Goal: Task Accomplishment & Management: Complete application form

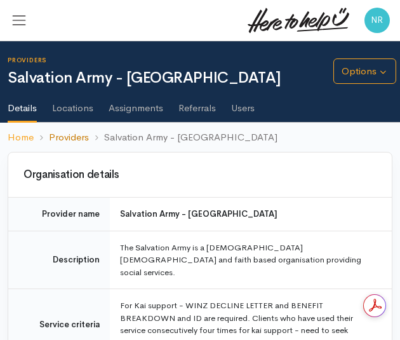
click at [69, 130] on link "Providers" at bounding box center [69, 137] width 40 height 15
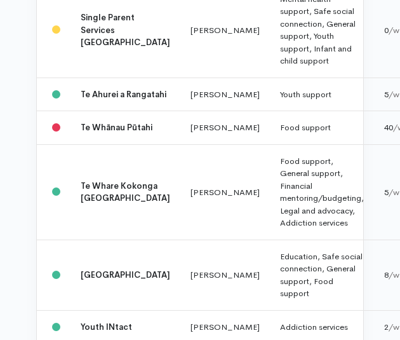
scroll to position [1310, 0]
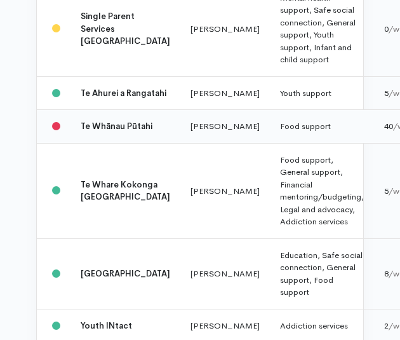
click at [63, 144] on td at bounding box center [54, 127] width 34 height 34
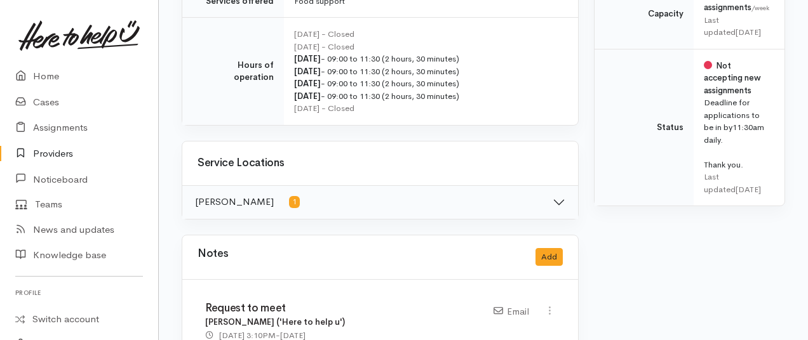
scroll to position [660, 0]
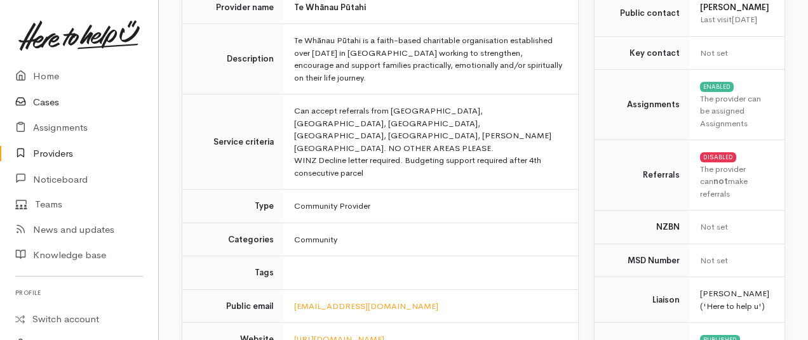
scroll to position [146, 0]
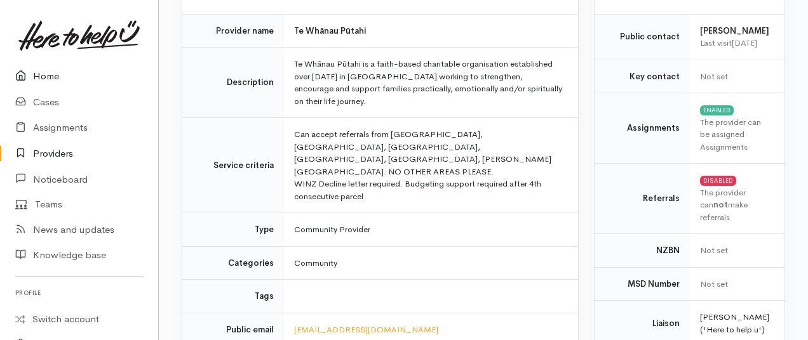
click at [50, 83] on link "Home" at bounding box center [79, 76] width 158 height 26
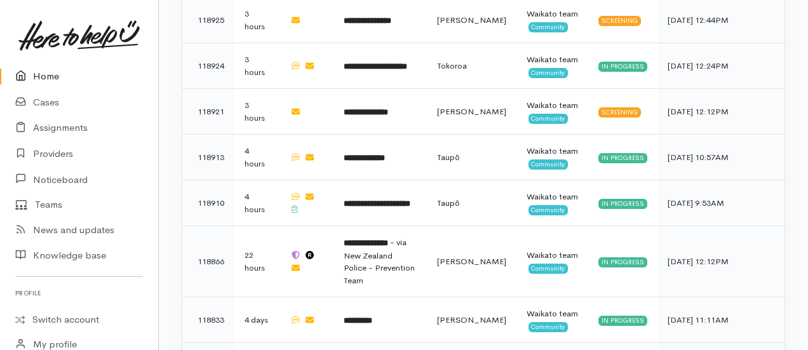
scroll to position [971, 0]
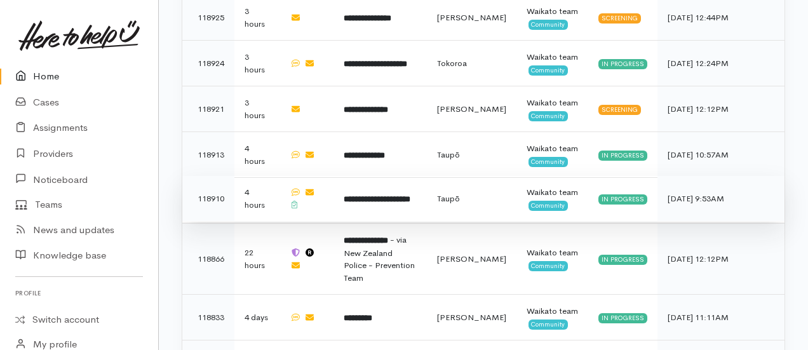
click at [390, 176] on td "**********" at bounding box center [379, 199] width 93 height 46
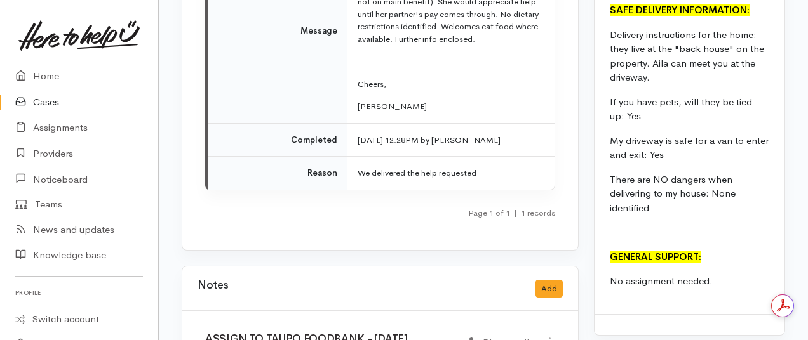
scroll to position [2111, 0]
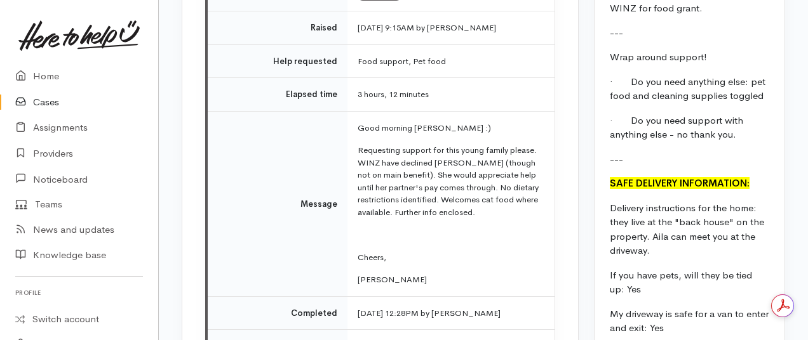
scroll to position [1877, 0]
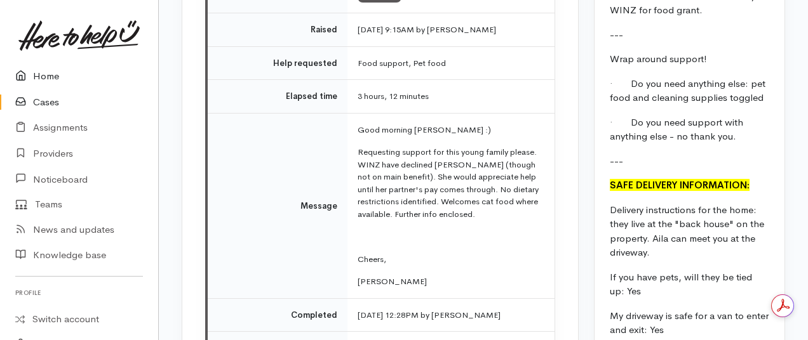
click at [47, 88] on link "Home" at bounding box center [79, 76] width 158 height 26
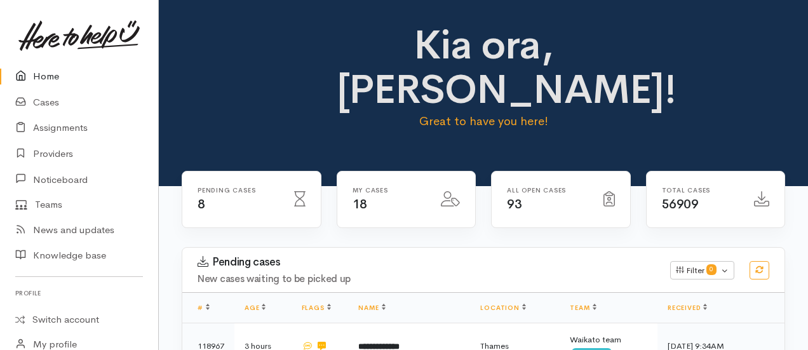
click at [47, 81] on link "Home" at bounding box center [79, 76] width 158 height 26
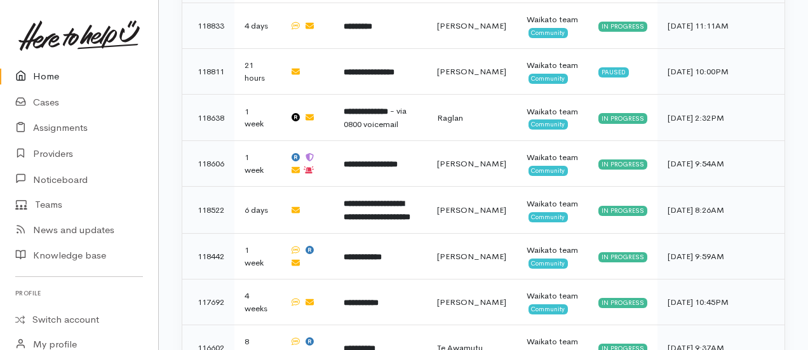
scroll to position [1270, 0]
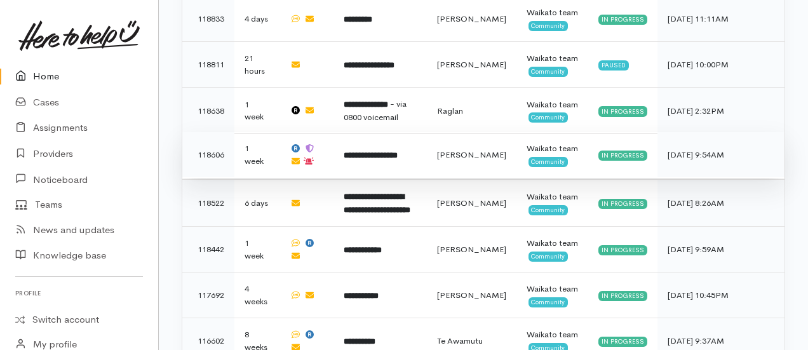
click at [372, 132] on td "**********" at bounding box center [379, 155] width 93 height 46
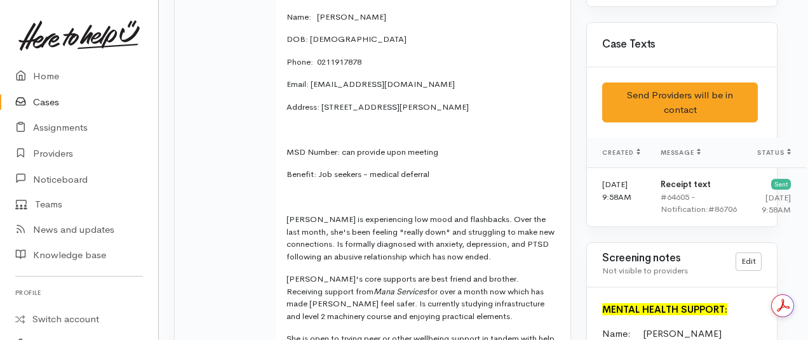
scroll to position [675, 8]
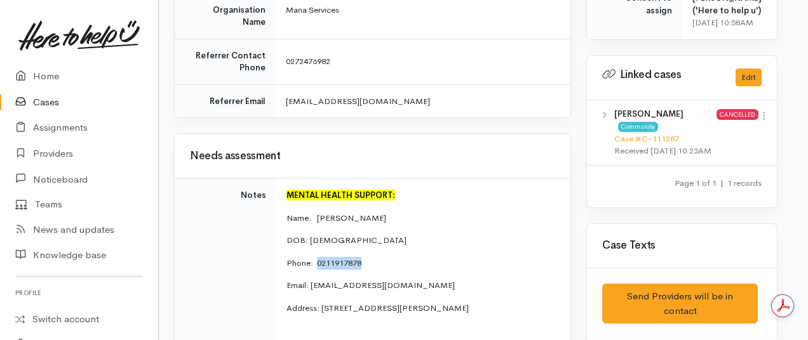
drag, startPoint x: 384, startPoint y: 203, endPoint x: 319, endPoint y: 200, distance: 64.2
copy p "0211917878"
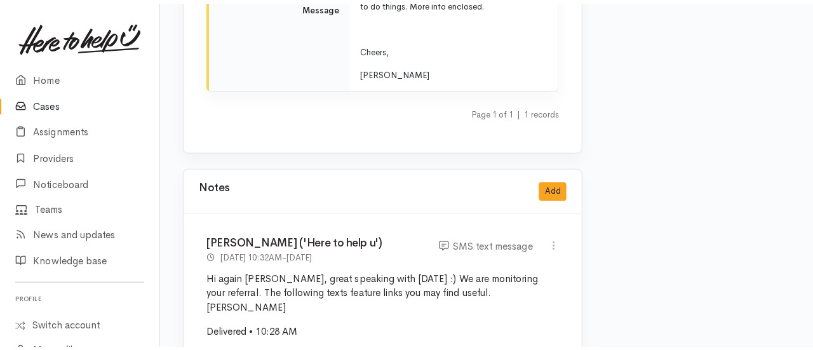
scroll to position [2219, 0]
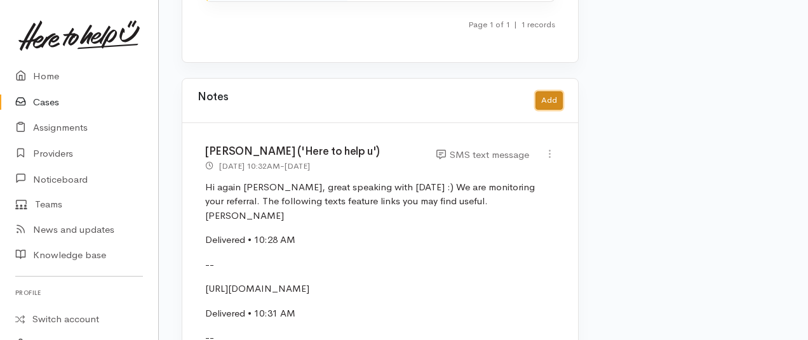
click at [554, 91] on button "Add" at bounding box center [548, 100] width 27 height 18
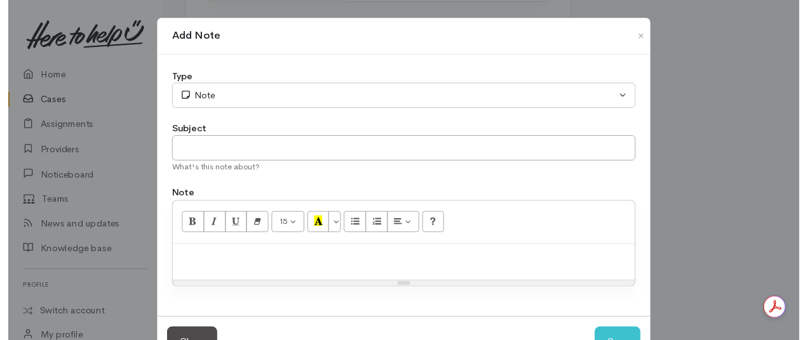
scroll to position [0, 0]
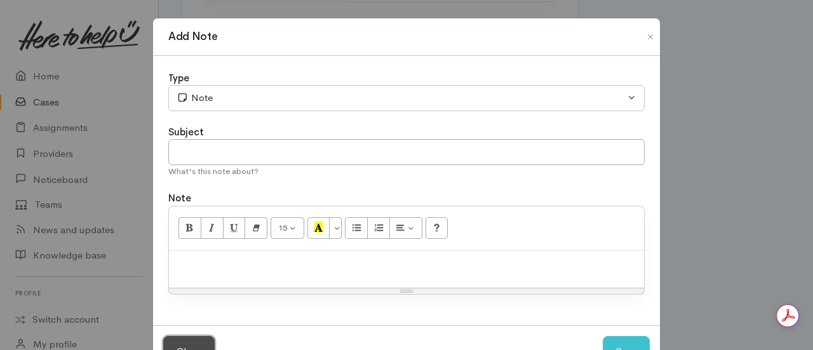
click at [207, 336] on button "Close" at bounding box center [188, 351] width 51 height 31
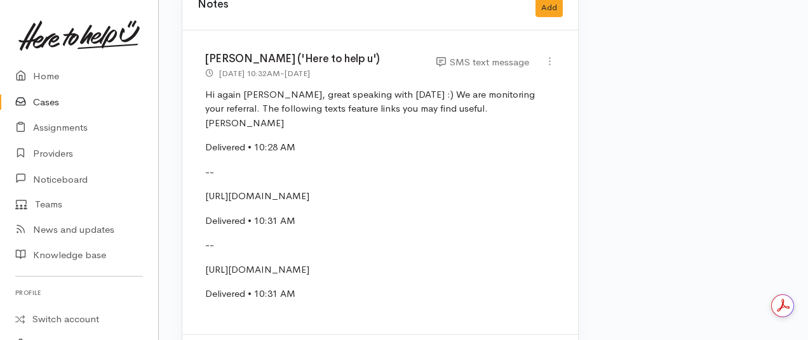
scroll to position [2321, 0]
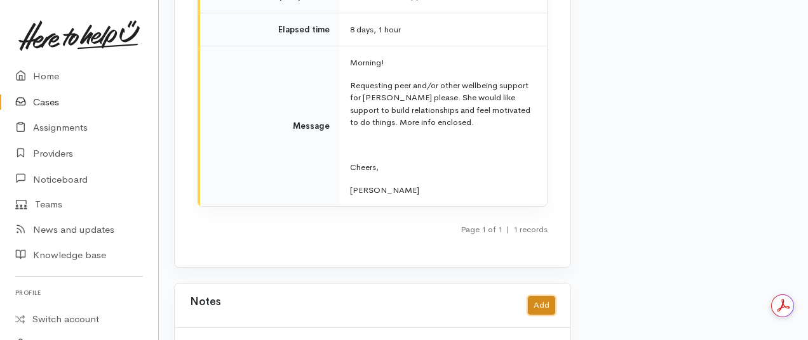
click at [542, 297] on button "Add" at bounding box center [541, 306] width 27 height 18
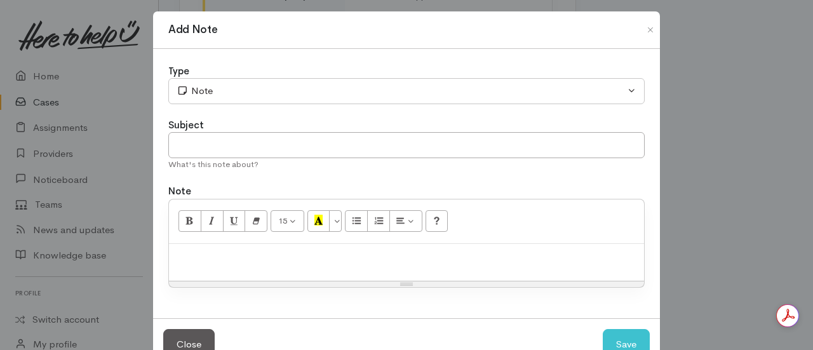
scroll to position [23, 0]
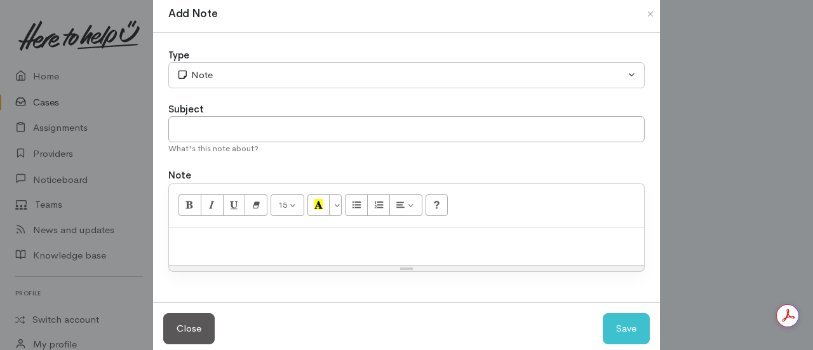
click at [218, 231] on div at bounding box center [406, 246] width 475 height 37
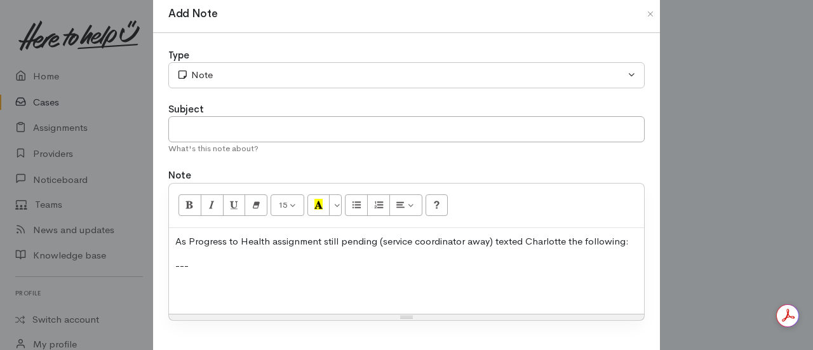
click at [194, 289] on p at bounding box center [406, 290] width 462 height 15
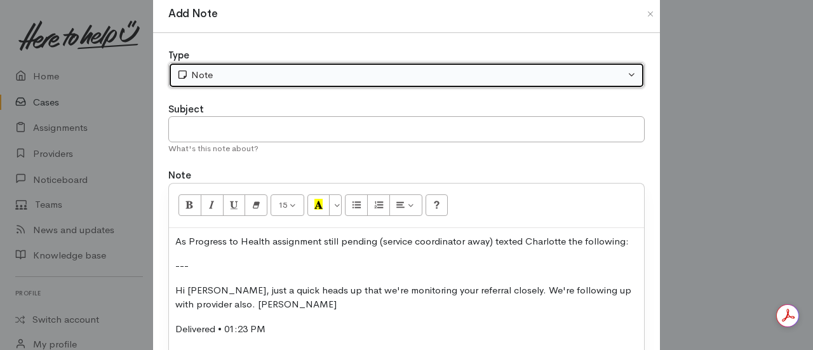
click at [234, 87] on button "Note" at bounding box center [406, 75] width 476 height 26
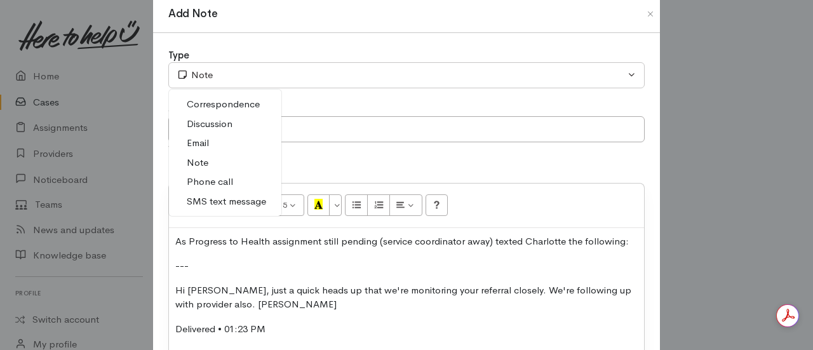
click at [213, 199] on span "SMS text message" at bounding box center [226, 201] width 79 height 15
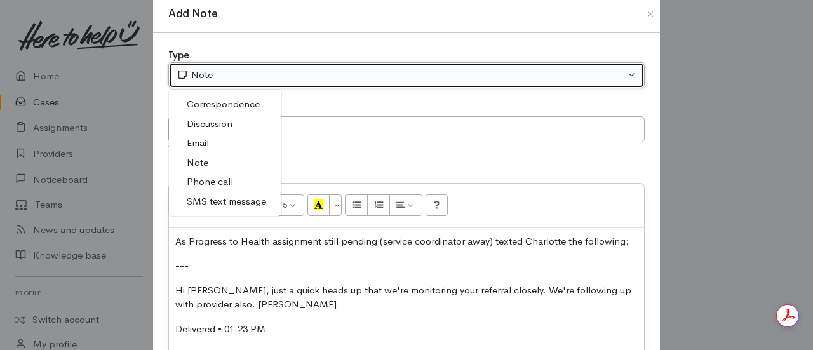
select select "5"
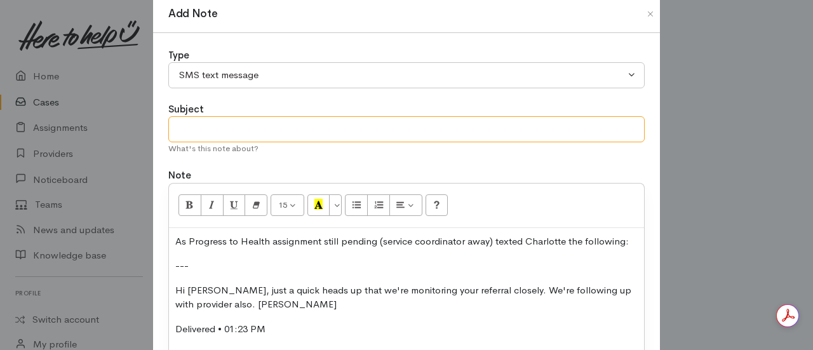
click at [201, 133] on input "text" at bounding box center [406, 129] width 476 height 26
click at [208, 123] on input "Advise case still pending" at bounding box center [406, 129] width 476 height 26
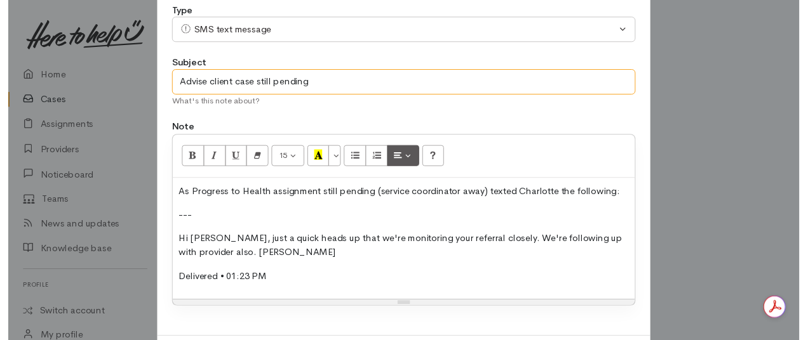
scroll to position [130, 0]
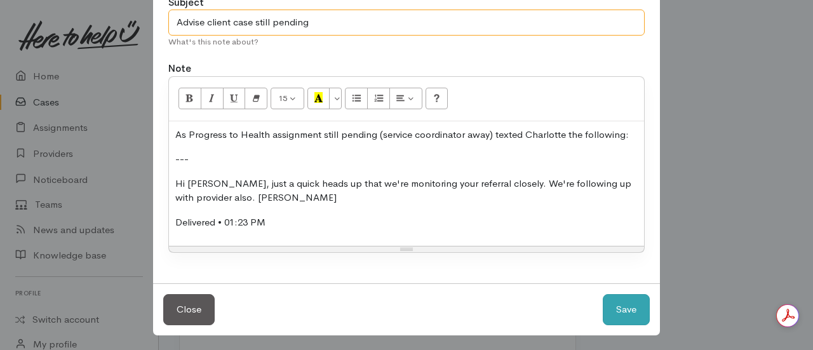
type input "Advise client case still pending"
click at [611, 304] on button "Save" at bounding box center [626, 309] width 47 height 31
select select "1"
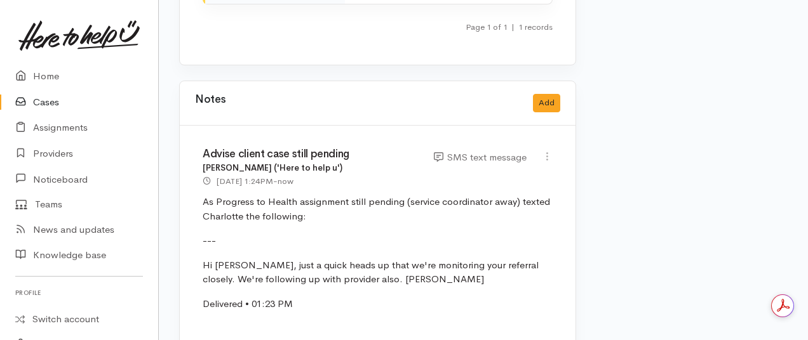
scroll to position [2230, 3]
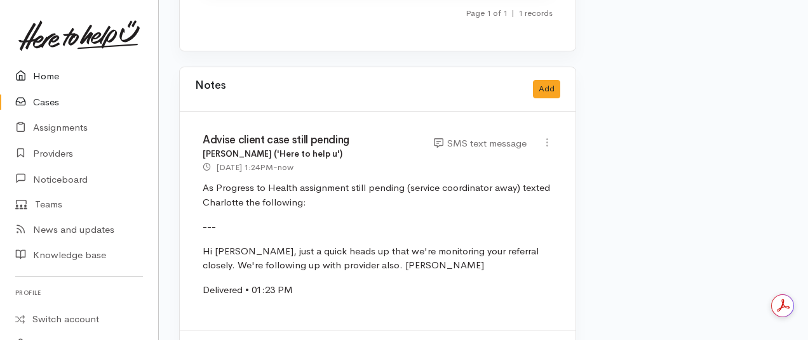
click at [50, 84] on link "Home" at bounding box center [79, 76] width 158 height 26
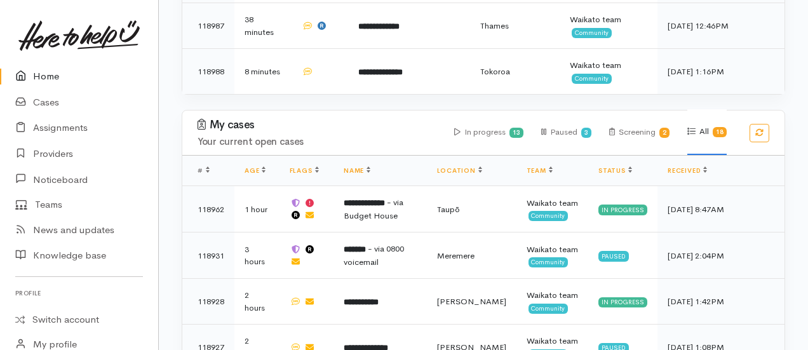
scroll to position [585, 0]
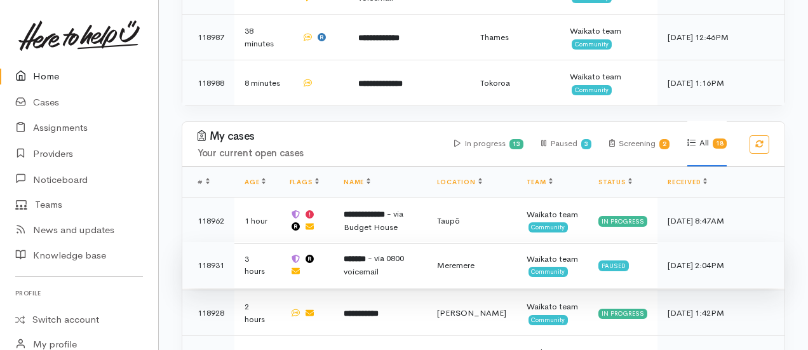
click at [423, 242] on td "******* - via 0800 voicemail" at bounding box center [379, 265] width 93 height 46
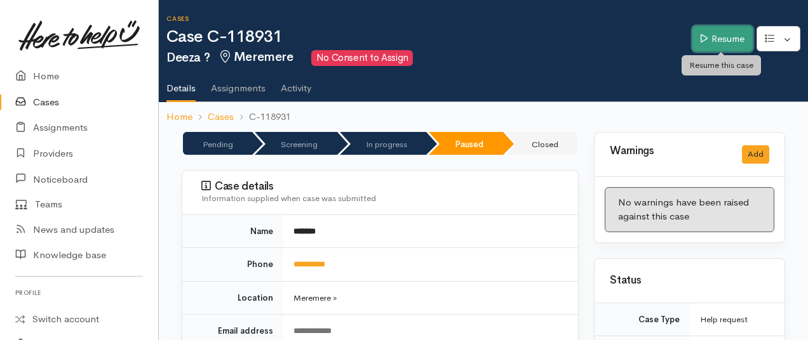
click at [714, 39] on link "Resume" at bounding box center [722, 39] width 60 height 26
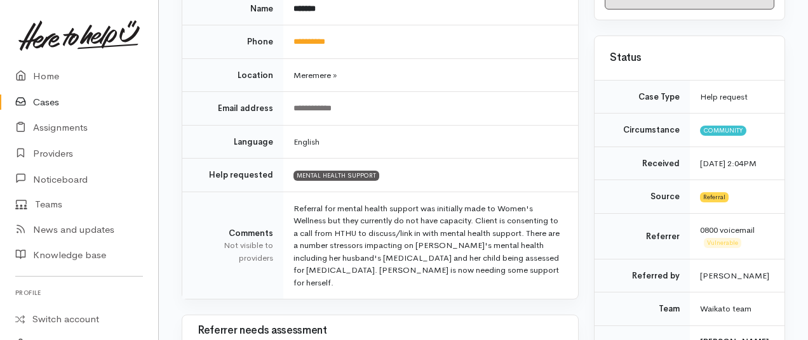
scroll to position [217, 0]
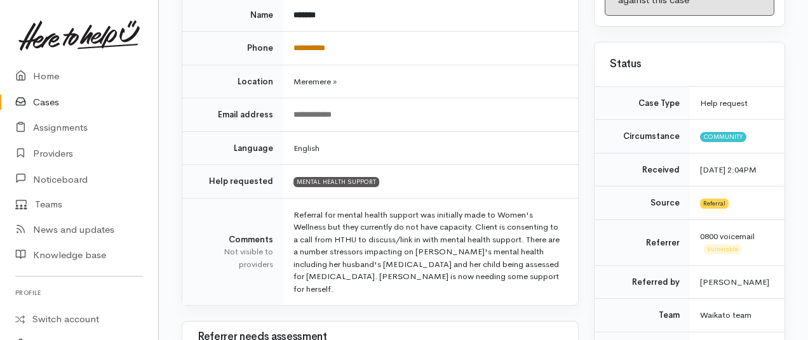
click at [312, 48] on link "**********" at bounding box center [309, 48] width 32 height 8
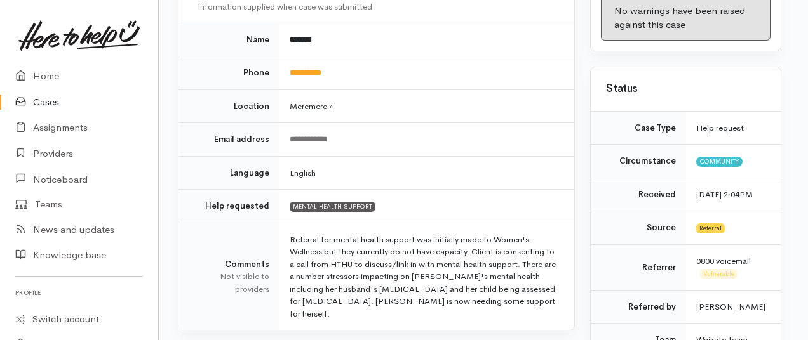
scroll to position [0, 2]
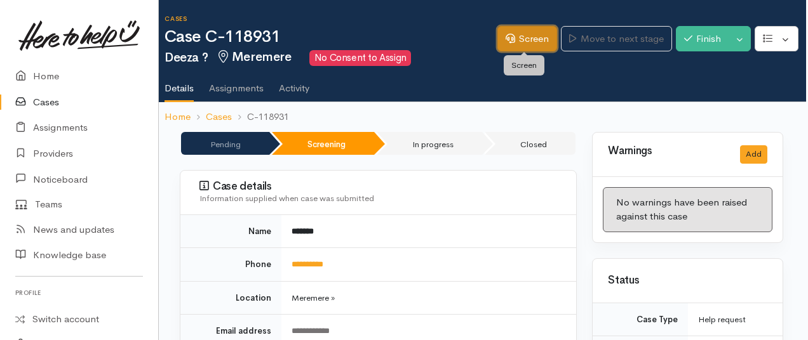
click at [522, 42] on link "Screen" at bounding box center [527, 39] width 60 height 26
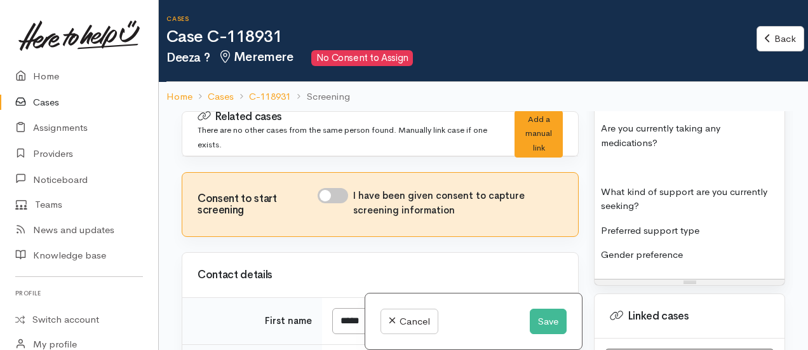
scroll to position [1600, 0]
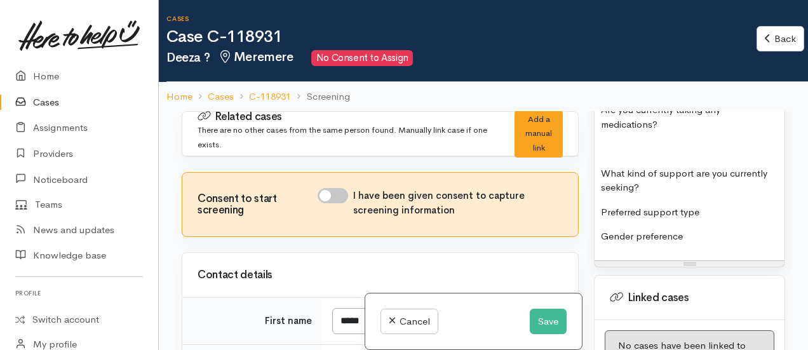
click at [703, 229] on p "Gender preference" at bounding box center [689, 236] width 177 height 15
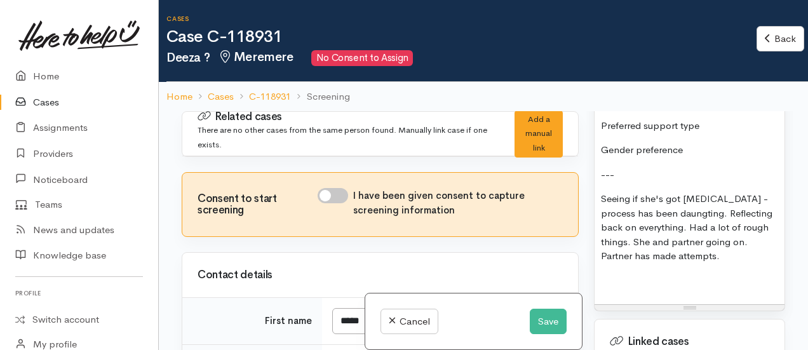
scroll to position [1687, 0]
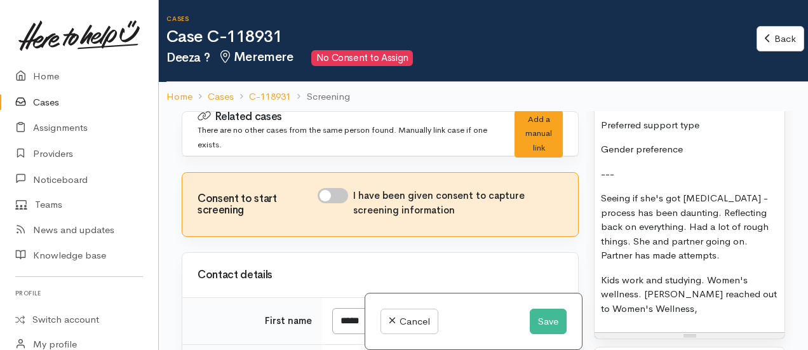
drag, startPoint x: 650, startPoint y: 275, endPoint x: 625, endPoint y: 291, distance: 30.3
click at [625, 291] on p "Kids work and studying. Women's wellness. Ngaringa Awhina reached out to Women'…" at bounding box center [689, 294] width 177 height 43
click at [733, 294] on p "Kids work and studying. Women's wellness. Ngaringa Awhina reached out to Women'…" at bounding box center [689, 294] width 177 height 43
click at [663, 279] on p "Kids work and studying. Women's wellness. Ngaringa Awhina reached out to Women'…" at bounding box center [689, 294] width 177 height 43
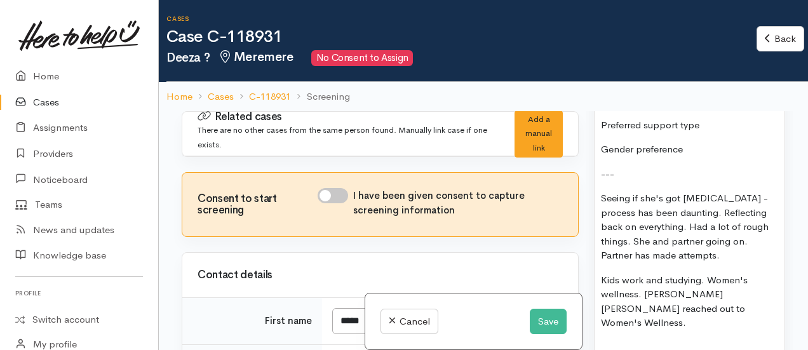
click at [707, 280] on p "Kids work and studying. Women's wellness. Nga ringa Awhina reached out to Women…" at bounding box center [689, 301] width 177 height 57
click at [618, 340] on p at bounding box center [689, 347] width 177 height 15
click at [672, 340] on p "- hasn't yet (linked in te kauwhata counselling)" at bounding box center [689, 354] width 177 height 29
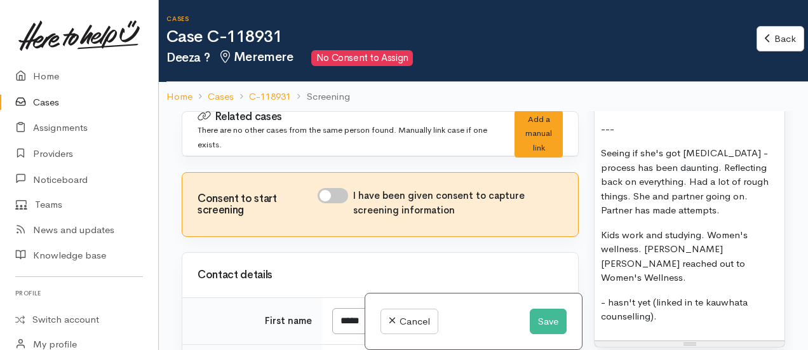
scroll to position [1734, 0]
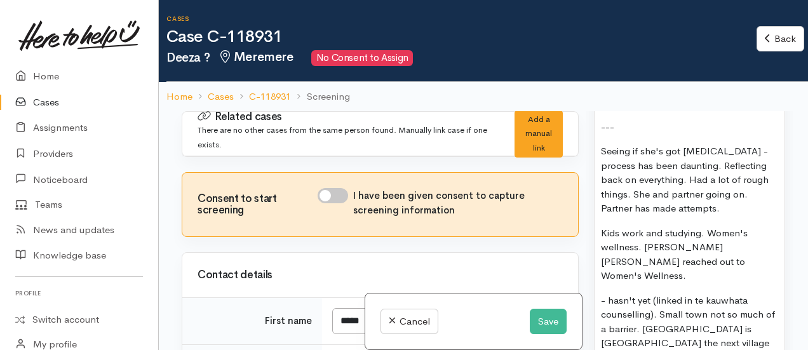
click at [616, 293] on p "- hasn't yet (linked in te kauwhata counselling). Small town not so much of a b…" at bounding box center [689, 329] width 177 height 72
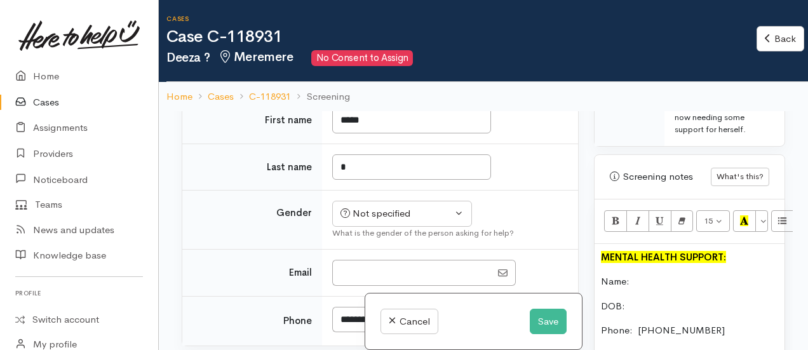
scroll to position [1080, 0]
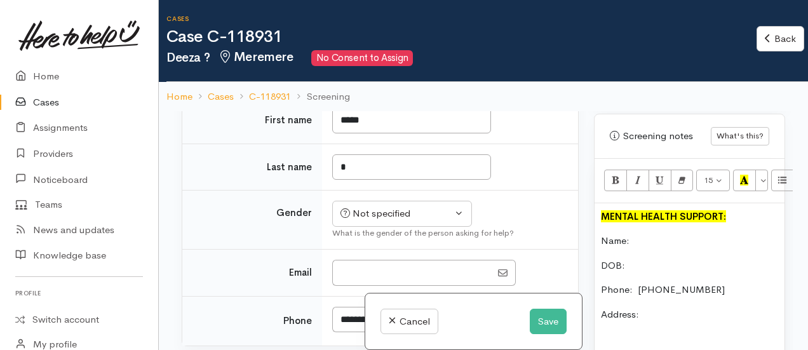
click at [654, 234] on p "Name:" at bounding box center [689, 241] width 177 height 15
click at [644, 258] on p "DOB:" at bounding box center [689, 265] width 177 height 15
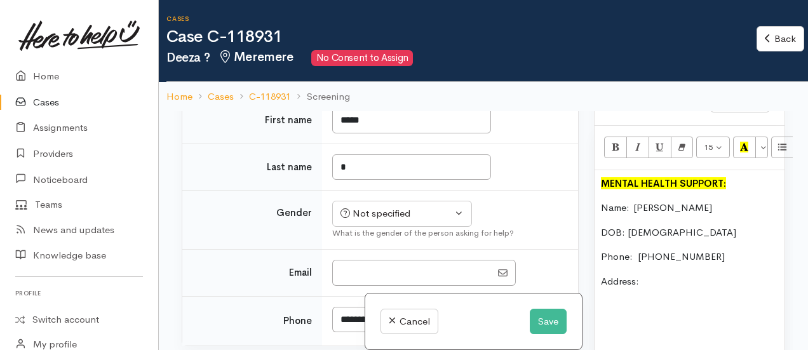
scroll to position [1114, 0]
click at [645, 274] on p "Address:" at bounding box center [689, 281] width 177 height 15
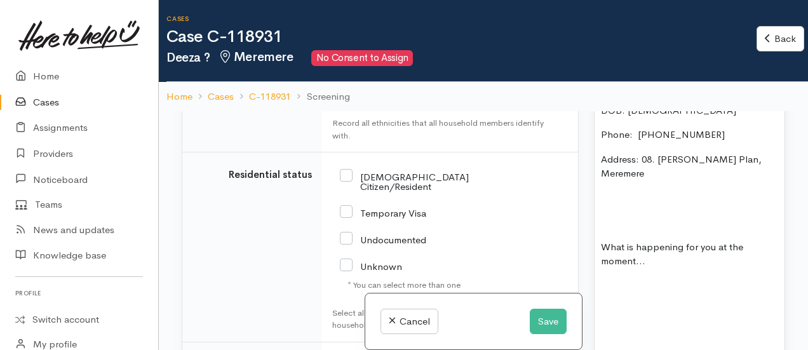
scroll to position [2144, 0]
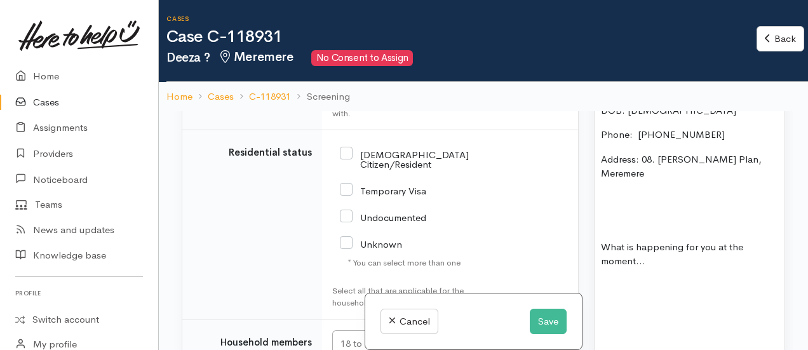
click at [349, 147] on icon at bounding box center [346, 153] width 13 height 13
click at [342, 148] on input "NZ Citizen/Resident" at bounding box center [404, 158] width 129 height 21
checkbox input "true"
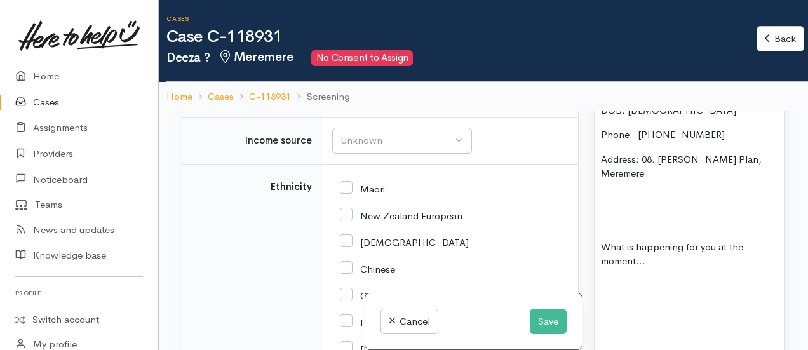
scroll to position [1529, 0]
click at [347, 210] on input "New Zealand European" at bounding box center [401, 215] width 123 height 11
checkbox input "true"
click at [343, 183] on input "Maori" at bounding box center [362, 188] width 45 height 11
checkbox input "true"
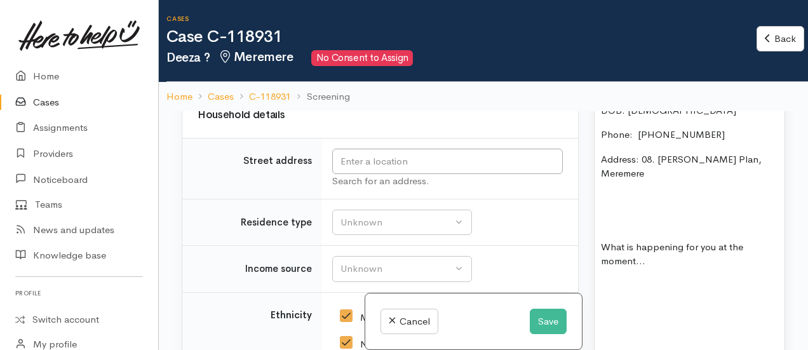
scroll to position [1389, 0]
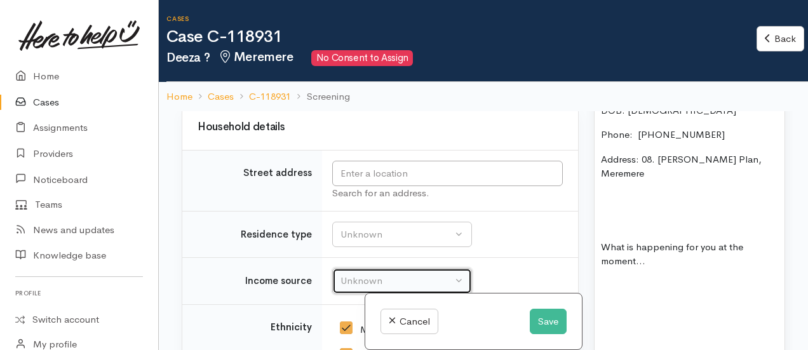
click at [362, 274] on div "Unknown" at bounding box center [396, 281] width 112 height 15
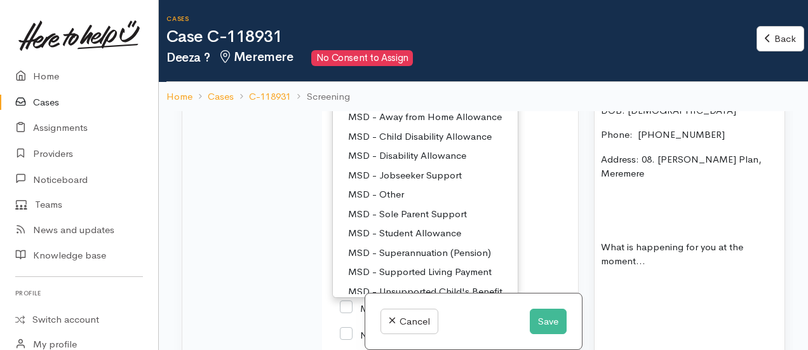
scroll to position [0, 0]
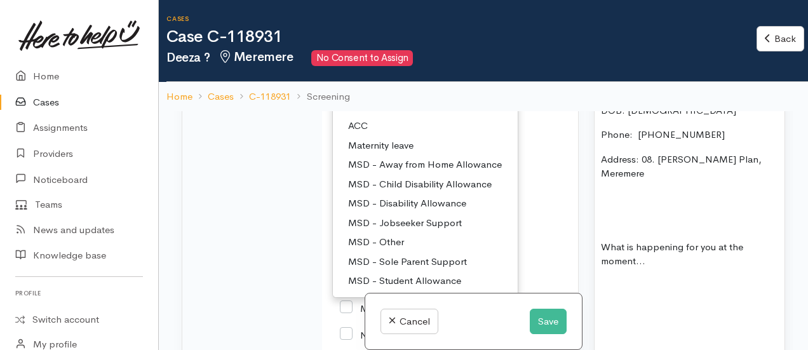
click at [545, 195] on div "Cook Islands Maori" at bounding box center [447, 200] width 215 height 11
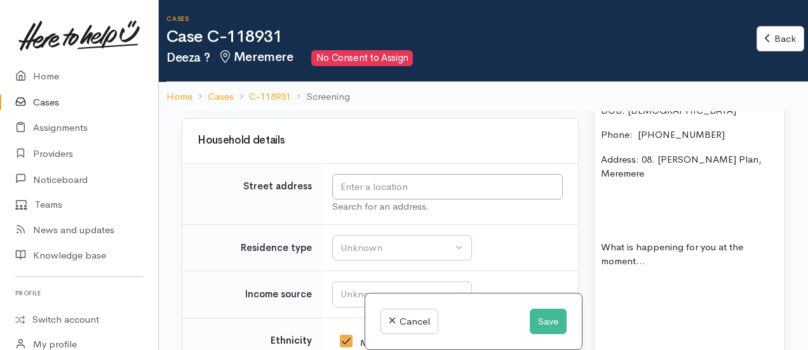
scroll to position [1375, 0]
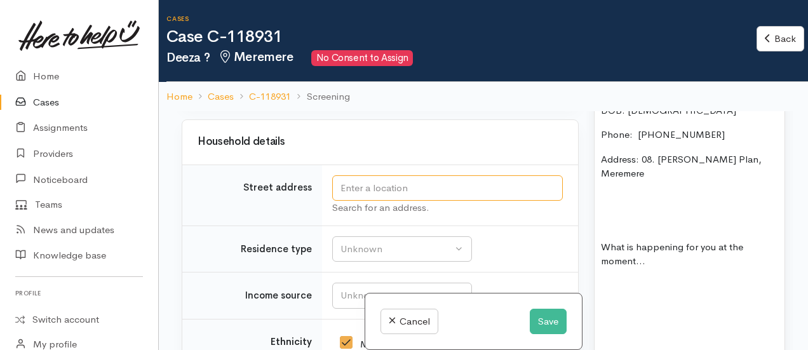
click at [396, 175] on input "text" at bounding box center [447, 188] width 230 height 26
click at [287, 206] on td "Street address" at bounding box center [252, 194] width 140 height 61
click at [349, 288] on div "Unknown" at bounding box center [396, 295] width 112 height 15
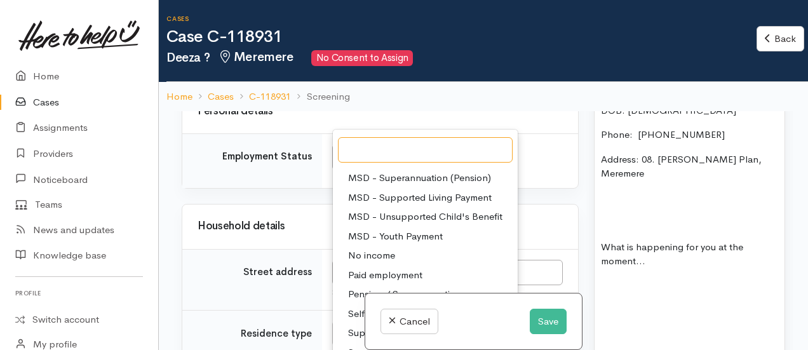
scroll to position [1313, 0]
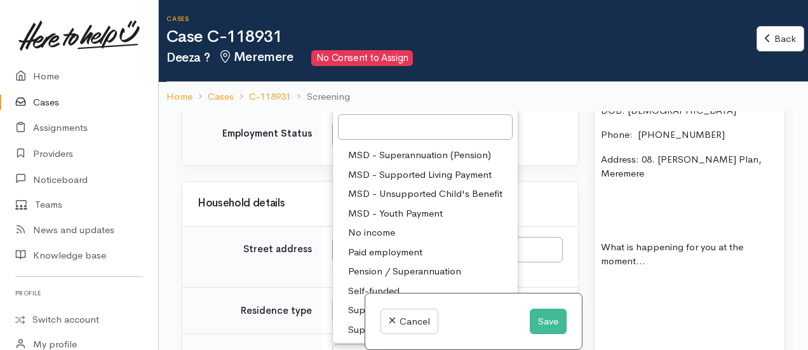
click at [401, 245] on span "Paid employment" at bounding box center [385, 252] width 74 height 15
select select "1"
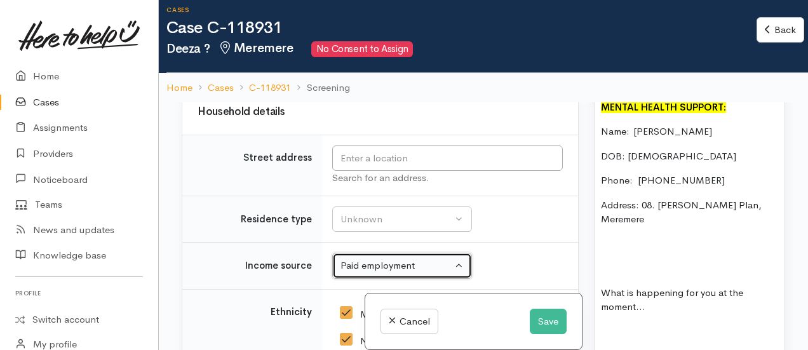
scroll to position [1381, 0]
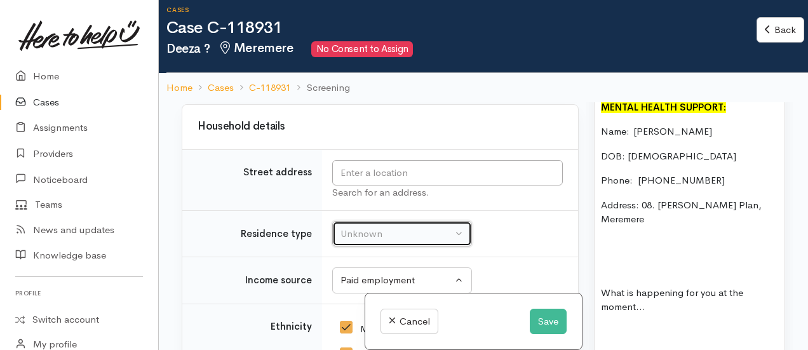
click at [386, 230] on button "Unknown" at bounding box center [402, 234] width 140 height 26
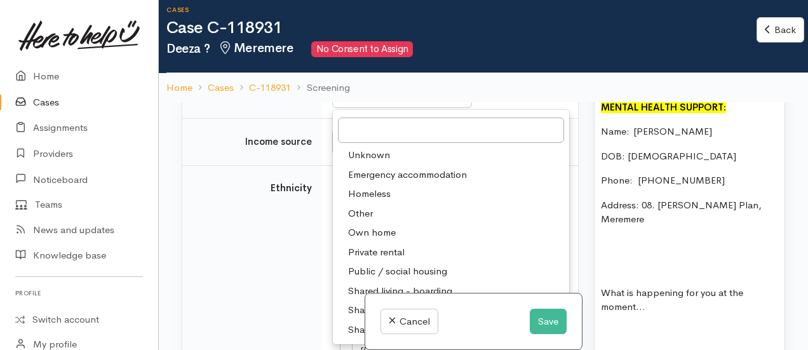
click at [371, 225] on span "Own home" at bounding box center [372, 232] width 48 height 15
select select "1"
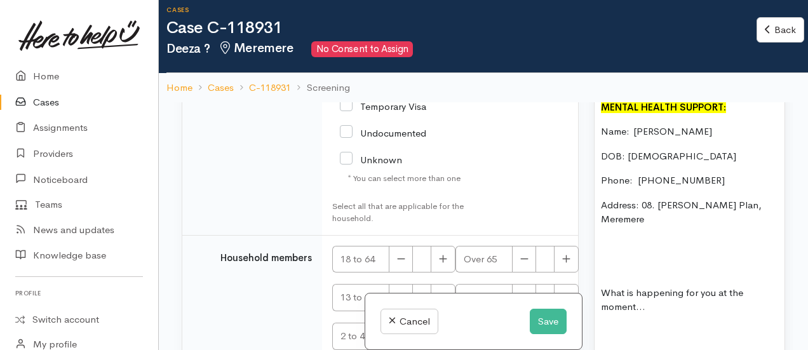
scroll to position [2274, 0]
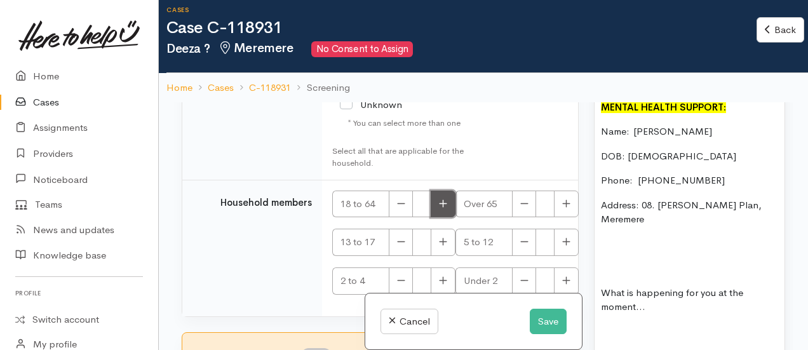
click at [438, 190] on button "button" at bounding box center [443, 203] width 25 height 27
type input "1"
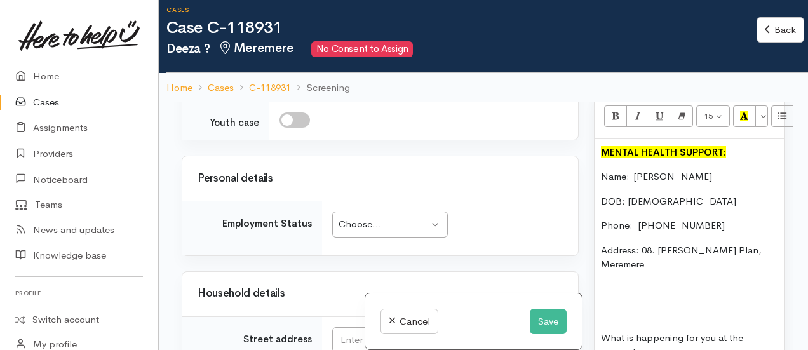
scroll to position [1215, 0]
click at [380, 216] on div "Choose..." at bounding box center [383, 223] width 91 height 15
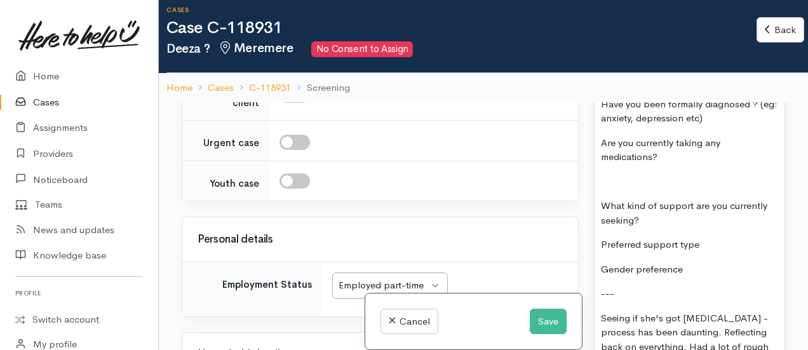
scroll to position [1567, 0]
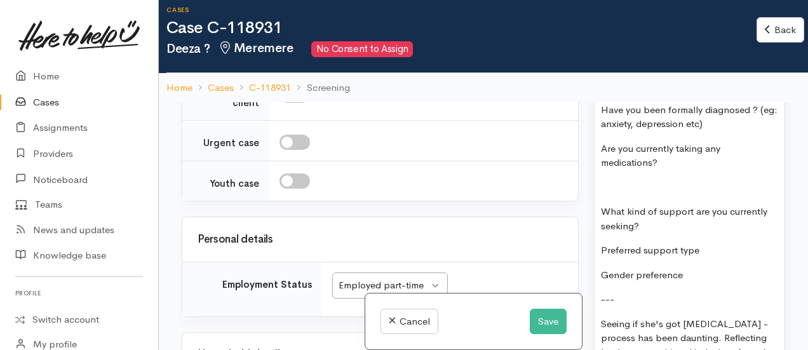
click at [606, 204] on p "What kind of support are you currently seeking?" at bounding box center [689, 218] width 177 height 29
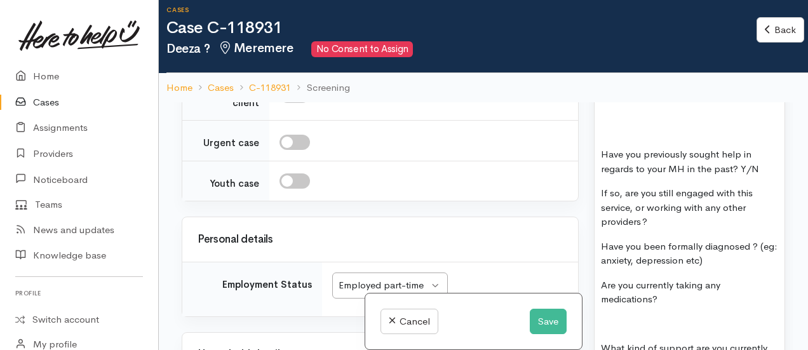
scroll to position [1439, 0]
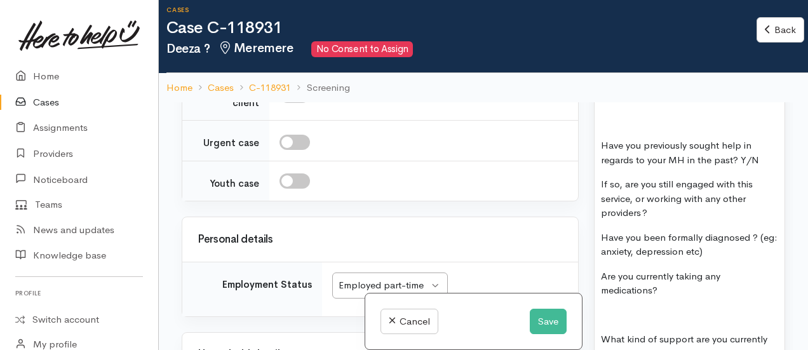
click at [730, 228] on div "MENTAL HEALTH SUPPORT: Name:  Deeza Climo DOB: 28.09.1992 Phone:   0211374443 A…" at bounding box center [689, 270] width 190 height 871
click at [658, 178] on p "If so, are you still engaged with this service, or working with any other provi…" at bounding box center [689, 198] width 177 height 43
click at [767, 138] on p "Have you previously sought help in regards to your MH in the past? Y/N" at bounding box center [689, 152] width 177 height 29
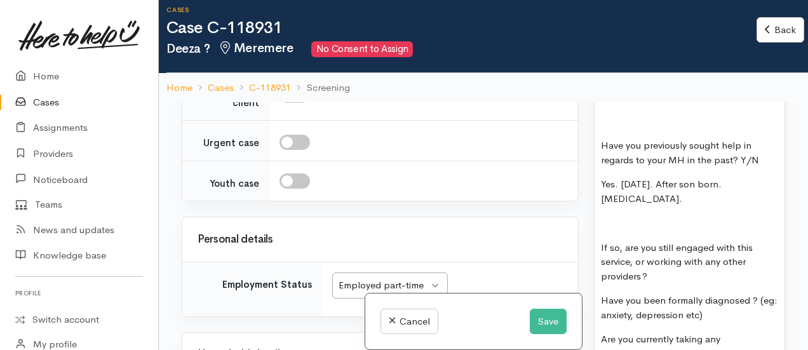
click at [660, 246] on p "If so, are you still engaged with this service, or working with any other provi…" at bounding box center [689, 262] width 177 height 43
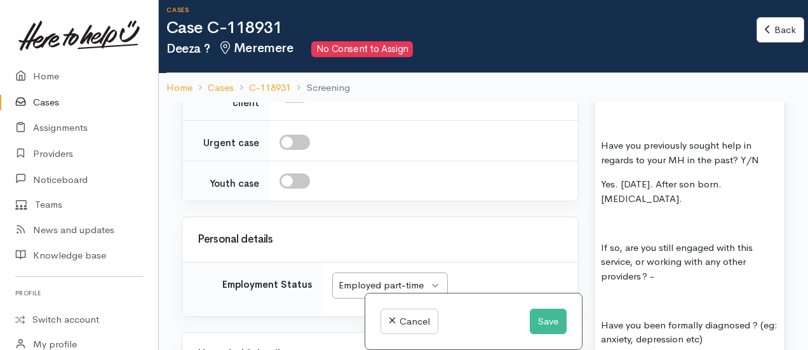
click at [671, 244] on p "If so, are you still engaged with this service, or working with any other provi…" at bounding box center [689, 262] width 177 height 43
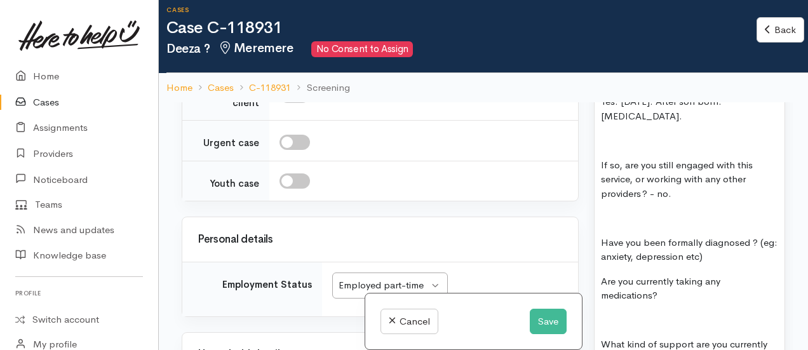
scroll to position [1523, 0]
click at [737, 235] on p "Have you been formally diagnosed ? (eg: anxiety, depression etc)" at bounding box center [689, 249] width 177 height 29
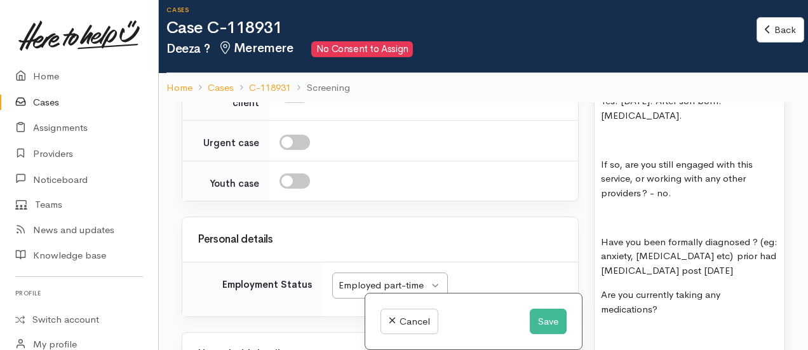
click at [682, 288] on p "Are you currently taking any medications?" at bounding box center [689, 302] width 177 height 29
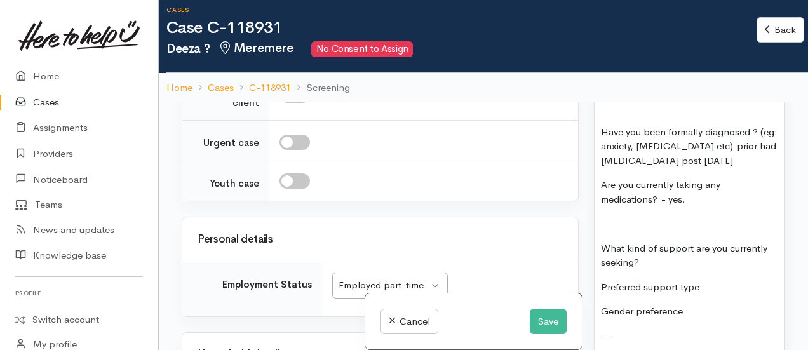
scroll to position [1633, 0]
click at [607, 241] on p "What kind of support are you currently seeking?" at bounding box center [689, 255] width 177 height 29
drag, startPoint x: 607, startPoint y: 215, endPoint x: 607, endPoint y: 201, distance: 14.0
click at [607, 201] on div "MENTAL HEALTH SUPPORT: Name:  Deeza Climo DOB: 28.09.1992 Phone:   0211374443 A…" at bounding box center [689, 127] width 190 height 973
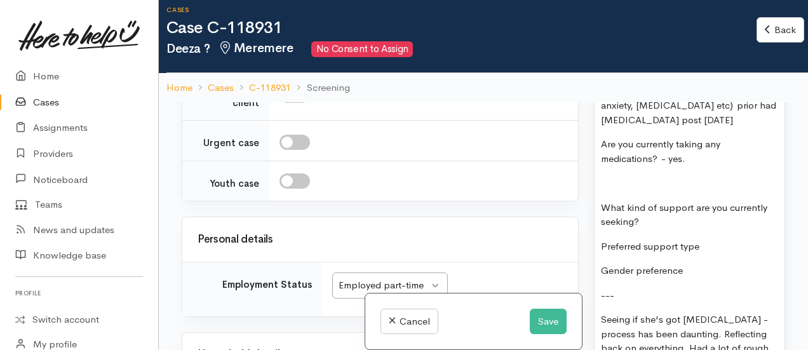
click at [716, 264] on p "Gender preference" at bounding box center [689, 271] width 177 height 15
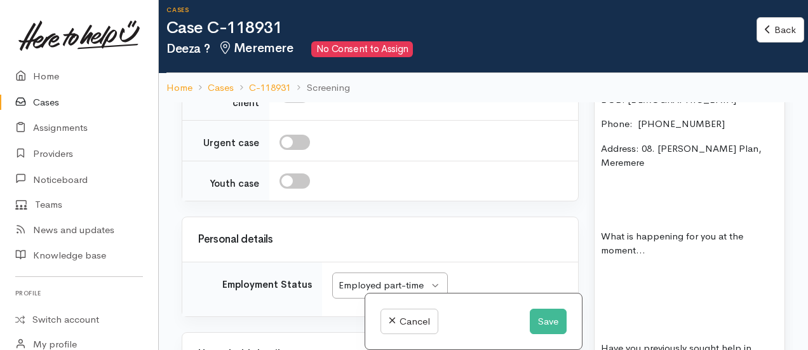
scroll to position [1238, 0]
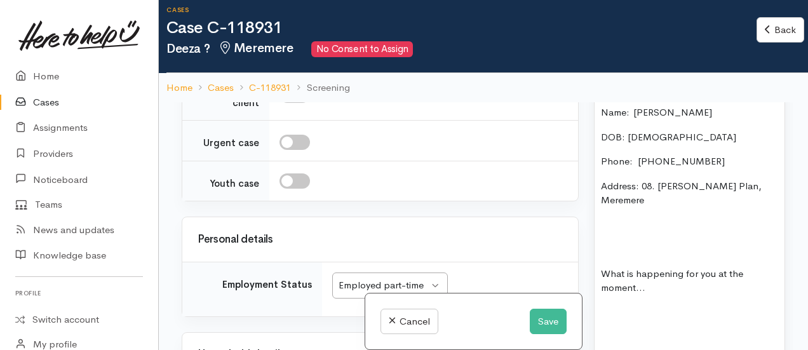
scroll to position [1218, 0]
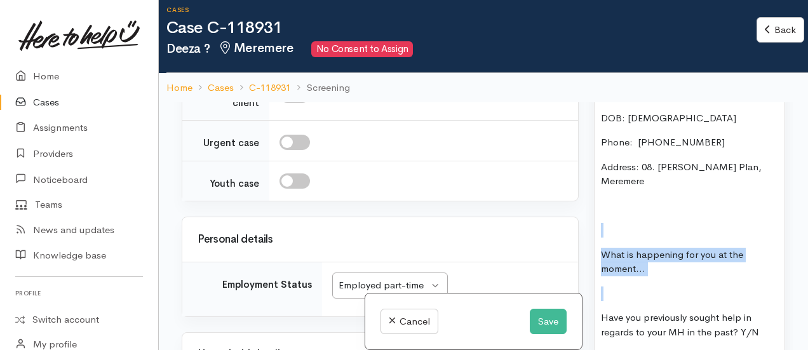
drag, startPoint x: 665, startPoint y: 244, endPoint x: 604, endPoint y: 203, distance: 74.0
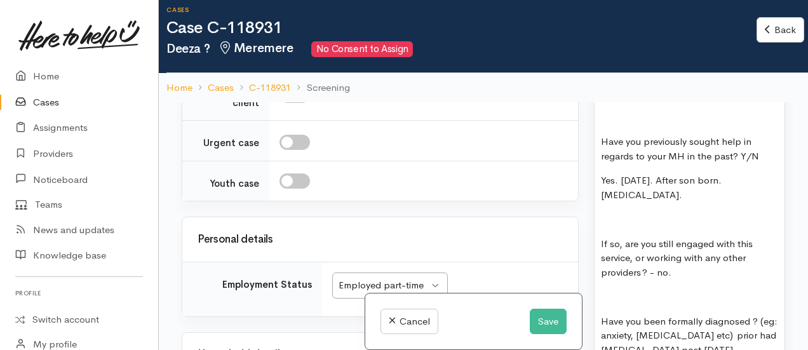
scroll to position [1307, 0]
click at [616, 211] on p at bounding box center [689, 218] width 177 height 15
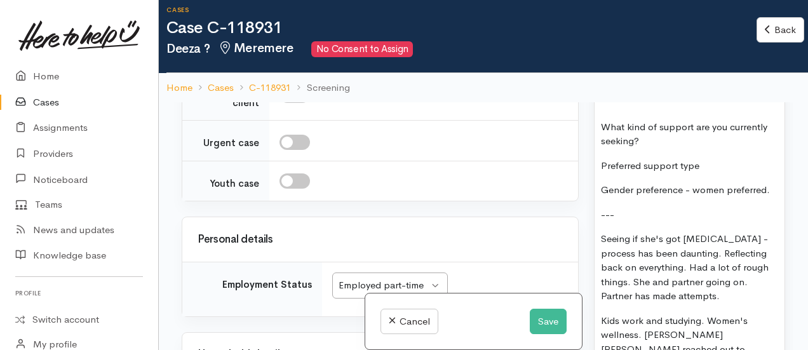
scroll to position [1569, 0]
click at [775, 159] on div "MENTAL HEALTH SUPPORT: Name:  Deeza Climo DOB: 28.09.1992 Phone:   0211374443 A…" at bounding box center [689, 98] width 190 height 787
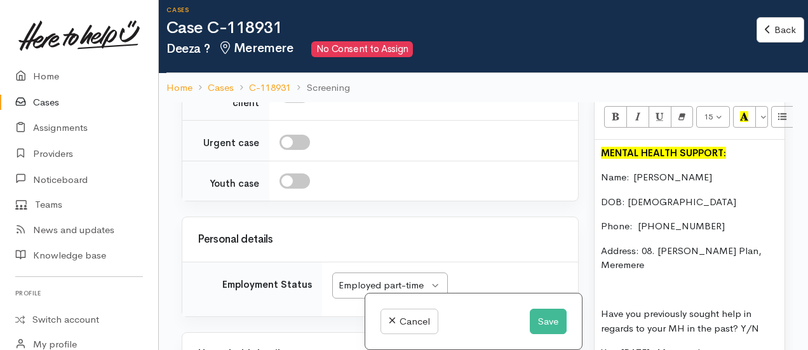
scroll to position [1165, 0]
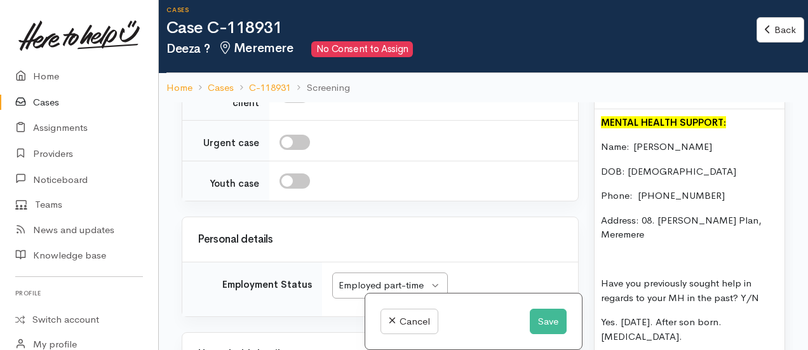
click at [603, 252] on p at bounding box center [689, 259] width 177 height 15
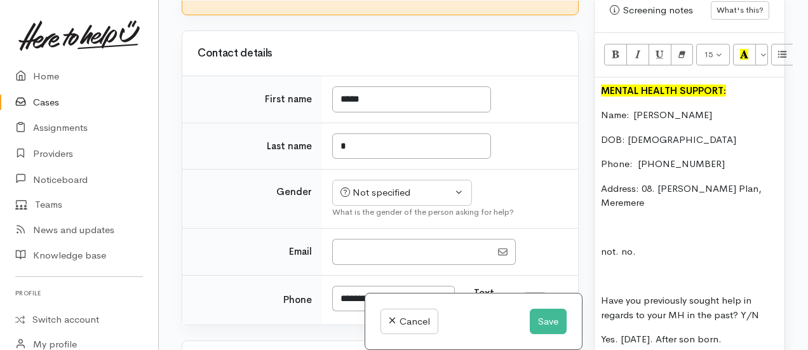
scroll to position [1082, 0]
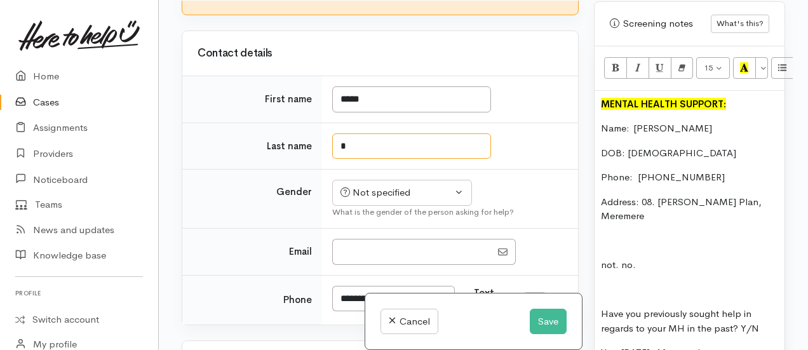
drag, startPoint x: 358, startPoint y: 138, endPoint x: 281, endPoint y: 143, distance: 77.6
click at [281, 143] on tr "Last name *" at bounding box center [380, 146] width 396 height 47
type input "*****"
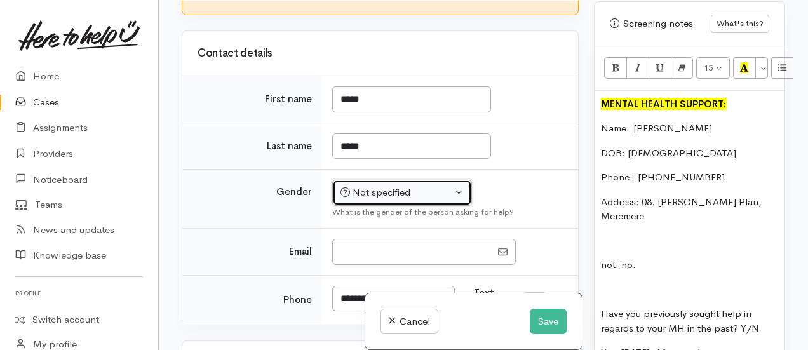
click at [349, 197] on button "Not specified" at bounding box center [402, 193] width 140 height 26
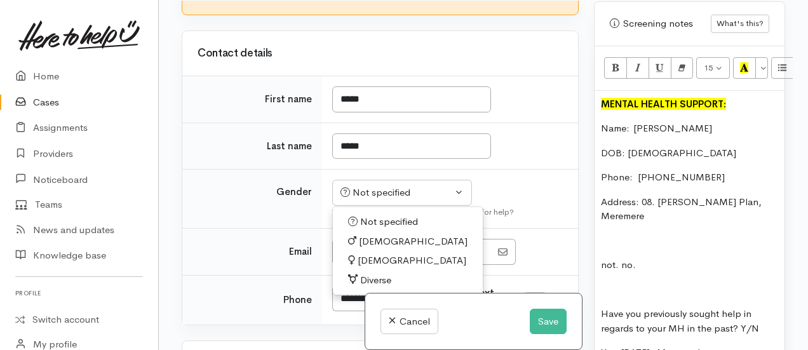
click at [359, 259] on span "Female" at bounding box center [411, 260] width 109 height 15
select select "Female"
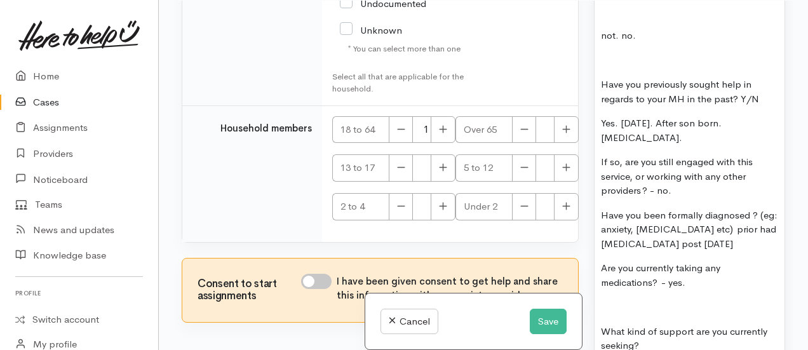
scroll to position [2274, 0]
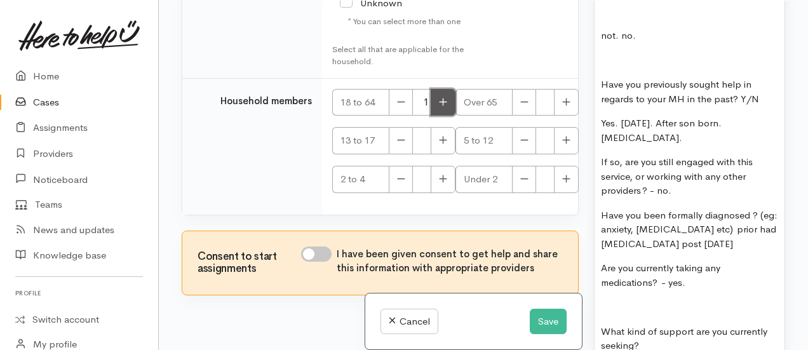
click at [442, 98] on icon "button" at bounding box center [443, 102] width 8 height 8
type input "2"
click at [317, 246] on input "I have been given consent to get help and share this information with appropria…" at bounding box center [316, 253] width 30 height 15
checkbox input "true"
click at [565, 135] on icon "button" at bounding box center [566, 140] width 8 height 10
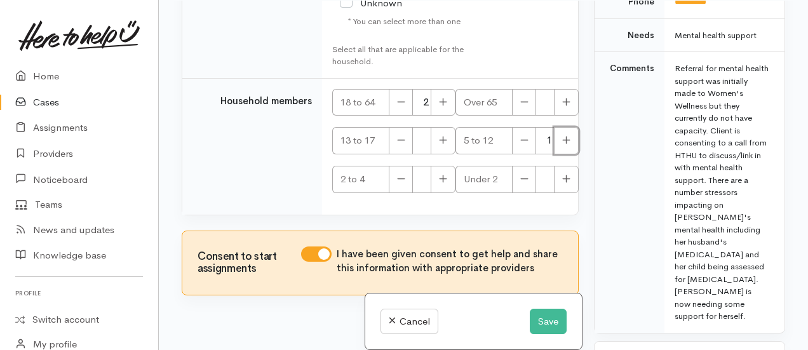
scroll to position [747, 0]
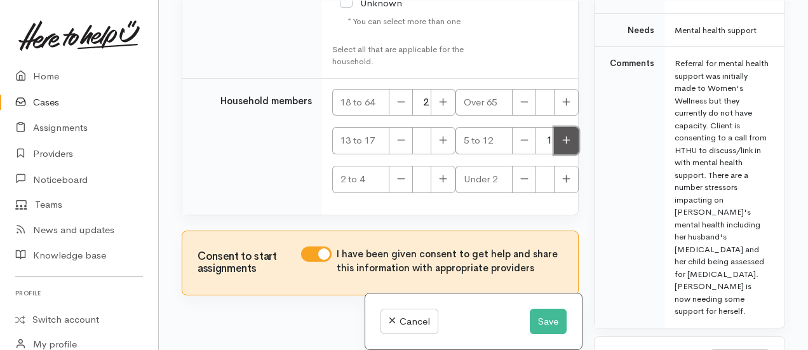
click at [562, 135] on icon "button" at bounding box center [566, 140] width 8 height 10
type input "2"
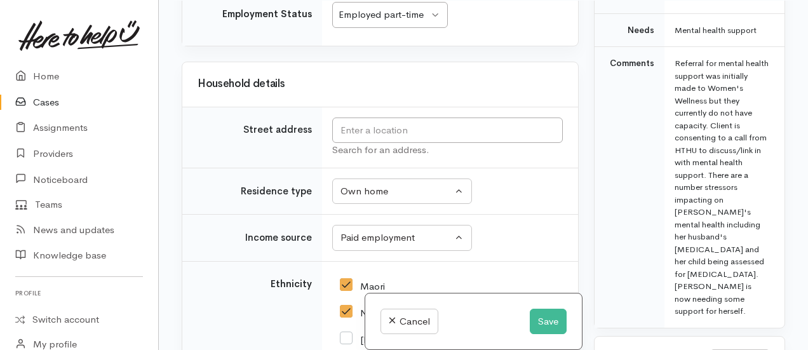
scroll to position [1321, 0]
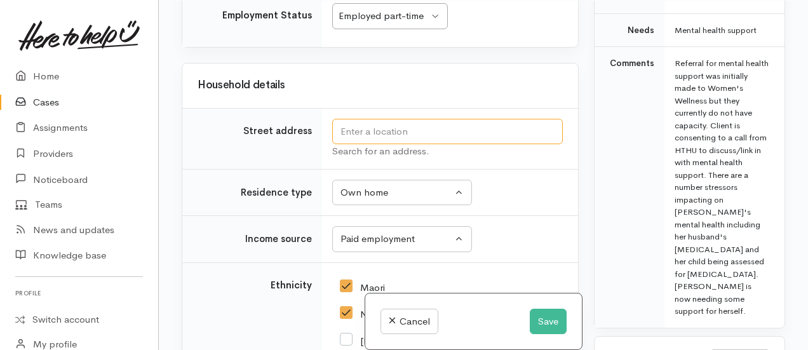
drag, startPoint x: 424, startPoint y: 124, endPoint x: 716, endPoint y: 246, distance: 316.5
click at [716, 246] on div "Related cases There are no other cases from the same person found. Manually lin…" at bounding box center [483, 176] width 618 height 350
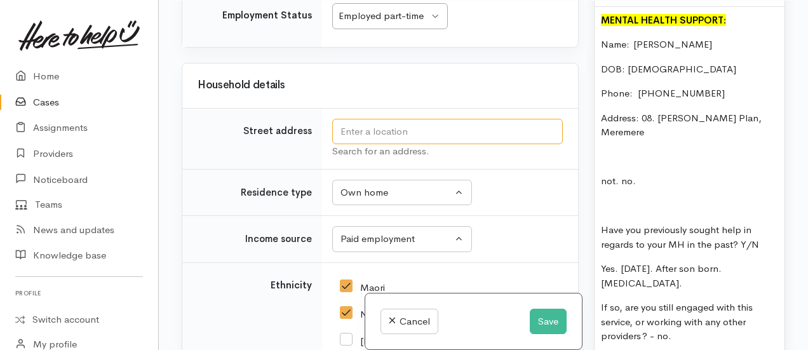
scroll to position [1149, 0]
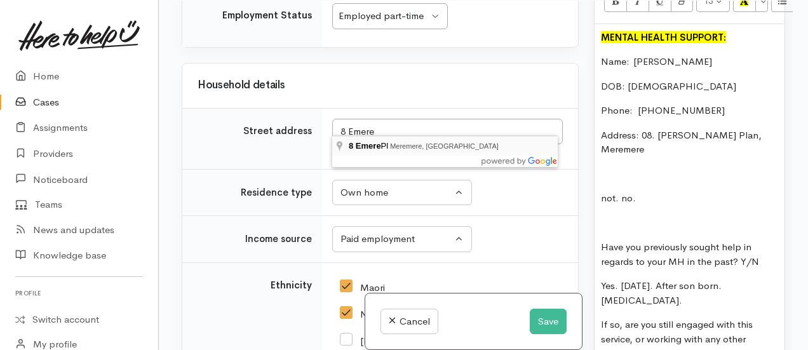
type input "8 Emere Pl, Meremere, New Zealand"
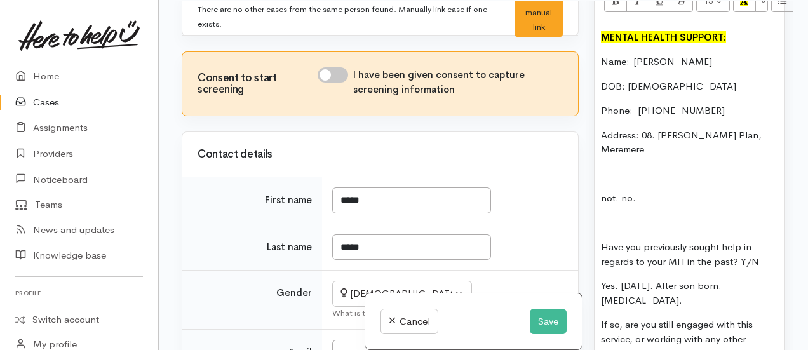
scroll to position [3, 0]
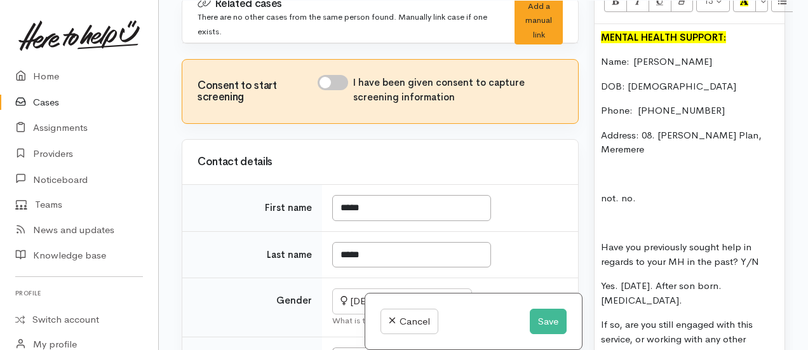
click at [328, 80] on input "I have been given consent to capture screening information" at bounding box center [332, 82] width 30 height 15
checkbox input "true"
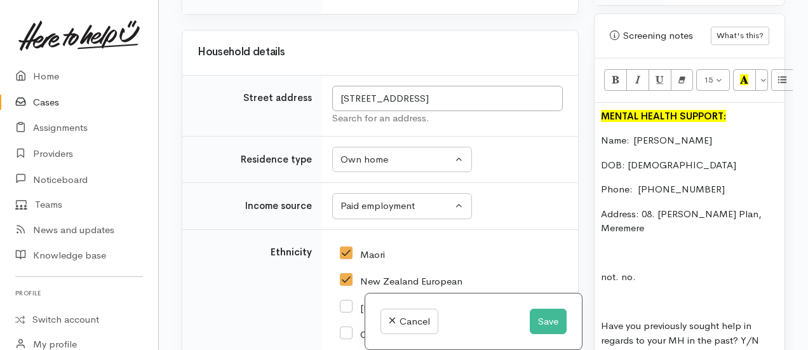
scroll to position [1358, 0]
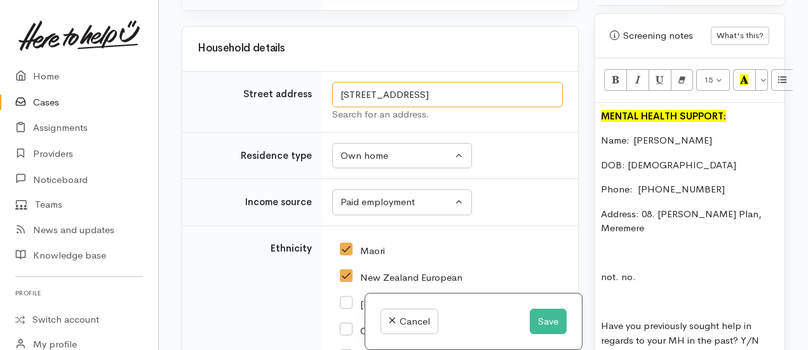
drag, startPoint x: 519, startPoint y: 86, endPoint x: 331, endPoint y: 77, distance: 188.8
click at [331, 77] on td "8 Emere Pl, Meremere, New Zealand Search for an address." at bounding box center [450, 101] width 256 height 61
drag, startPoint x: 756, startPoint y: 199, endPoint x: 638, endPoint y: 197, distance: 117.5
click at [638, 207] on p "Address: 08. Emery Plan, Meremere" at bounding box center [689, 221] width 177 height 29
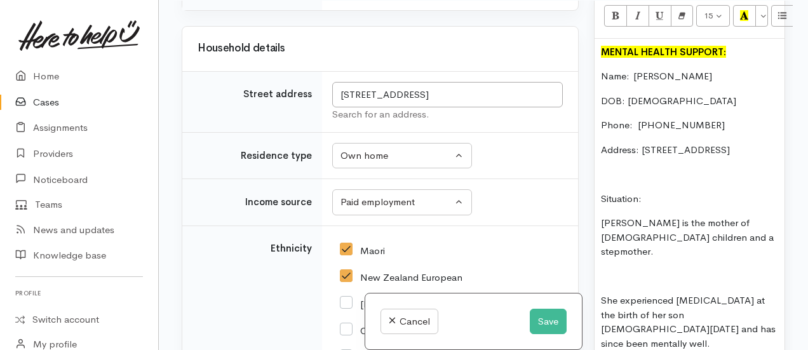
scroll to position [1133, 0]
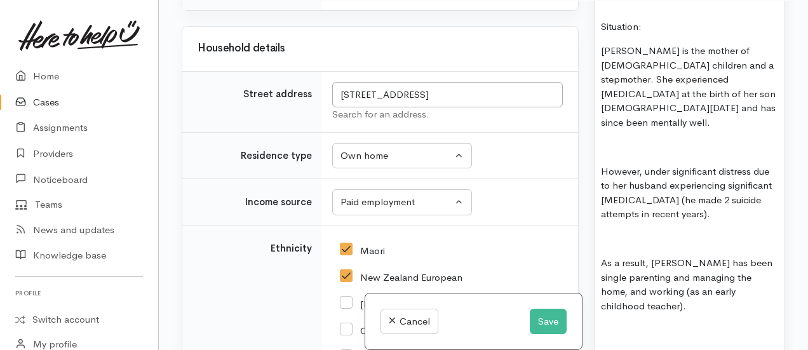
scroll to position [1298, 0]
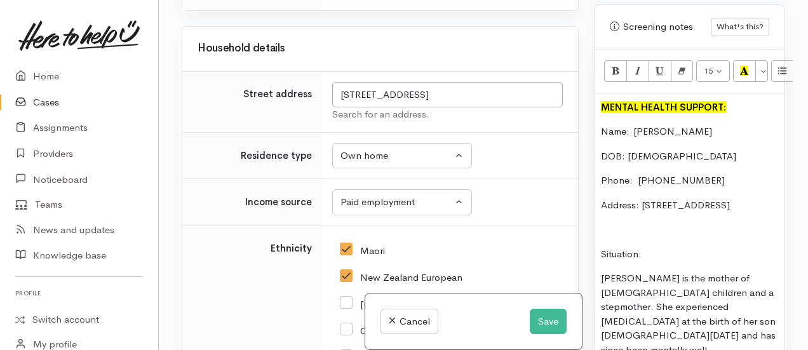
scroll to position [1071, 0]
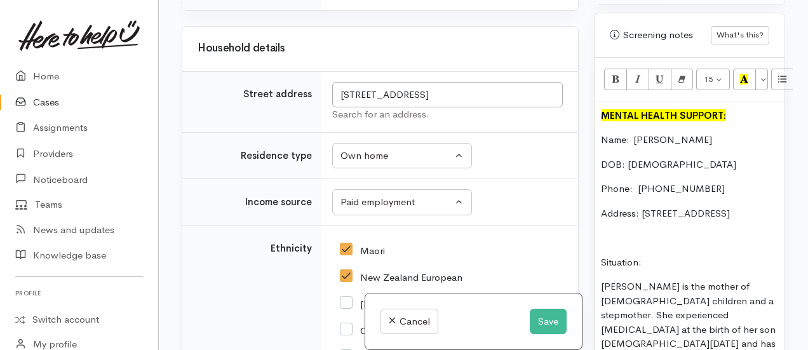
click at [655, 255] on p "Situation:" at bounding box center [689, 262] width 177 height 15
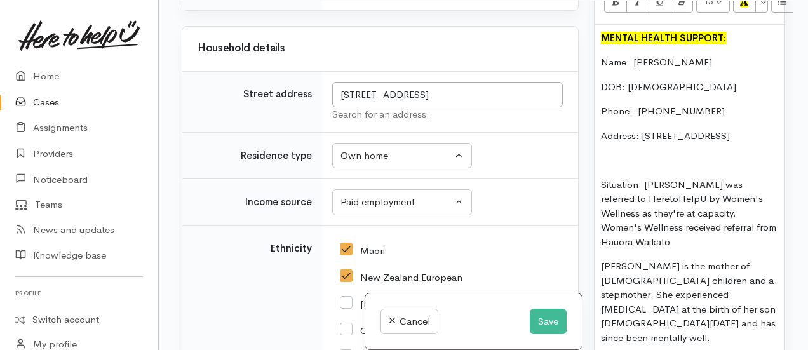
scroll to position [1172, 0]
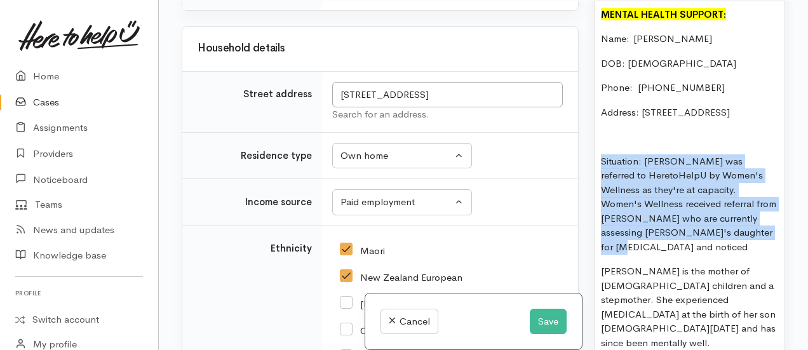
drag, startPoint x: 745, startPoint y: 229, endPoint x: 587, endPoint y: 154, distance: 175.0
click at [587, 154] on div "Warnings Add No warnings have been raised against this case Add Warning Title ●…" at bounding box center [689, 176] width 206 height 350
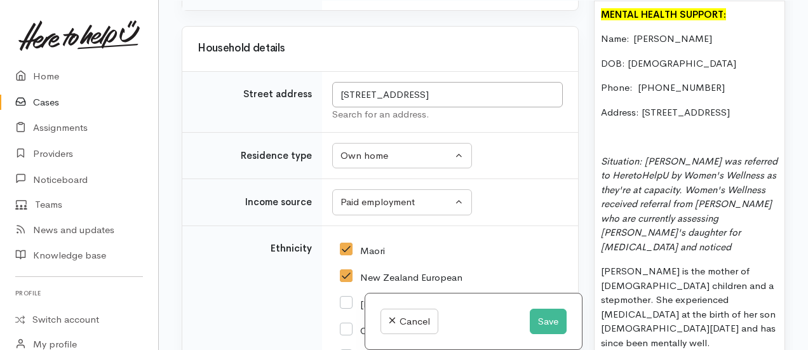
click at [697, 197] on icon "Situation: Deeza was referred to HeretoHelpU by Women's Wellness as they're at …" at bounding box center [689, 204] width 177 height 98
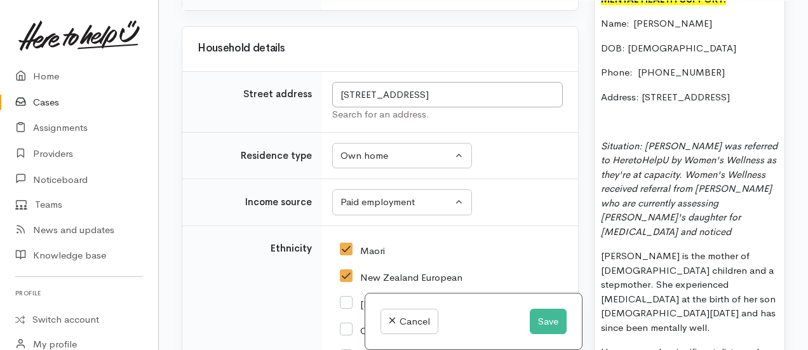
click at [754, 214] on p "Situation: Deeza was referred to HeretoHelpU by Women's Wellness as they're at …" at bounding box center [689, 189] width 177 height 100
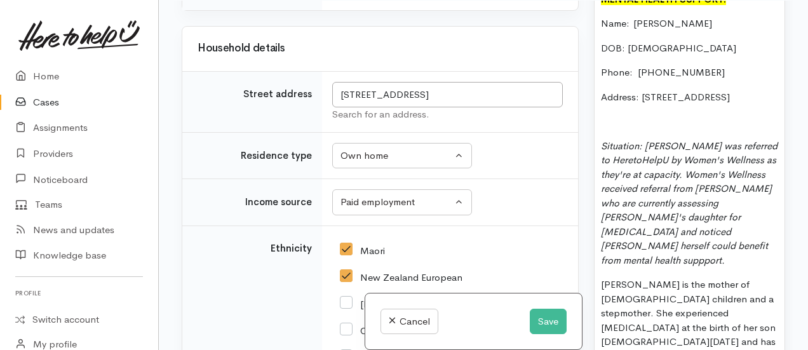
click at [620, 243] on icon "Situation: Deeza was referred to HeretoHelpU by Women's Wellness as they're at …" at bounding box center [689, 203] width 177 height 126
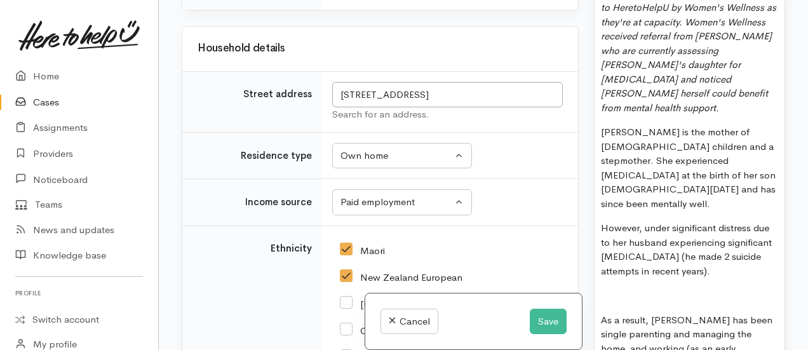
scroll to position [1340, 0]
click at [641, 174] on p "Deeza is the mother of 2 children and a stepmother. She experienced postnatal d…" at bounding box center [689, 167] width 177 height 86
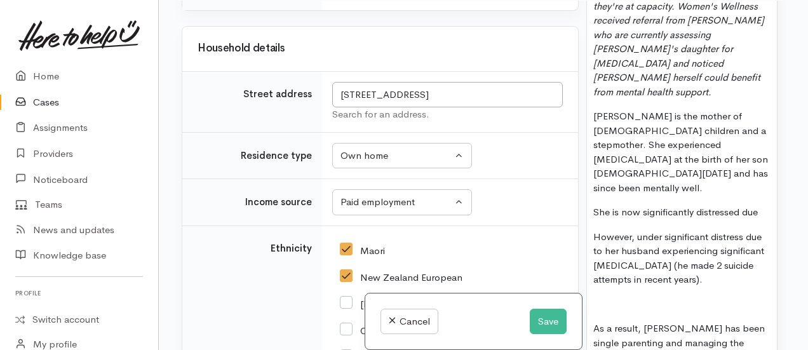
scroll to position [1357, 8]
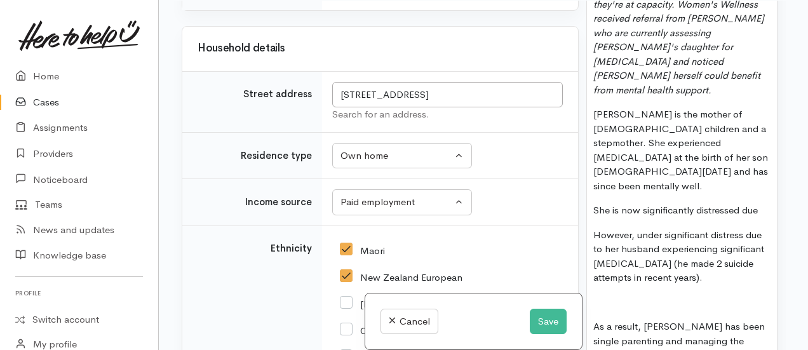
click at [658, 228] on p "However, under significant distress due to her husband experiencing significant…" at bounding box center [681, 256] width 177 height 57
click at [604, 228] on p "However, under significant distress due to her husband experiencing significant…" at bounding box center [681, 256] width 177 height 57
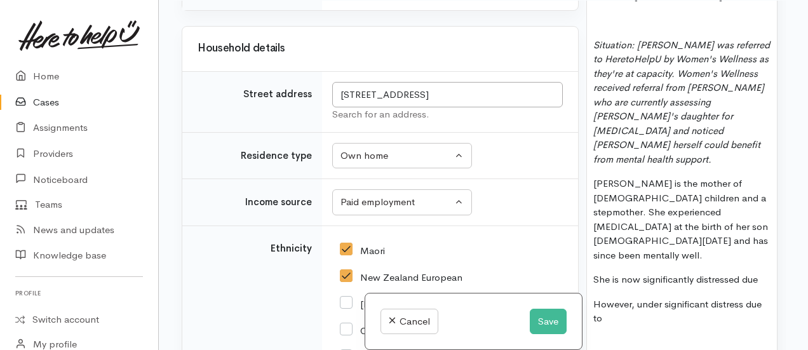
scroll to position [1287, 8]
click at [762, 273] on p "She is now significantly distressed due" at bounding box center [681, 280] width 177 height 15
drag, startPoint x: 762, startPoint y: 248, endPoint x: 617, endPoint y: 239, distance: 145.1
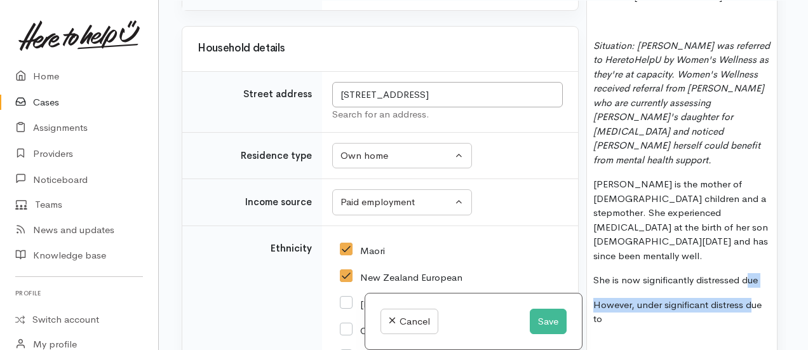
drag, startPoint x: 617, startPoint y: 239, endPoint x: 751, endPoint y: 255, distance: 135.0
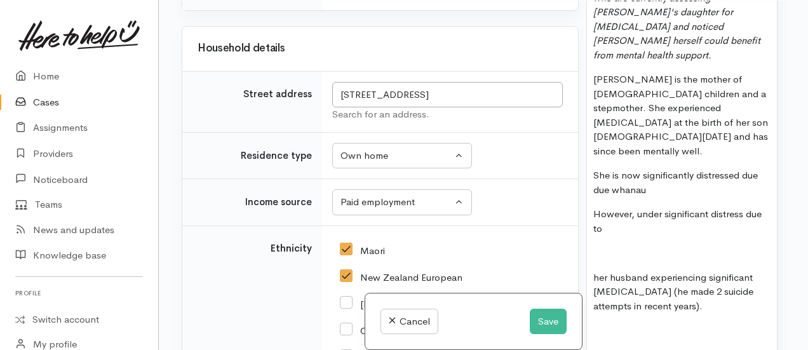
scroll to position [1391, 8]
click at [624, 120] on p "Deeza is the mother of 2 children and a stepmother. She experienced postnatal d…" at bounding box center [681, 116] width 177 height 86
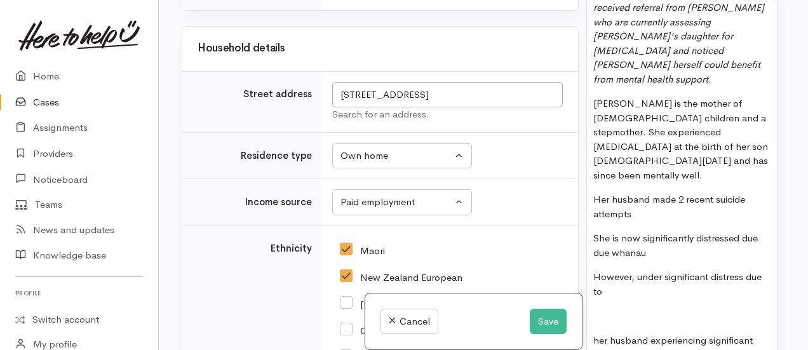
scroll to position [1368, 8]
drag, startPoint x: 646, startPoint y: 165, endPoint x: 612, endPoint y: 166, distance: 33.7
click at [612, 192] on p "Her husband made 2 recent suicide attempts. This" at bounding box center [681, 206] width 177 height 29
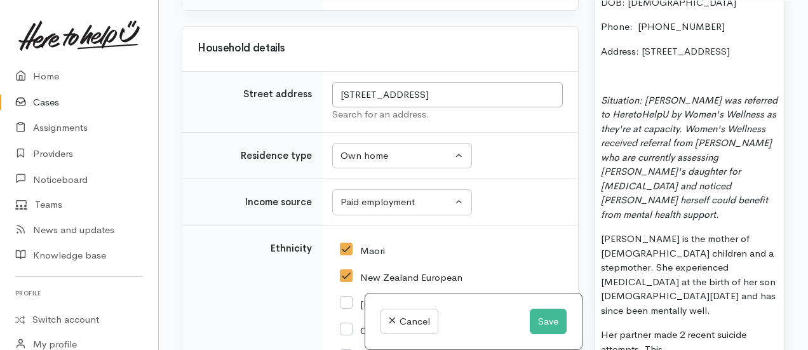
scroll to position [1232, 0]
click at [628, 232] on p "Deeza is the mother of 2 children and a stepmother. She experienced postnatal d…" at bounding box center [689, 275] width 177 height 86
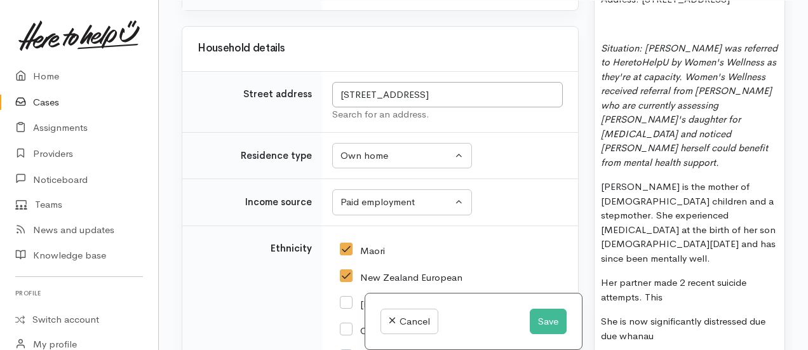
scroll to position [1293, 0]
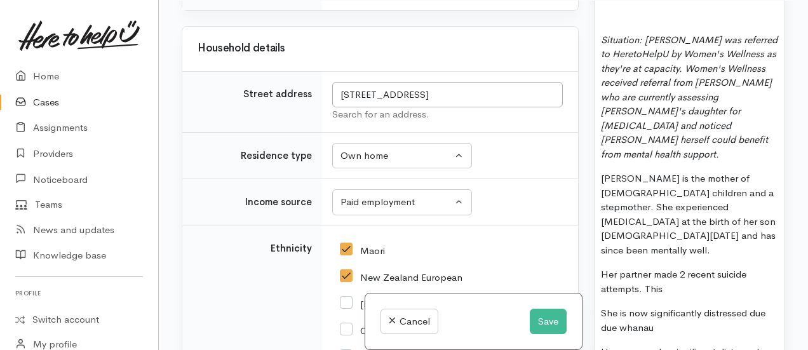
click at [638, 216] on p "Deeza is the mother of 2 children and a stepmother. She experienced postnatal d…" at bounding box center [689, 214] width 177 height 86
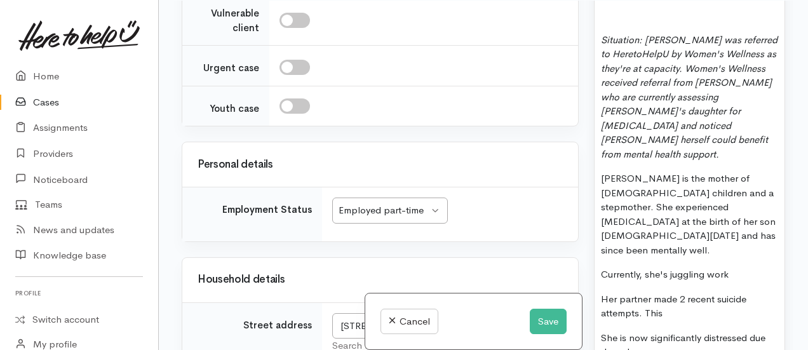
scroll to position [1128, 0]
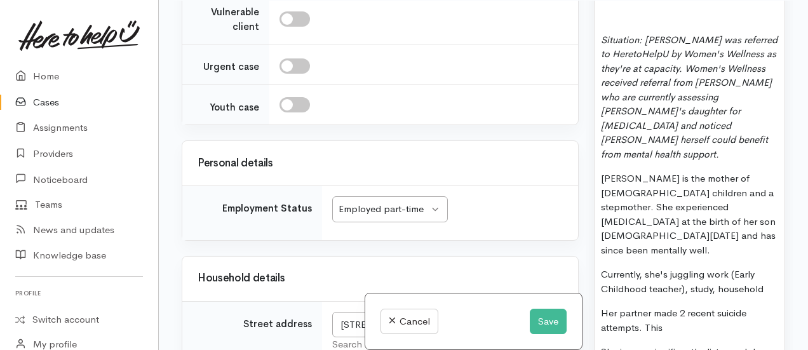
click at [624, 218] on p "Deeza is the mother of 2 children and a stepmother. She experienced postnatal d…" at bounding box center [689, 214] width 177 height 86
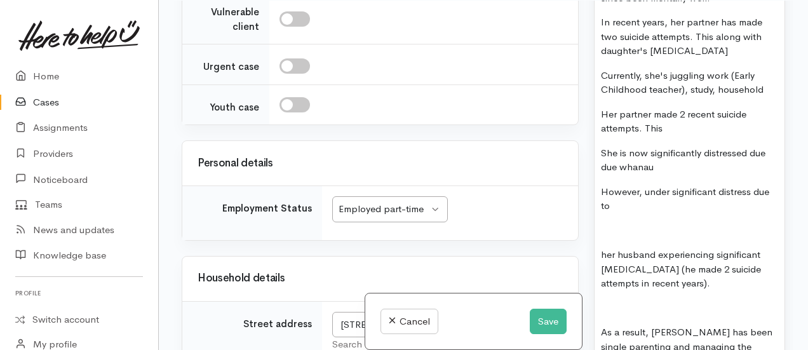
scroll to position [1439, 0]
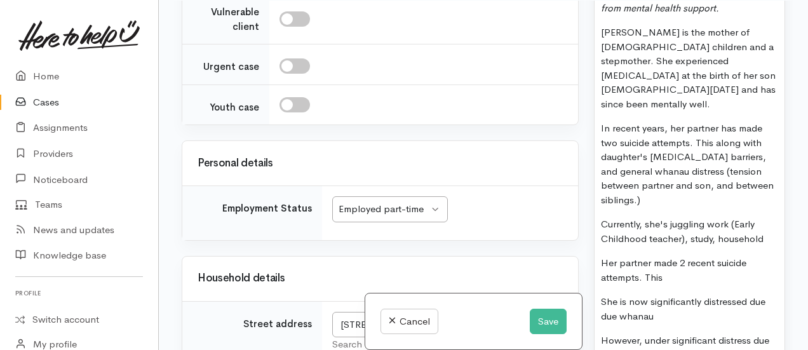
click at [737, 121] on p "In recent years, her partner has made two suicide attempts. This along with dau…" at bounding box center [689, 164] width 177 height 86
click at [766, 153] on p "In recent years, her partner made two suicide attempts. This along with daughte…" at bounding box center [689, 164] width 177 height 86
click at [770, 159] on p "In recent years, her partner made two suicide attempts. This along with daughte…" at bounding box center [689, 164] width 177 height 86
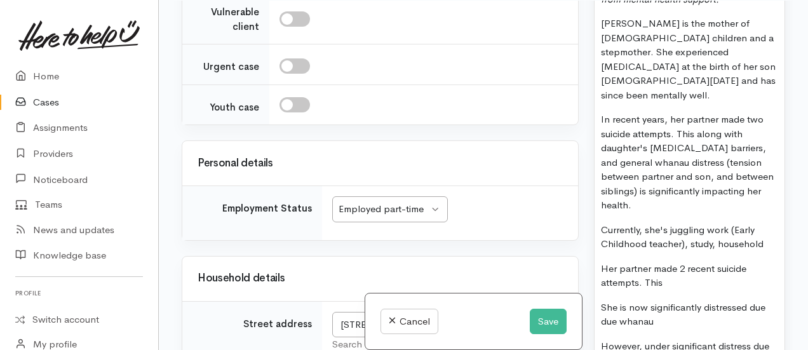
scroll to position [1448, 0]
click at [770, 222] on p "Currently, she's juggling work (Early Childhood teacher), study, household" at bounding box center [689, 236] width 177 height 29
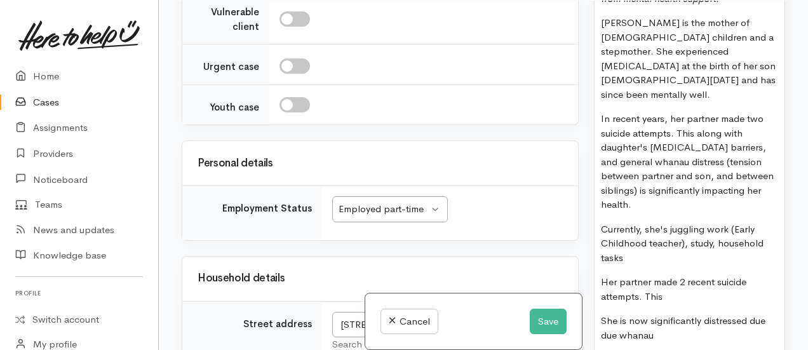
click at [719, 222] on p "Currently, she's juggling work (Early Childhood teacher), study, household tasks" at bounding box center [689, 243] width 177 height 43
click at [719, 222] on p "Currently, she's juggling work (Early Childhood teacher), studyhousehold tasks" at bounding box center [689, 243] width 177 height 43
click at [679, 222] on p "Currently, she's juggling work (Early Childhood teacher), study and household t…" at bounding box center [689, 243] width 177 height 43
click at [674, 222] on p "Currently, she's juggling work (Early Childhood teacher), study and household t…" at bounding box center [689, 243] width 177 height 43
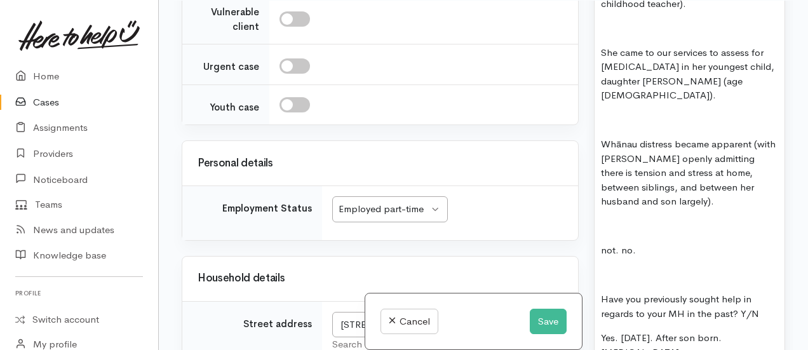
scroll to position [2005, 0]
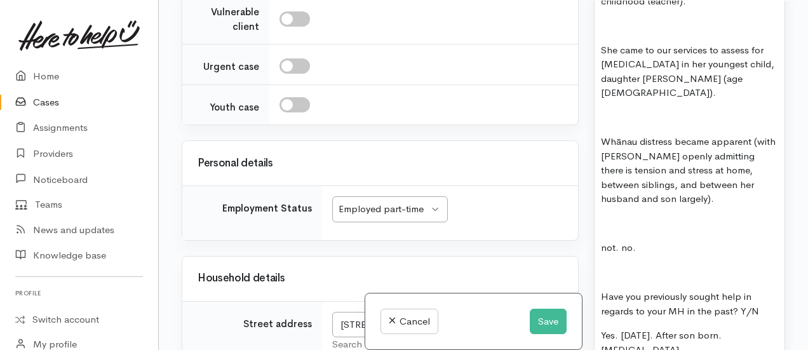
drag, startPoint x: 641, startPoint y: 168, endPoint x: 603, endPoint y: 11, distance: 161.4
click at [603, 11] on div "MENTAL HEALTH SUPPORT: Name:  Deeza Climo DOB: 28.09.1992 Phone:   0211374443 A…" at bounding box center [689, 85] width 190 height 1834
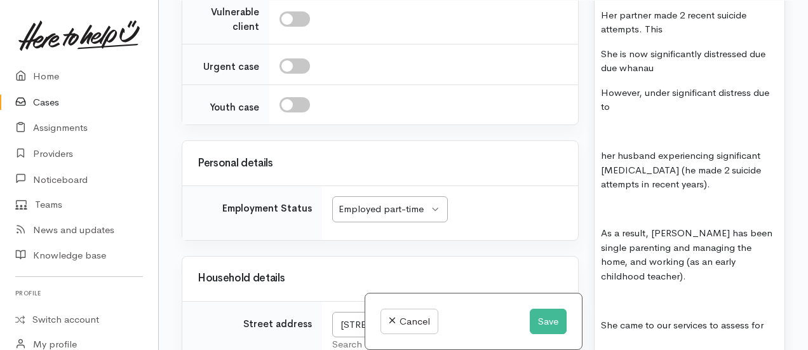
scroll to position [1728, 0]
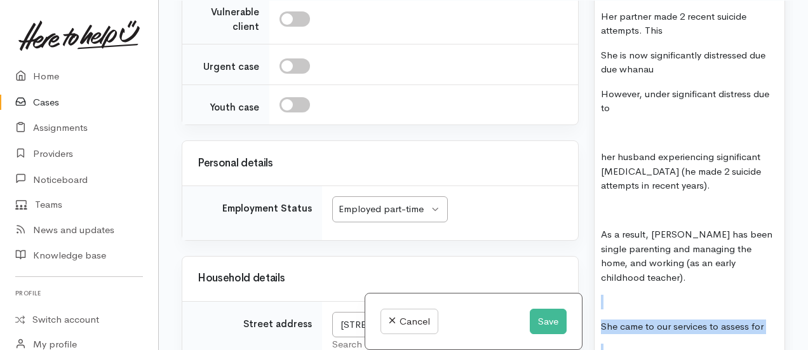
drag, startPoint x: 760, startPoint y: 272, endPoint x: 616, endPoint y: 239, distance: 147.9
click at [616, 239] on div "MENTAL HEALTH SUPPORT: Name:  Deeza Climo DOB: 28.09.1992 Phone:   0211374443 A…" at bounding box center [689, 262] width 190 height 1636
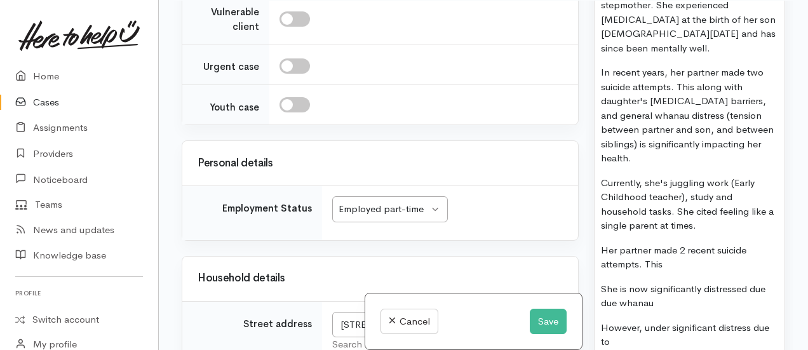
scroll to position [1495, 0]
click at [721, 177] on p "Currently, she's juggling work (Early Childhood teacher), study and household t…" at bounding box center [689, 204] width 177 height 57
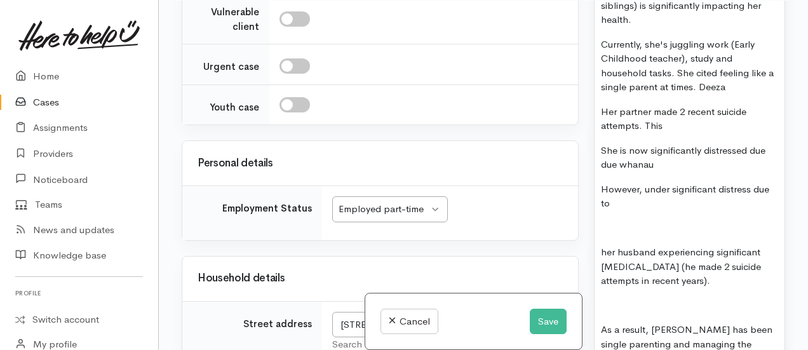
scroll to position [1634, 0]
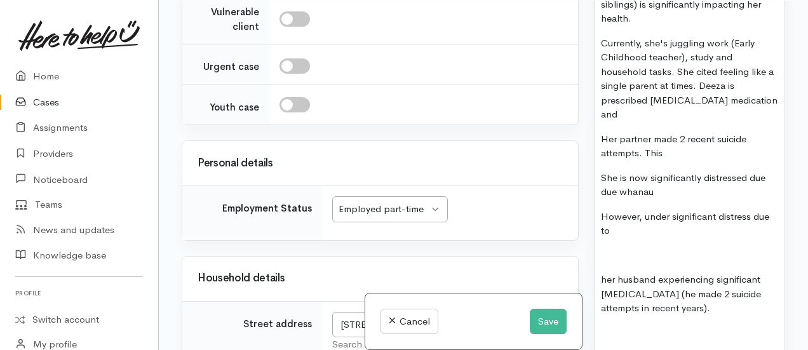
click at [697, 37] on p "Currently, she's juggling work (Early Childhood teacher), study and household t…" at bounding box center [689, 79] width 177 height 86
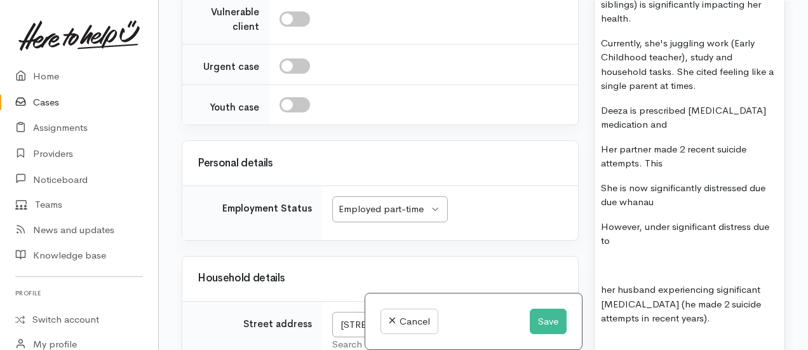
click at [684, 103] on p "Deeza is prescribed antidepressant medication and" at bounding box center [689, 117] width 177 height 29
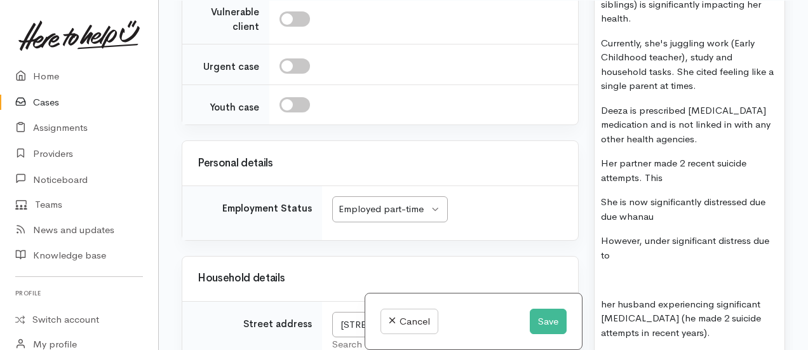
drag, startPoint x: 754, startPoint y: 77, endPoint x: 768, endPoint y: 100, distance: 27.7
drag, startPoint x: 768, startPoint y: 100, endPoint x: 688, endPoint y: 23, distance: 110.9
click at [688, 36] on p "Currently, she's juggling work (Early Childhood teacher), study and household t…" at bounding box center [689, 64] width 177 height 57
drag, startPoint x: 709, startPoint y: 90, endPoint x: 593, endPoint y: 91, distance: 115.6
click at [593, 91] on div "Warnings Add No warnings have been raised against this case Add Warning Title ●…" at bounding box center [689, 176] width 206 height 350
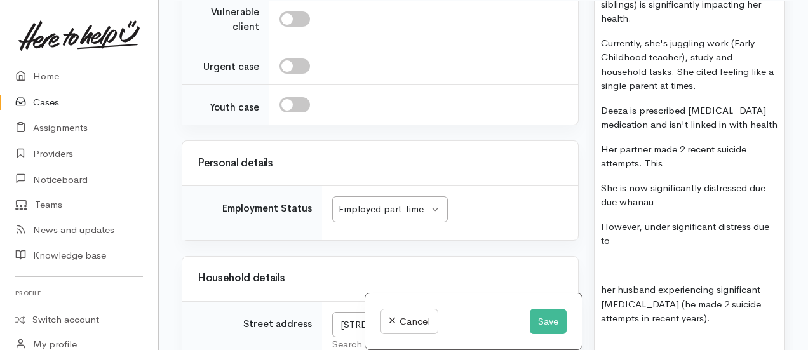
click at [758, 103] on p "Deeza is prescribed antidepressant medication and isn't linked in with health" at bounding box center [689, 117] width 177 height 29
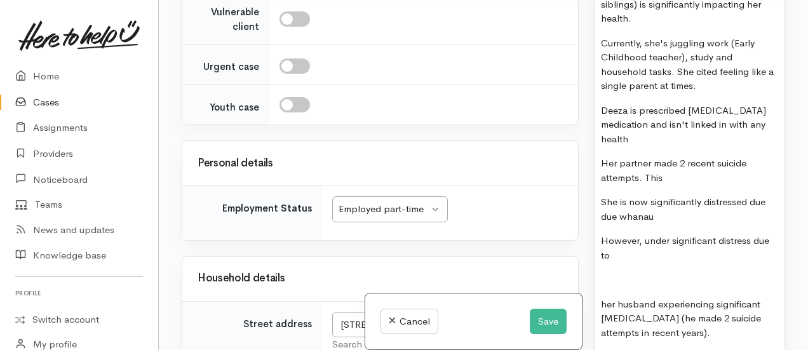
click at [650, 103] on p "Deeza is prescribed antidepressant medication and isn't linked in with any heal…" at bounding box center [689, 124] width 177 height 43
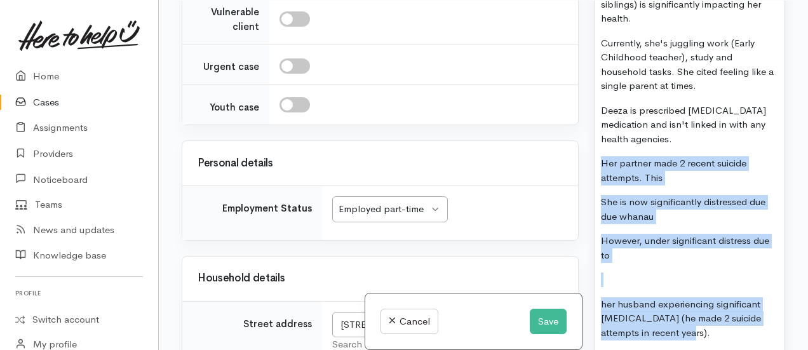
drag, startPoint x: 599, startPoint y: 114, endPoint x: 687, endPoint y: 291, distance: 198.2
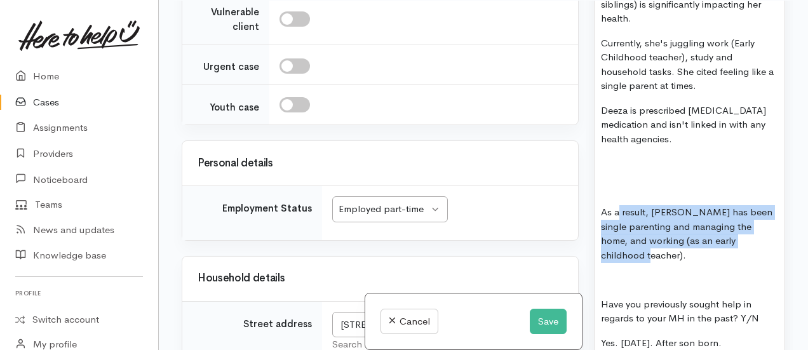
drag, startPoint x: 771, startPoint y: 199, endPoint x: 620, endPoint y: 161, distance: 156.5
click at [620, 205] on p "As a result, Deeza has been single parenting and managing the home, and working…" at bounding box center [689, 233] width 177 height 57
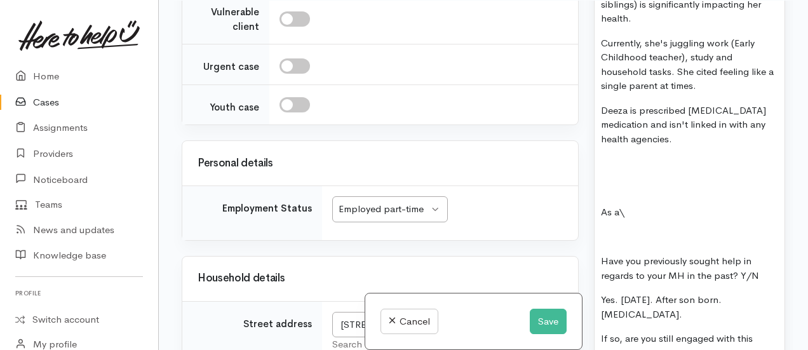
click at [690, 103] on p "Deeza is prescribed antidepressant medication and isn't linked in with any heal…" at bounding box center [689, 124] width 177 height 43
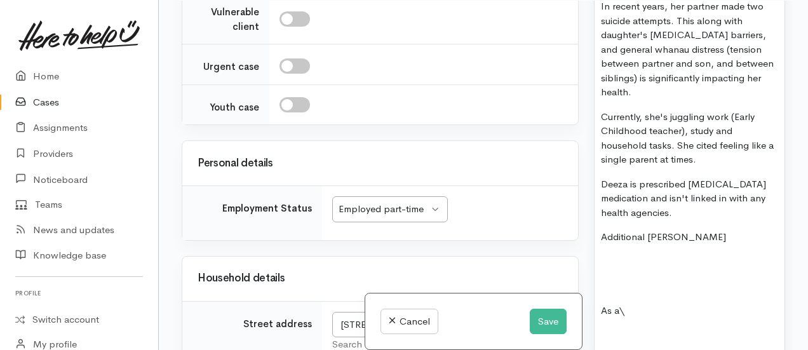
scroll to position [1558, 0]
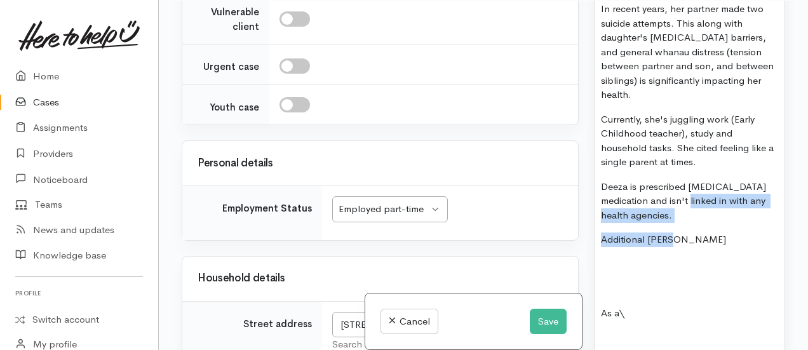
drag, startPoint x: 691, startPoint y: 153, endPoint x: 707, endPoint y: 177, distance: 28.7
click at [707, 177] on div "MENTAL HEALTH SUPPORT: Name:  Deeza Climo DOB: 28.09.1992 Phone:   0211374443 A…" at bounding box center [689, 341] width 190 height 1452
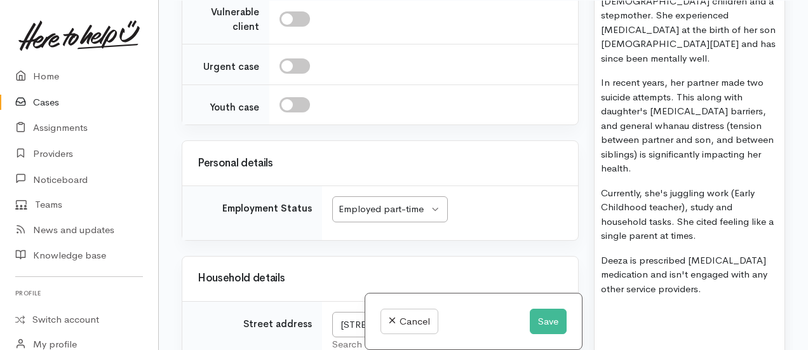
scroll to position [1486, 0]
click at [601, 330] on p "Has sought mental health guidance in past" at bounding box center [689, 344] width 177 height 29
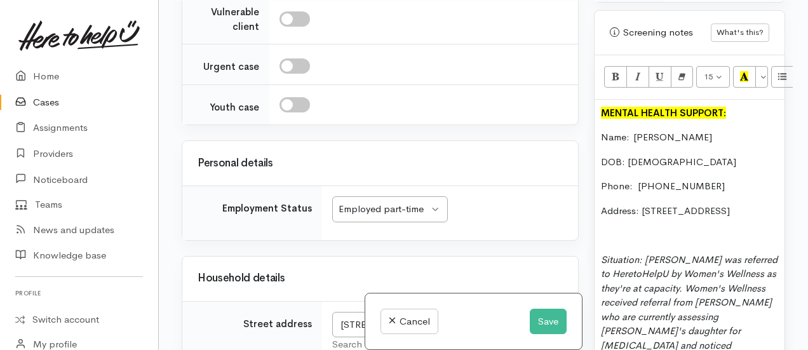
scroll to position [1071, 0]
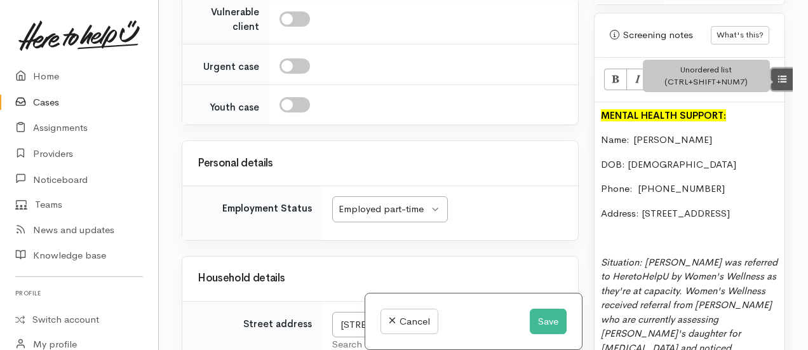
click at [781, 74] on icon "Unordered list (CTRL+SHIFT+NUM7)" at bounding box center [782, 79] width 8 height 11
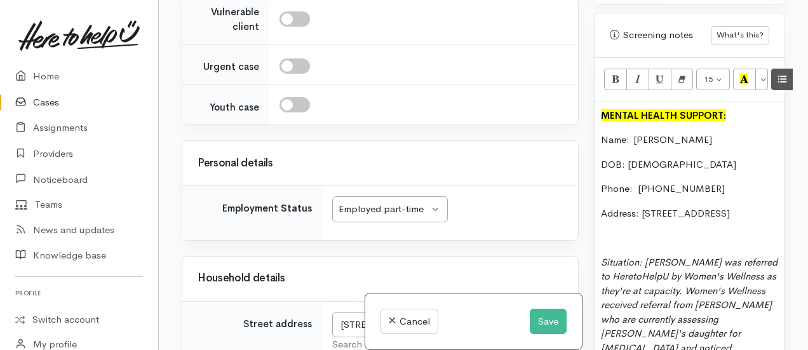
scroll to position [1605, 0]
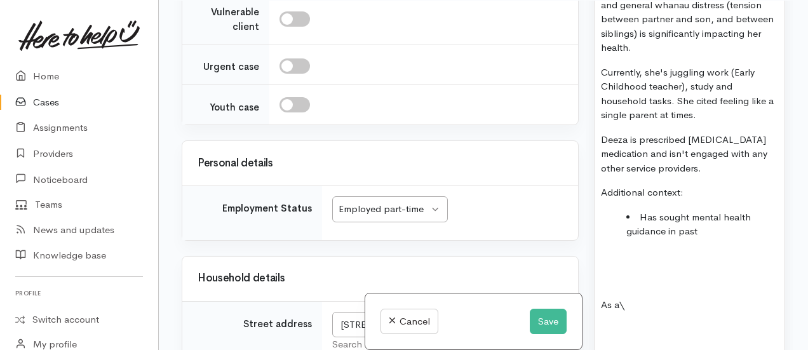
click at [719, 210] on li "Has sought mental health guidance in past" at bounding box center [702, 224] width 152 height 29
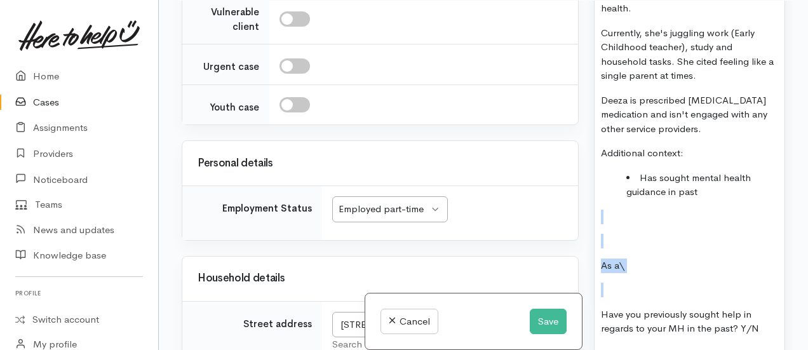
drag, startPoint x: 655, startPoint y: 241, endPoint x: 573, endPoint y: 173, distance: 107.3
click at [573, 173] on div "Related cases There are no other cases from the same person found. Manually lin…" at bounding box center [483, 176] width 618 height 350
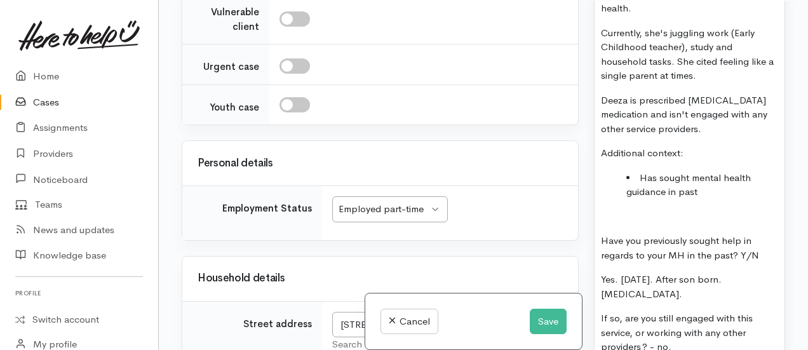
click at [700, 171] on li "Has sought mental health guidance in past" at bounding box center [702, 185] width 152 height 29
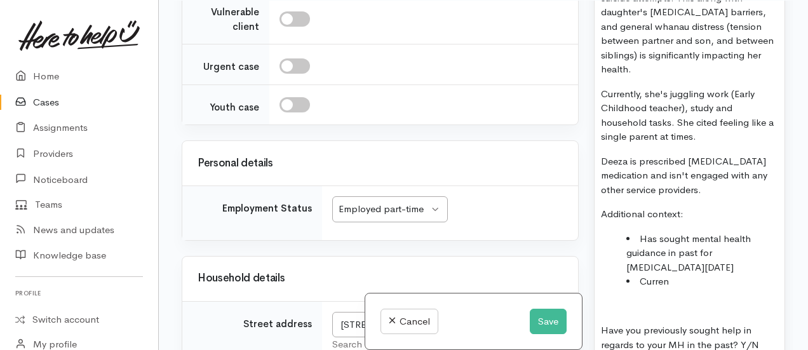
scroll to position [1585, 0]
drag, startPoint x: 674, startPoint y: 243, endPoint x: 638, endPoint y: 234, distance: 37.3
click at [638, 234] on div "MENTAL HEALTH SUPPORT: Name:  Deeza Climo DOB: 28.09.1992 Phone:   0211374443 A…" at bounding box center [689, 311] width 190 height 1446
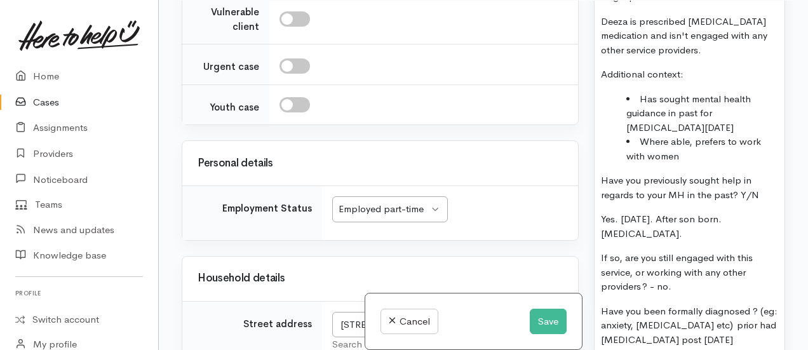
scroll to position [1778, 0]
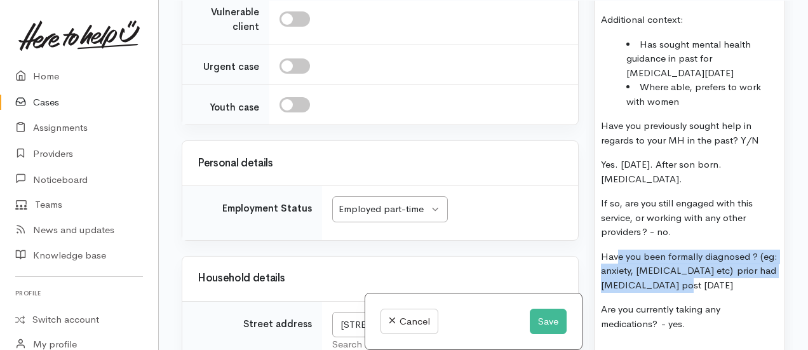
drag, startPoint x: 695, startPoint y: 238, endPoint x: 616, endPoint y: 198, distance: 88.9
click at [616, 198] on div "MENTAL HEALTH SUPPORT: Name:  Deeza Climo DOB: 28.09.1992 Phone:   0211374443 A…" at bounding box center [689, 113] width 190 height 1436
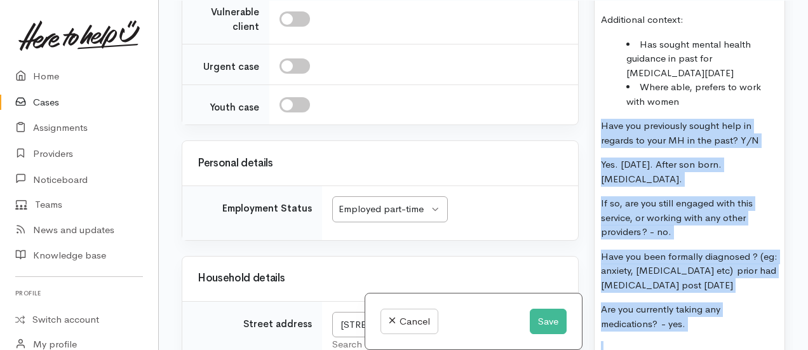
drag, startPoint x: 708, startPoint y: 285, endPoint x: 591, endPoint y: 82, distance: 234.7
click at [591, 82] on div "Warnings Add No warnings have been raised against this case Add Warning Title ●…" at bounding box center [689, 176] width 206 height 350
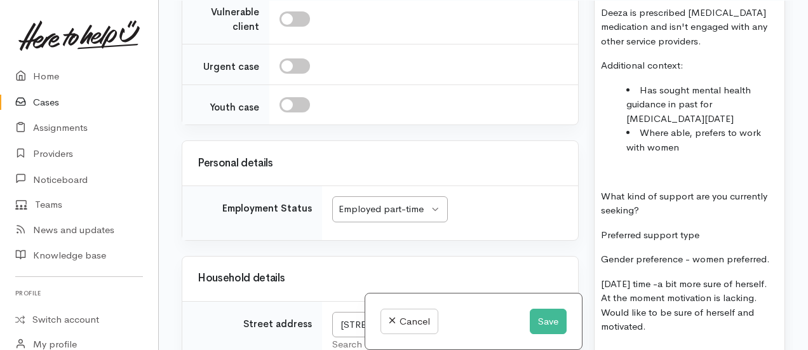
scroll to position [1732, 0]
drag, startPoint x: 779, startPoint y: 213, endPoint x: 654, endPoint y: 164, distance: 134.1
click at [654, 164] on div "Screening notes What's this? <p><b><font color="#000000" style="background-colo…" at bounding box center [689, 6] width 191 height 1311
click at [690, 126] on li "Where able, prefers to work with women" at bounding box center [702, 140] width 152 height 29
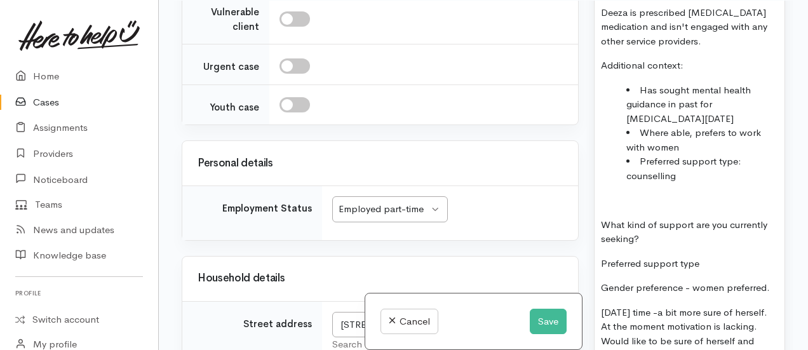
scroll to position [1751, 0]
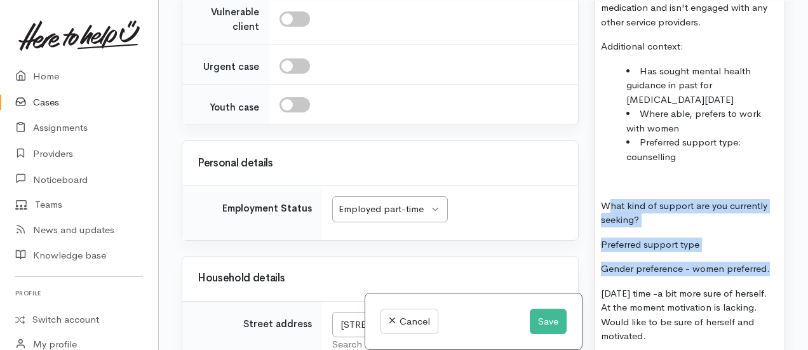
drag, startPoint x: 768, startPoint y: 222, endPoint x: 607, endPoint y: 147, distance: 178.1
click at [607, 147] on div "MENTAL HEALTH SUPPORT: Name:  Deeza Climo DOB: 28.09.1992 Phone:   0211374443 A…" at bounding box center [689, 43] width 190 height 1243
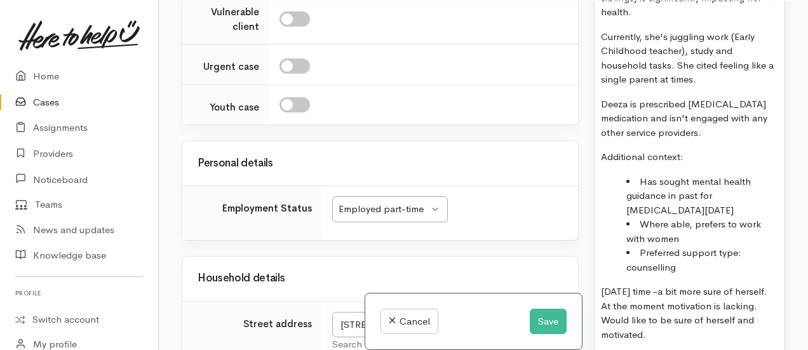
scroll to position [1641, 0]
click at [709, 97] on p "Deeza is prescribed antidepressant medication and isn't engaged with any other …" at bounding box center [689, 118] width 177 height 43
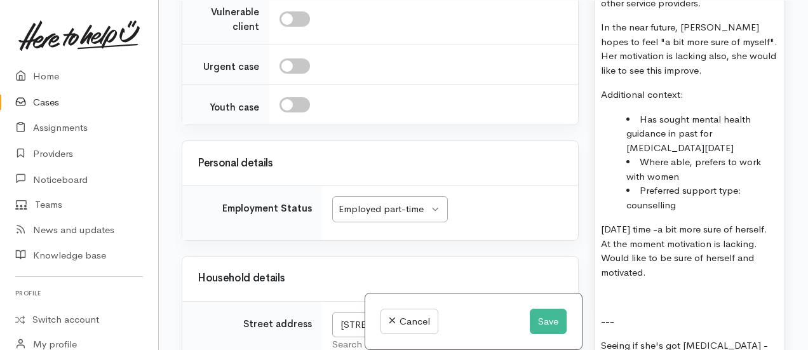
scroll to position [1770, 0]
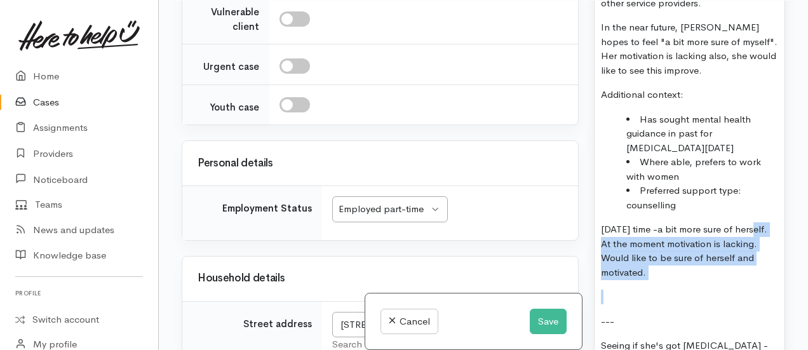
drag, startPoint x: 672, startPoint y: 247, endPoint x: 591, endPoint y: 191, distance: 98.6
click at [591, 191] on div "Warnings Add No warnings have been raised against this case Add Warning Title ●…" at bounding box center [689, 176] width 206 height 350
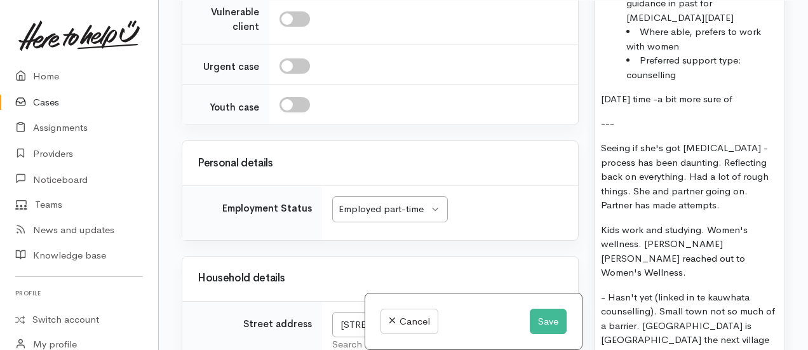
scroll to position [1833, 0]
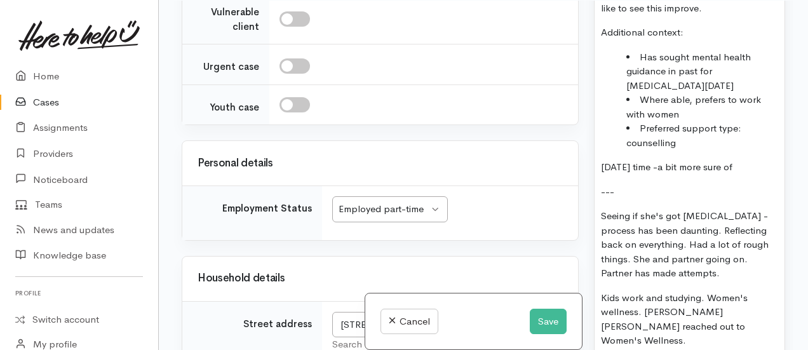
drag, startPoint x: 778, startPoint y: 154, endPoint x: 588, endPoint y: 117, distance: 193.4
click at [588, 117] on div "Warnings Add No warnings have been raised against this case Add Warning Title ●…" at bounding box center [689, 176] width 206 height 350
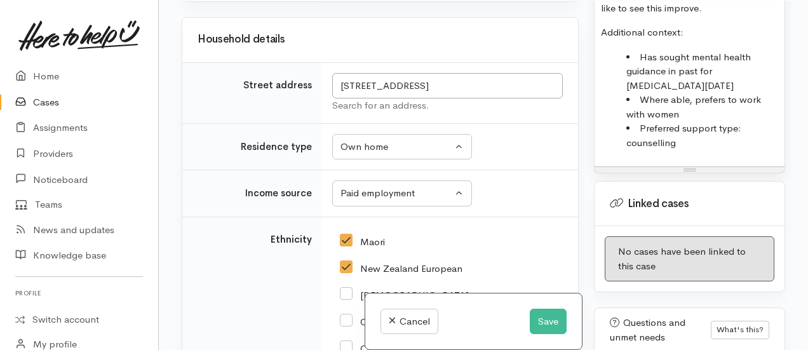
scroll to position [1369, 0]
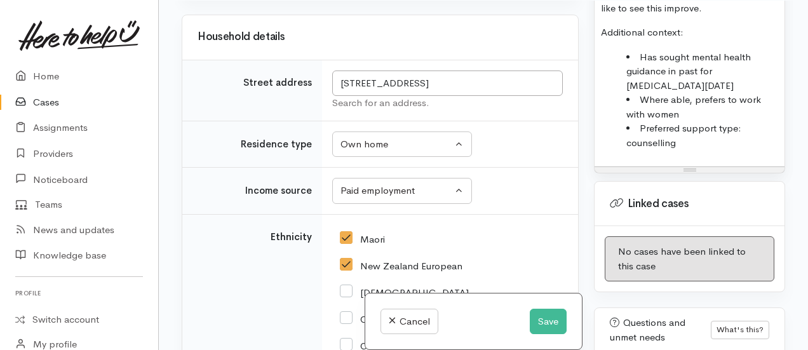
click at [710, 121] on li "Preferred support type: counselling" at bounding box center [702, 135] width 152 height 29
copy div "MENTAL HEALTH SUPPORT: Name:  Deeza Climo DOB: 28.09.1992 Phone:   0211374443 A…"
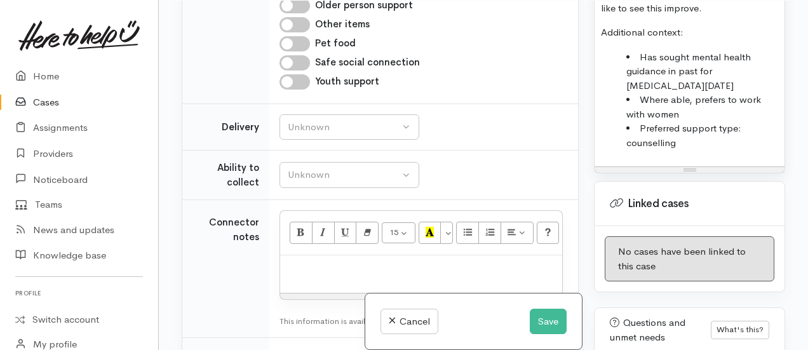
scroll to position [748, 0]
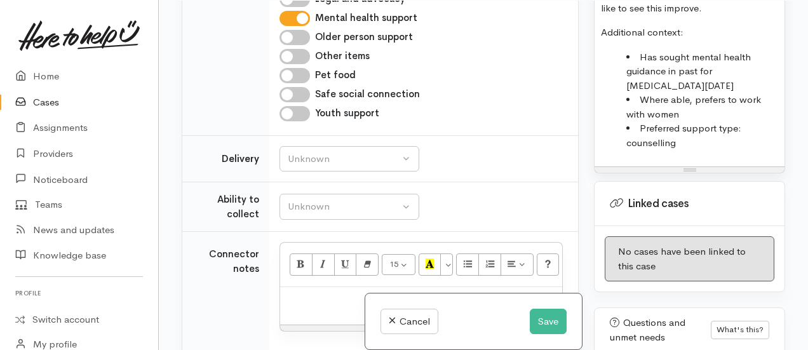
click at [300, 294] on p at bounding box center [420, 300] width 269 height 15
paste div
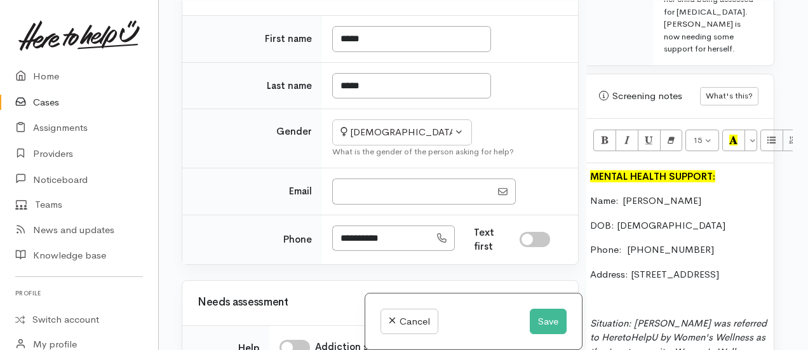
scroll to position [177, 0]
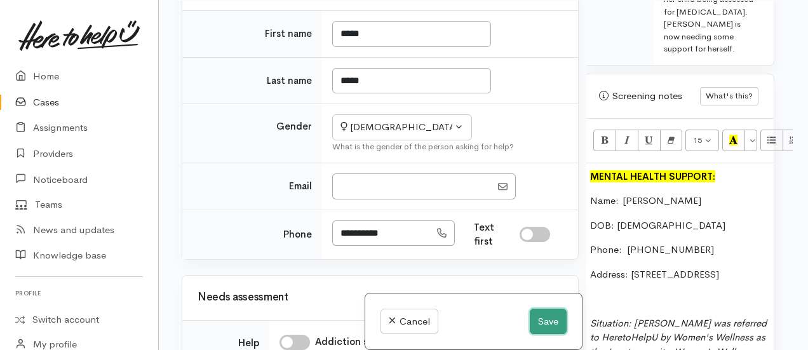
click at [545, 312] on button "Save" at bounding box center [548, 322] width 37 height 26
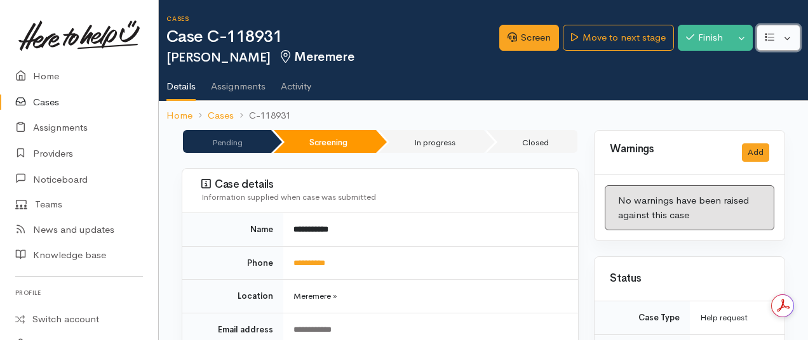
click at [781, 34] on button "button" at bounding box center [778, 38] width 44 height 26
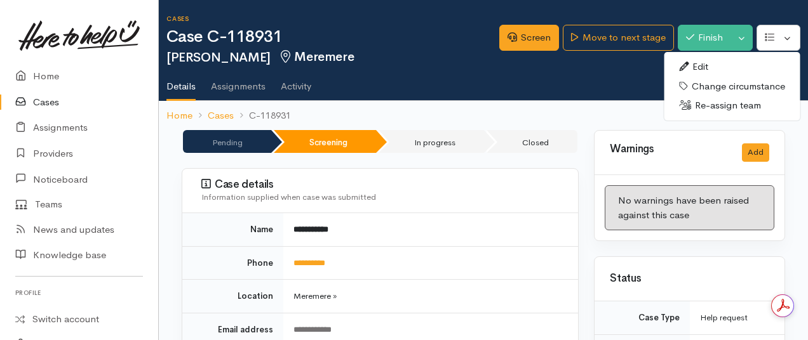
click at [706, 66] on link "Edit" at bounding box center [732, 67] width 136 height 20
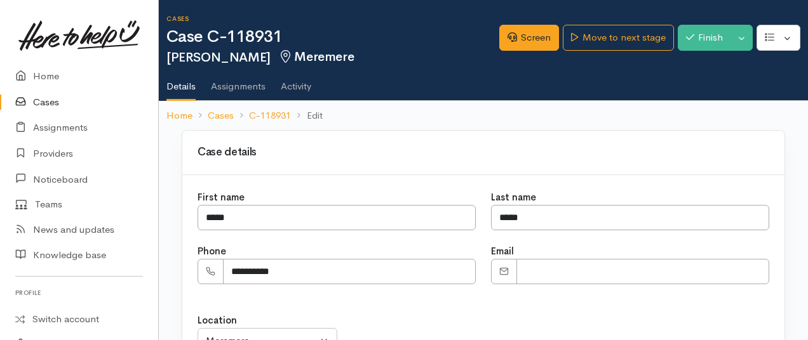
select select "241"
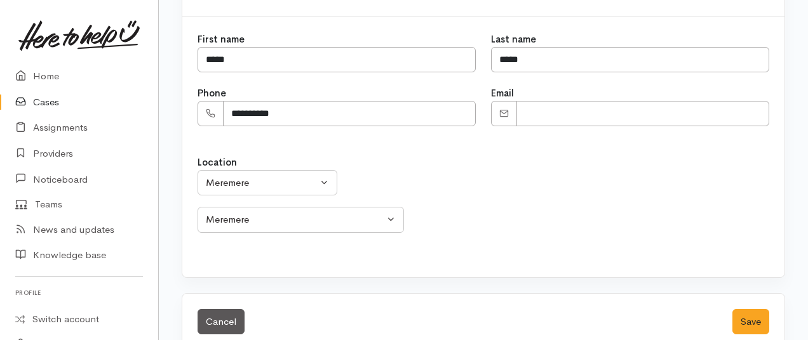
scroll to position [180, 0]
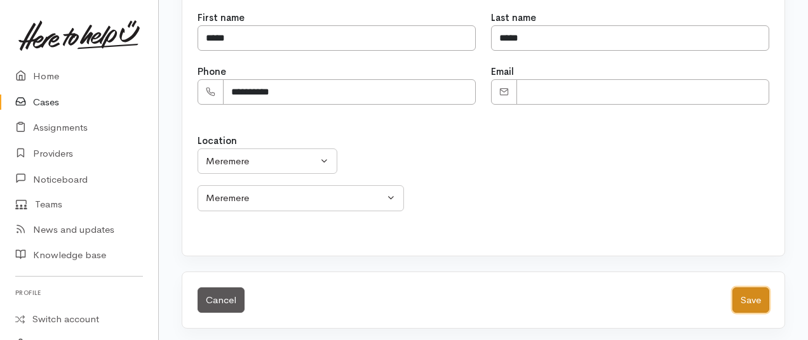
click at [752, 288] on button "Save" at bounding box center [750, 301] width 37 height 26
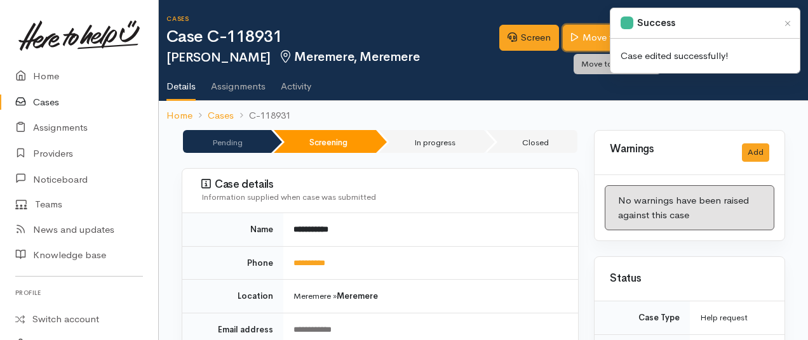
click at [594, 41] on link "Move to next stage" at bounding box center [618, 38] width 110 height 26
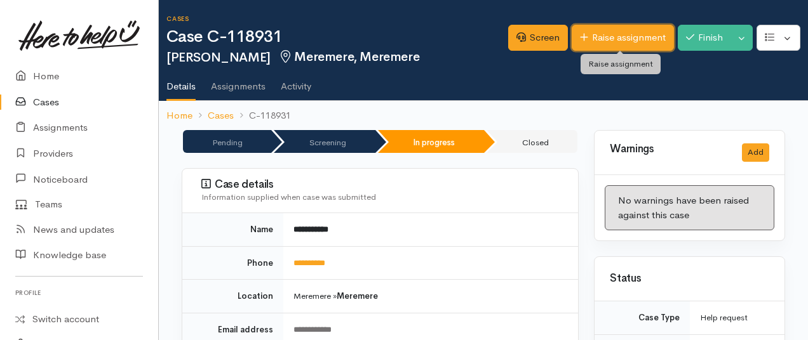
click at [607, 37] on link "Raise assignment" at bounding box center [622, 38] width 102 height 26
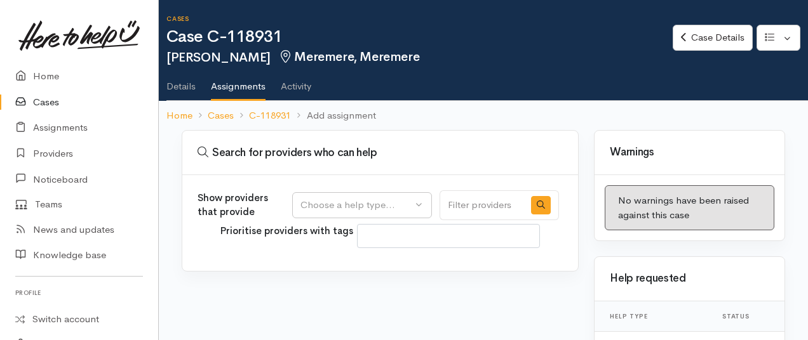
select select
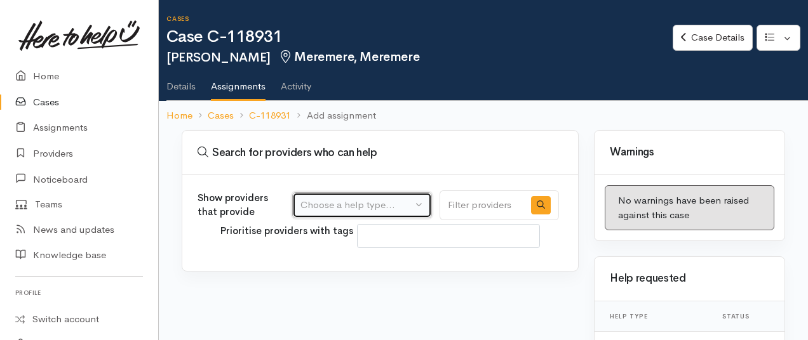
click at [317, 213] on button "Choose a help type..." at bounding box center [362, 205] width 140 height 26
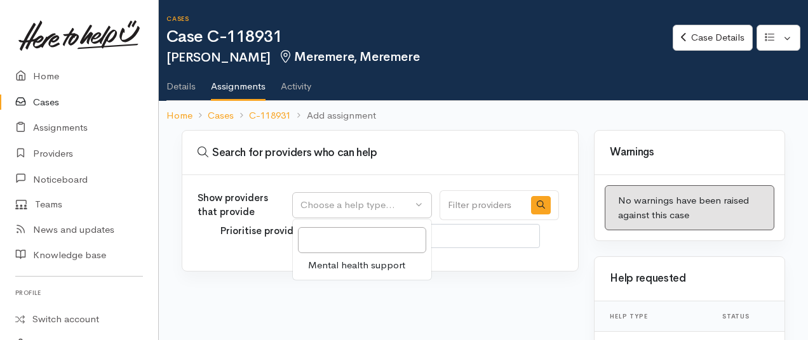
click at [333, 274] on div "Mental health support" at bounding box center [362, 250] width 140 height 62
click at [343, 219] on div "Show providers that provide Mental health support Choose a help type... Mental …" at bounding box center [380, 223] width 396 height 96
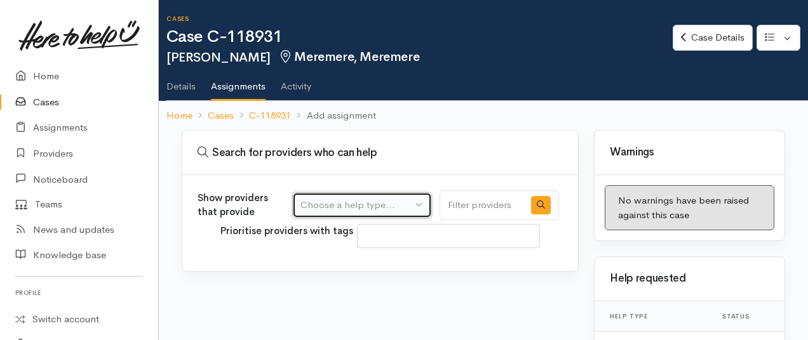
click at [342, 210] on div "Choose a help type..." at bounding box center [356, 205] width 112 height 15
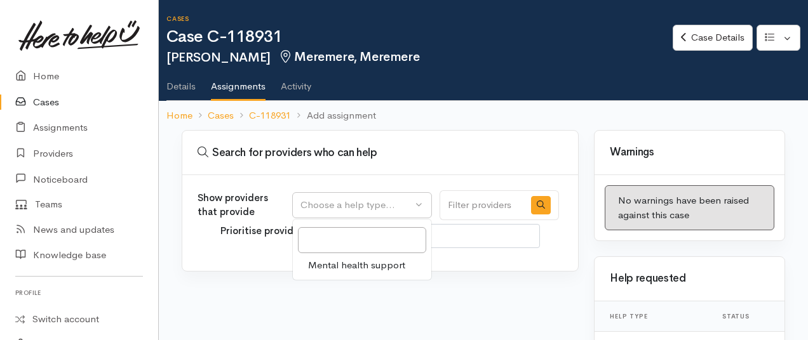
click at [349, 260] on span "Mental health support" at bounding box center [356, 265] width 97 height 15
select select "5"
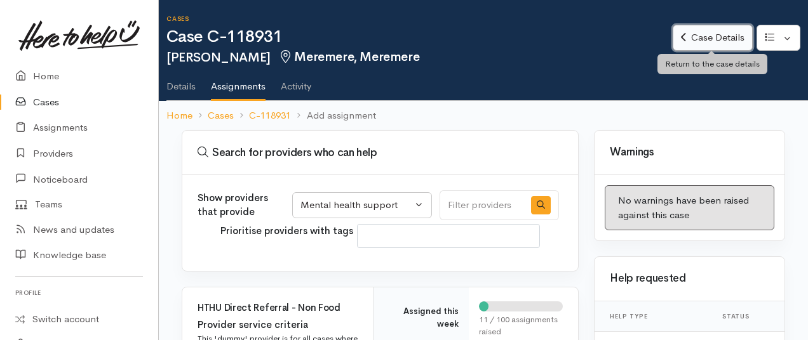
click at [690, 37] on link "Case Details" at bounding box center [711, 38] width 79 height 26
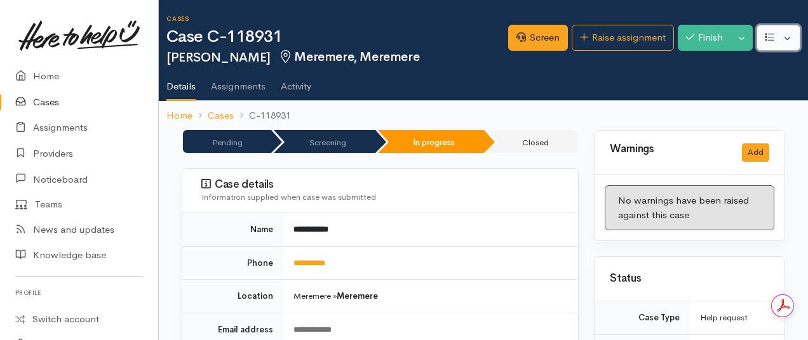
click at [776, 39] on button "button" at bounding box center [778, 38] width 44 height 26
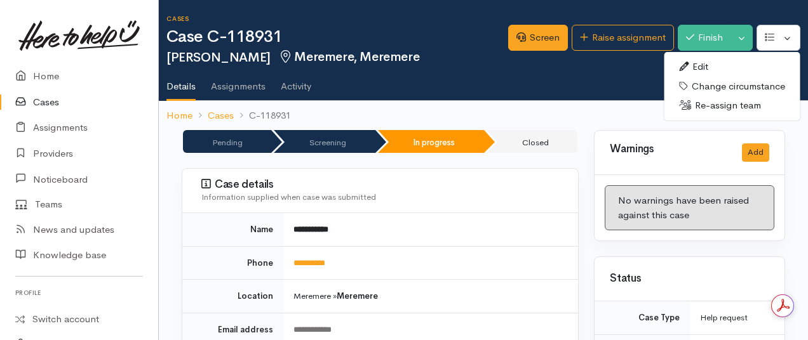
click at [715, 70] on link "Edit" at bounding box center [732, 67] width 136 height 20
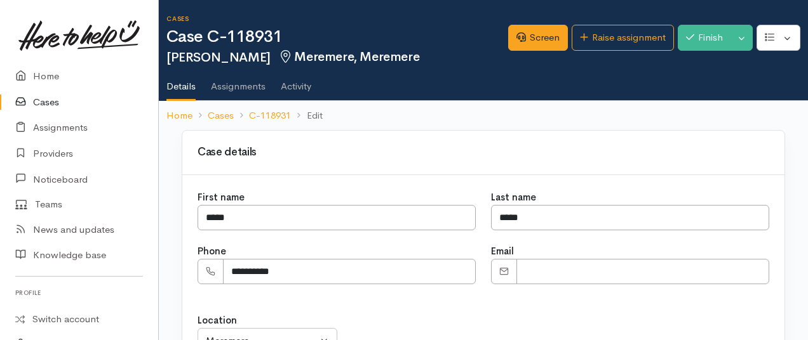
select select
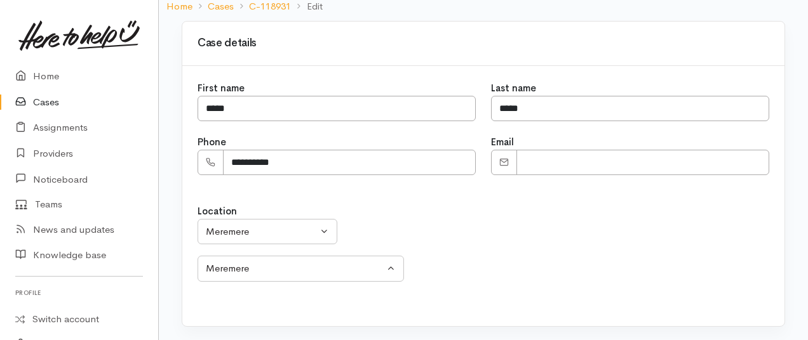
scroll to position [110, 0]
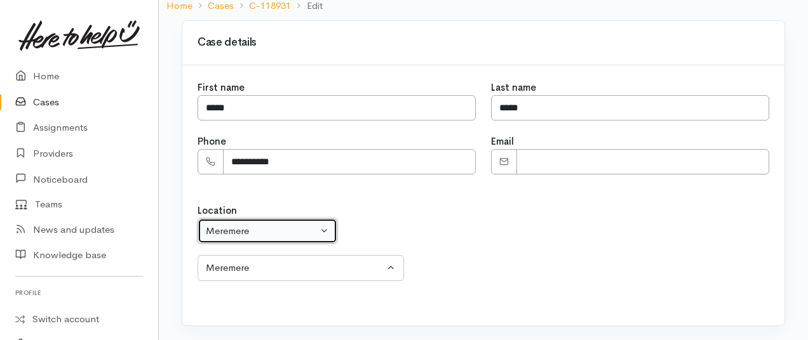
click at [265, 234] on div "Meremere" at bounding box center [262, 231] width 112 height 15
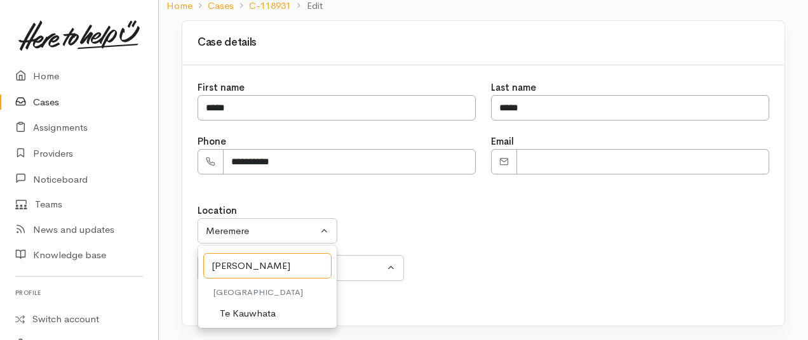
type input "te kau"
click at [237, 318] on span "Te Kauwhata" at bounding box center [248, 314] width 56 height 15
select select "130"
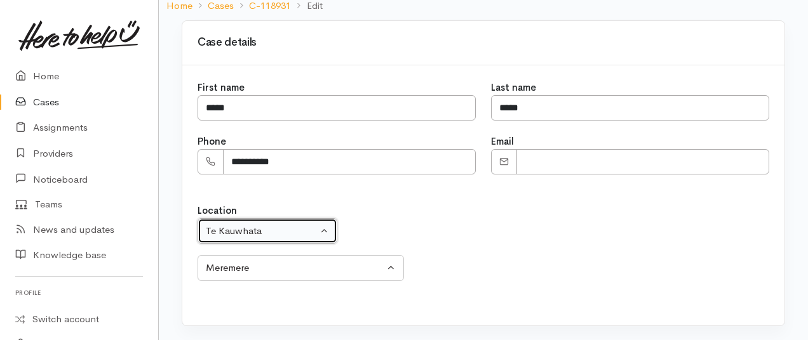
select select "258"
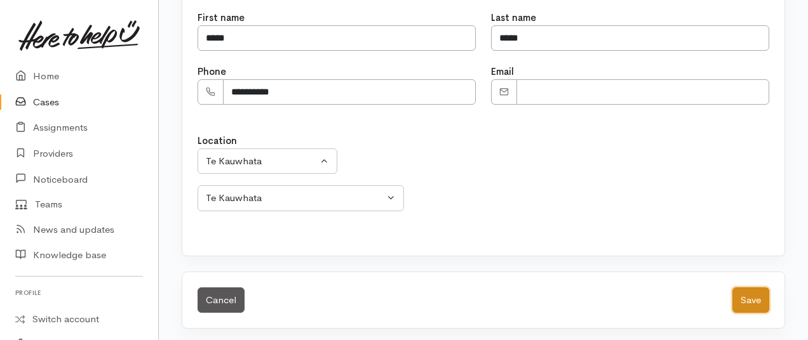
click at [767, 299] on button "Save" at bounding box center [750, 301] width 37 height 26
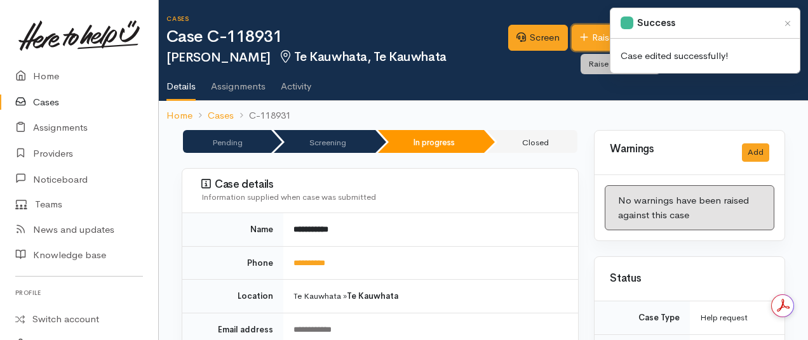
click at [585, 27] on link "Raise assignment" at bounding box center [622, 38] width 102 height 26
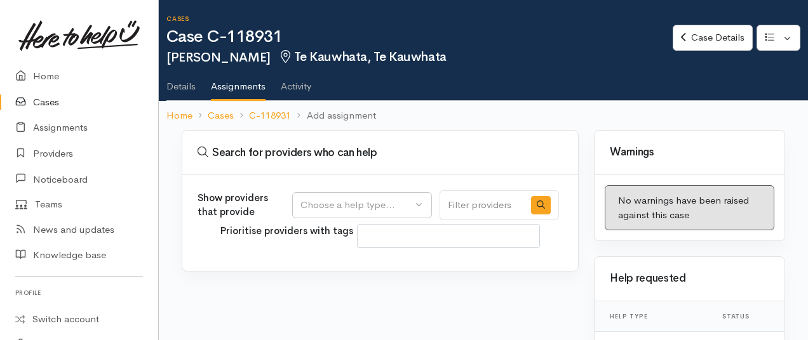
select select
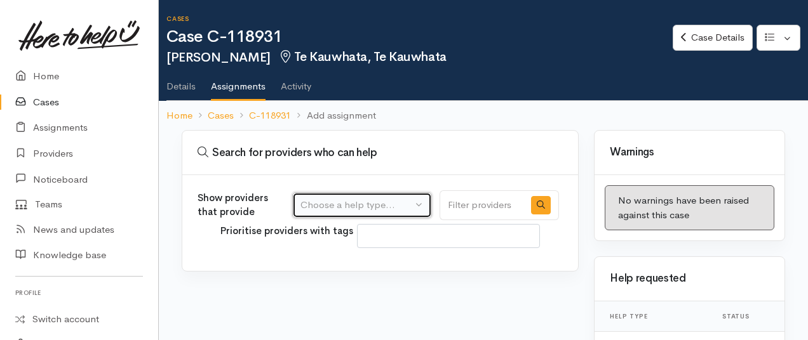
click at [391, 204] on div "Choose a help type..." at bounding box center [356, 205] width 112 height 15
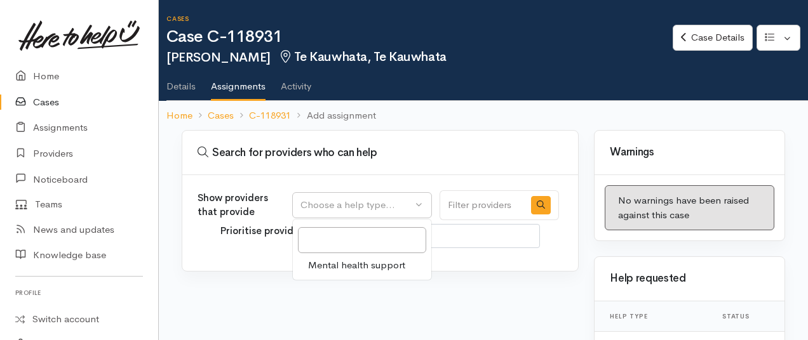
click at [362, 261] on span "Mental health support" at bounding box center [356, 265] width 97 height 15
select select "5"
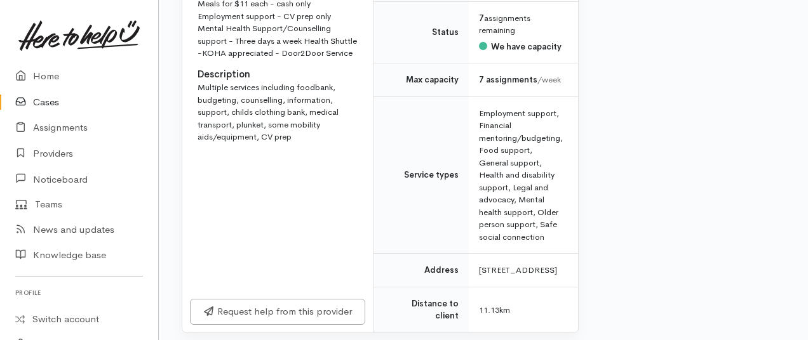
scroll to position [882, 0]
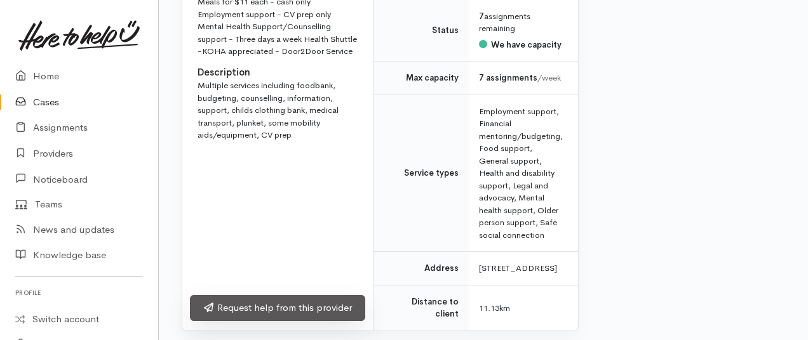
click at [302, 316] on link "Request help from this provider" at bounding box center [277, 308] width 175 height 26
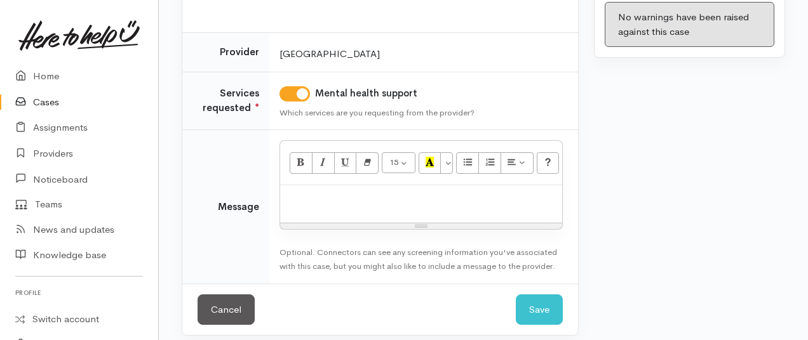
scroll to position [184, 0]
click at [314, 203] on p at bounding box center [420, 198] width 269 height 15
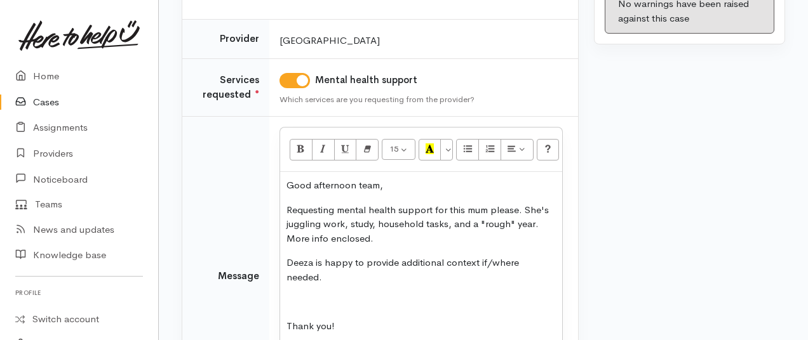
scroll to position [211, 0]
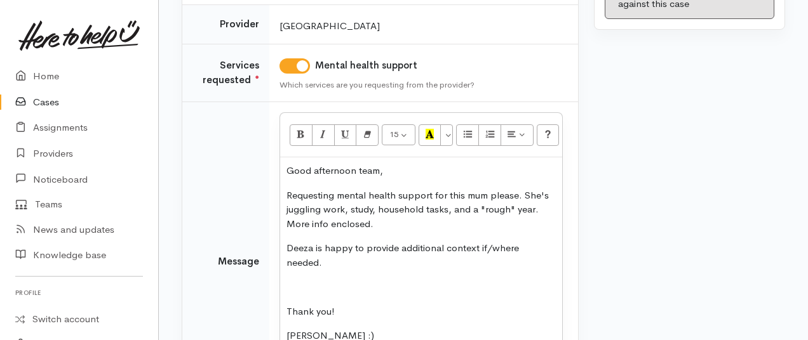
click at [550, 211] on p "Requesting mental health support for this mum please. She's juggling work, stud…" at bounding box center [420, 210] width 269 height 43
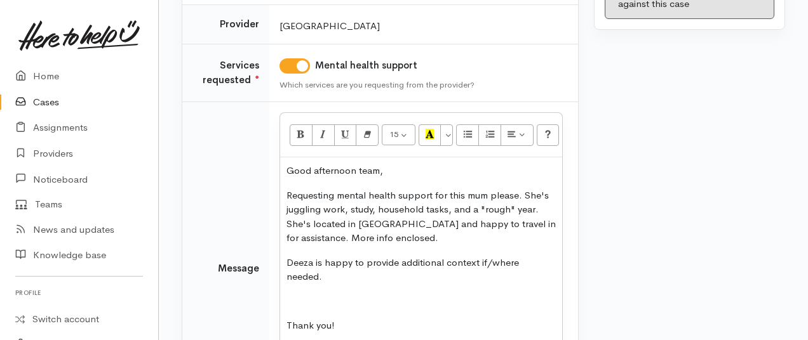
scroll to position [371, 0]
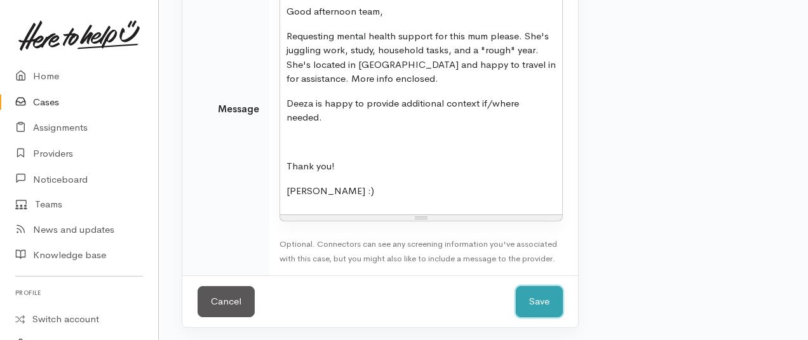
click at [537, 303] on button "Save" at bounding box center [539, 301] width 47 height 31
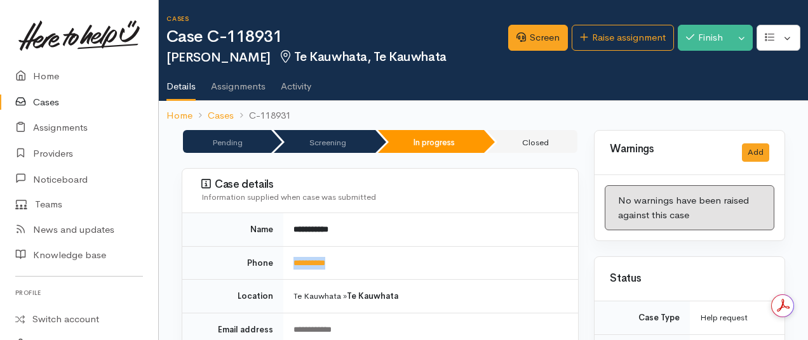
drag, startPoint x: 335, startPoint y: 262, endPoint x: 291, endPoint y: 258, distance: 44.0
click at [291, 258] on td "**********" at bounding box center [430, 263] width 295 height 34
copy link "**********"
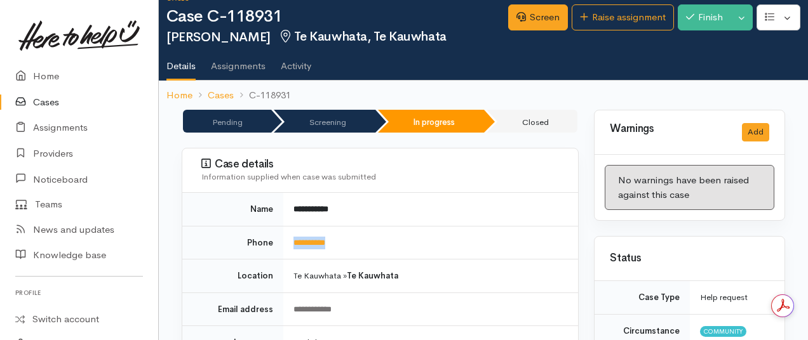
scroll to position [21, 0]
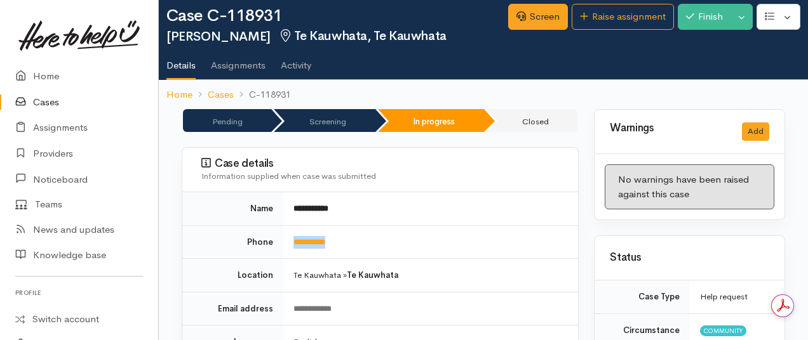
click at [489, 239] on td "**********" at bounding box center [430, 242] width 295 height 34
click at [443, 308] on div "**********" at bounding box center [427, 309] width 269 height 13
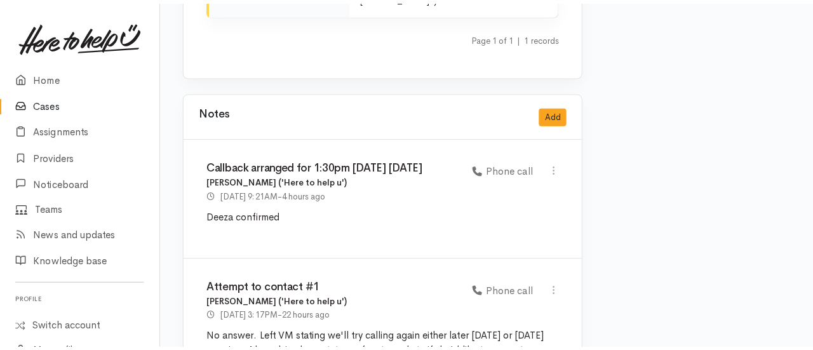
scroll to position [2186, 0]
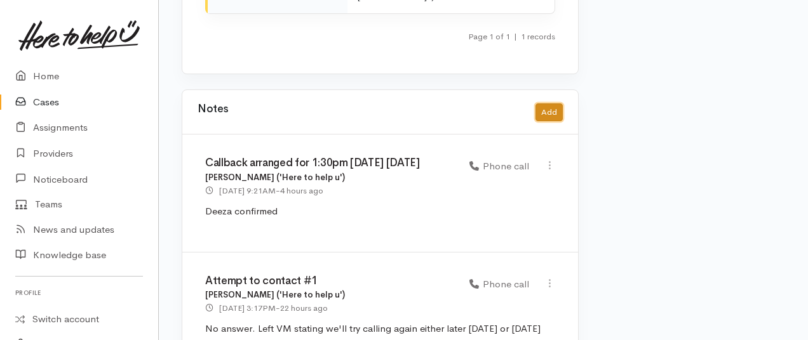
click at [538, 103] on button "Add" at bounding box center [548, 112] width 27 height 18
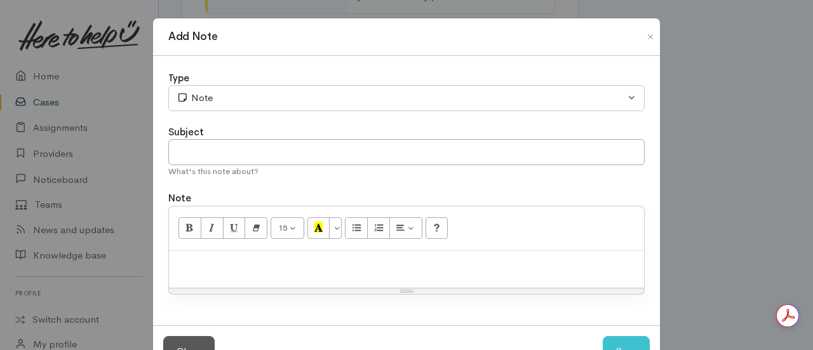
scroll to position [0, 0]
click at [286, 263] on p at bounding box center [406, 264] width 462 height 15
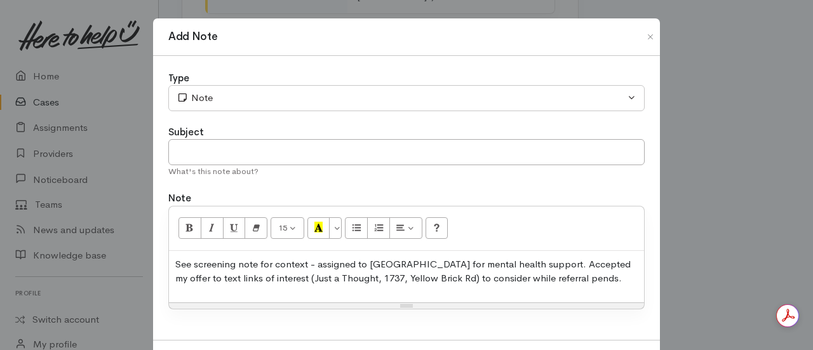
scroll to position [40, 0]
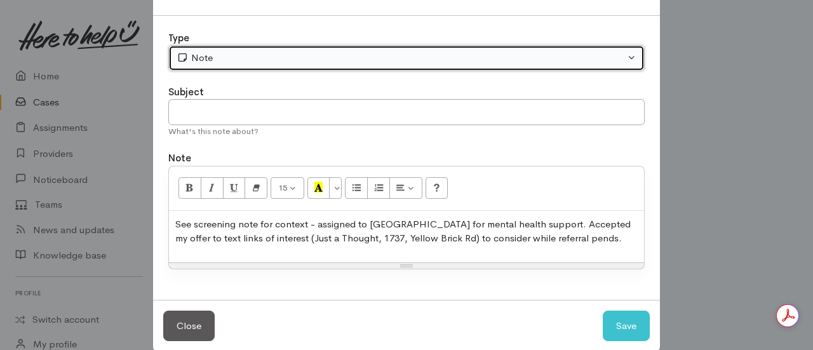
click at [227, 65] on button "Note" at bounding box center [406, 58] width 476 height 26
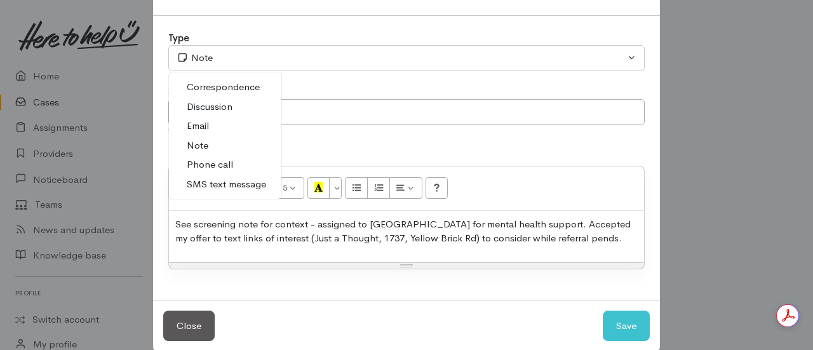
click at [226, 163] on span "Phone call" at bounding box center [210, 164] width 46 height 15
select select "3"
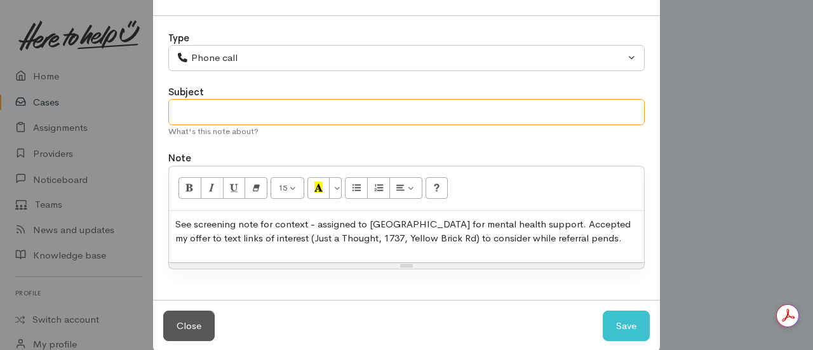
click at [255, 116] on input "text" at bounding box center [406, 112] width 476 height 26
type input "Assignments made - Mental Health Support"
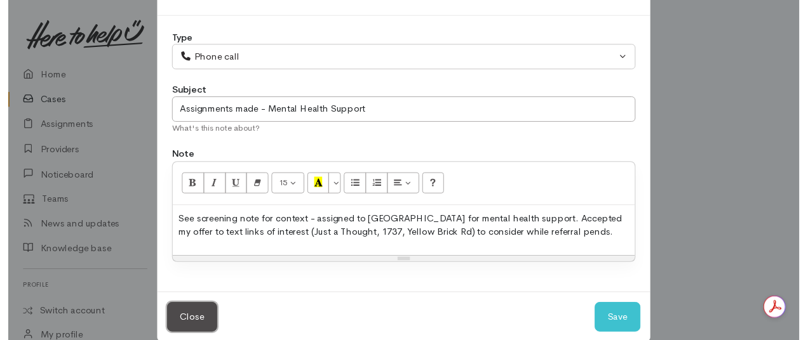
scroll to position [43, 0]
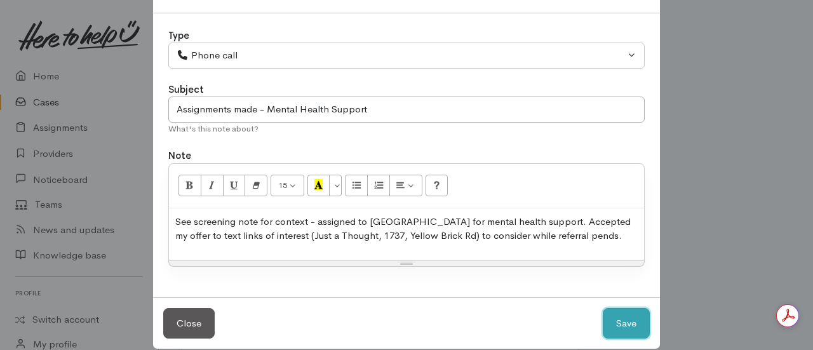
click at [603, 308] on button "Save" at bounding box center [626, 323] width 47 height 31
select select "1"
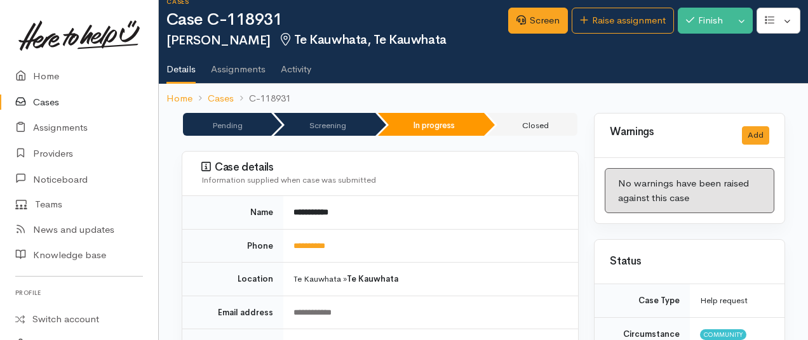
scroll to position [0, 0]
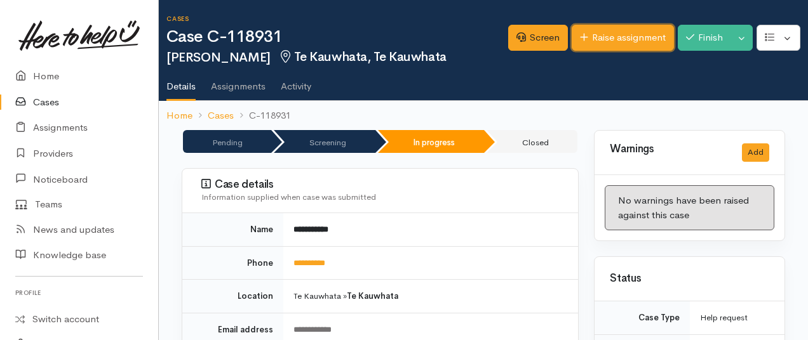
click at [608, 47] on link "Raise assignment" at bounding box center [622, 38] width 102 height 26
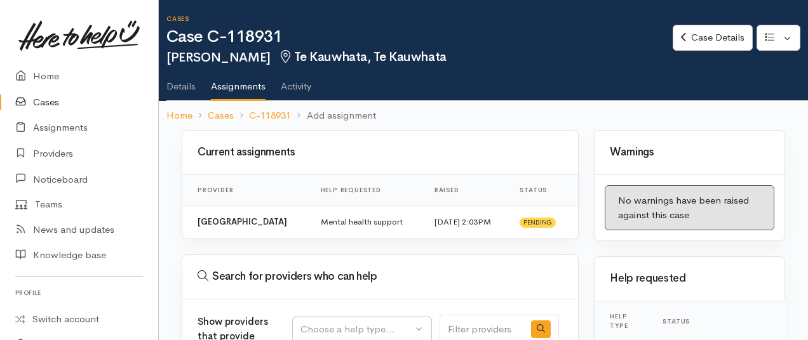
select select
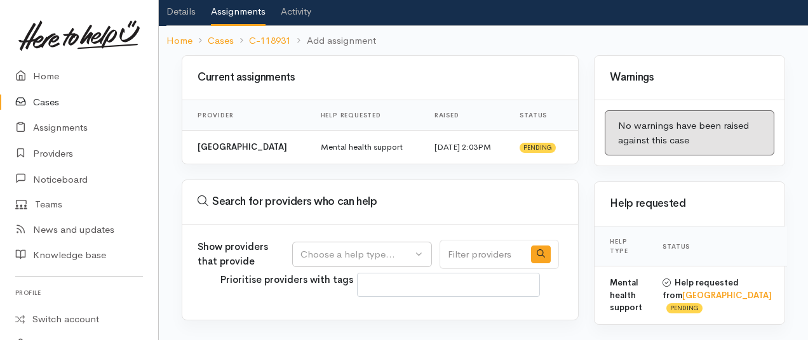
scroll to position [103, 0]
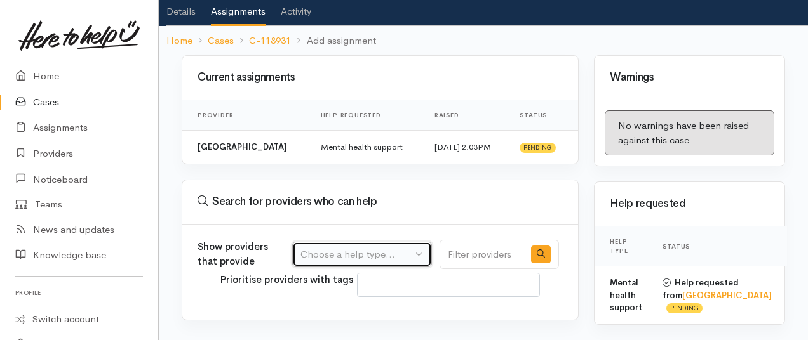
click at [354, 248] on div "Choose a help type..." at bounding box center [356, 255] width 112 height 15
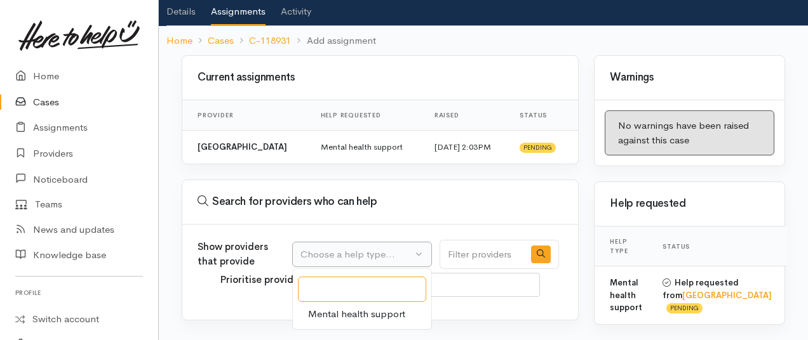
scroll to position [108, 0]
click at [343, 307] on span "Mental health support" at bounding box center [356, 314] width 97 height 15
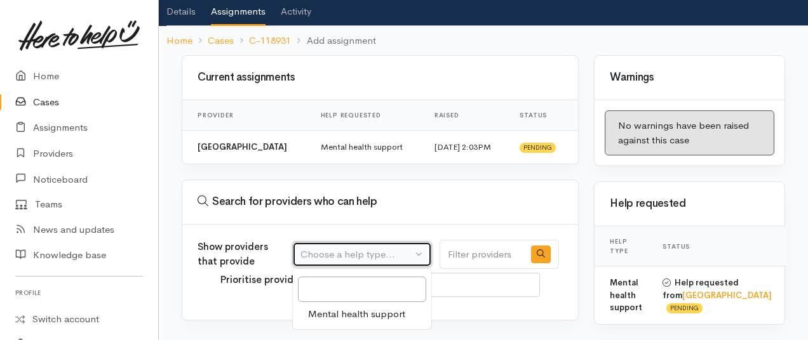
select select "5"
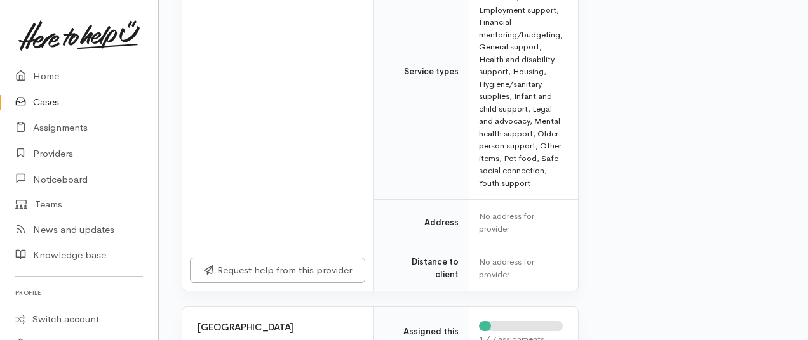
scroll to position [639, 0]
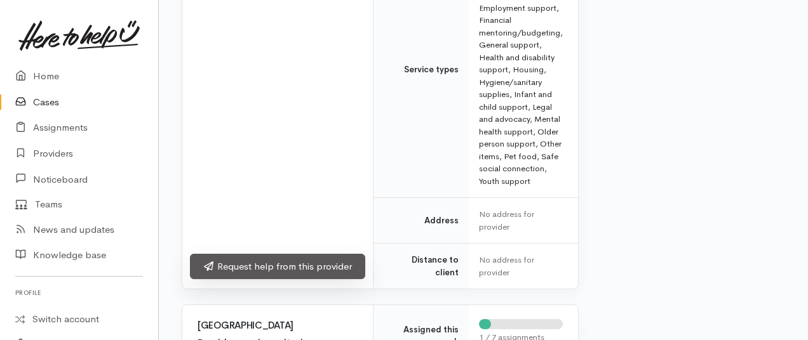
click at [283, 274] on link "Request help from this provider" at bounding box center [277, 267] width 175 height 26
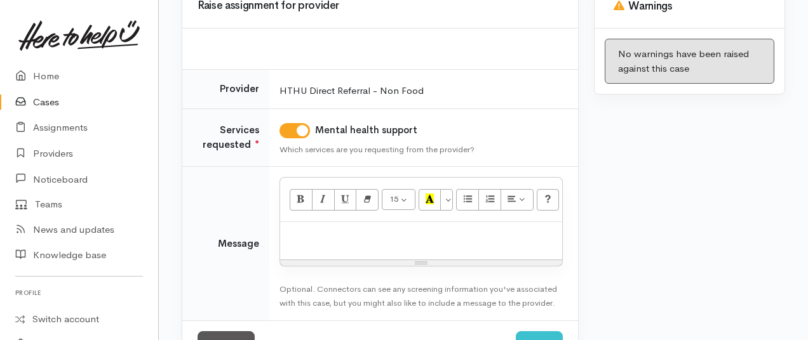
scroll to position [149, 0]
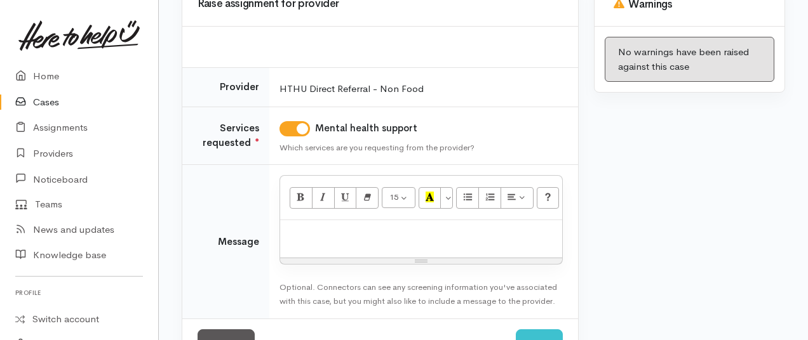
click at [320, 251] on div at bounding box center [421, 238] width 282 height 37
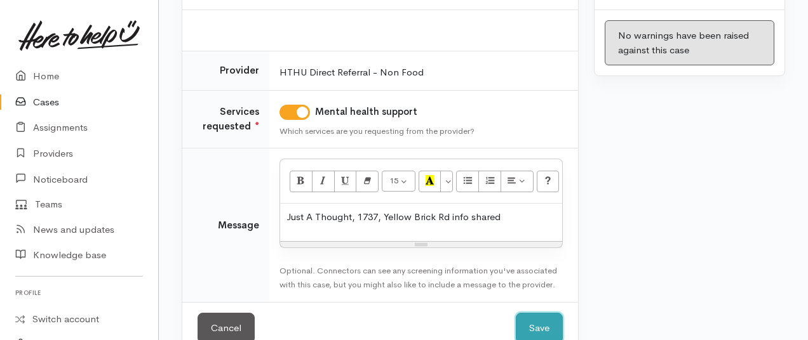
click button "Save" at bounding box center [539, 328] width 47 height 31
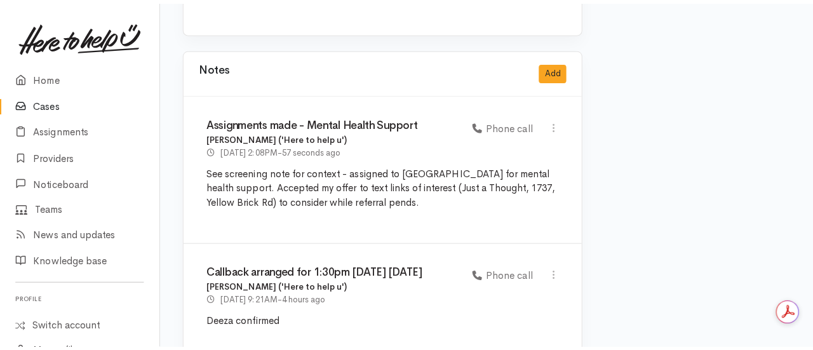
scroll to position [2427, 0]
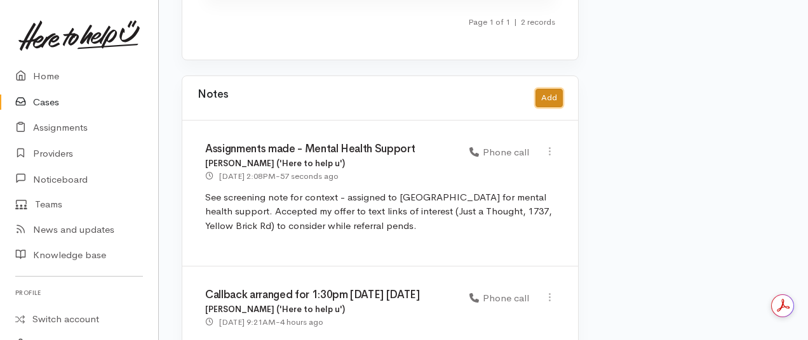
click at [549, 89] on button "Add" at bounding box center [548, 98] width 27 height 18
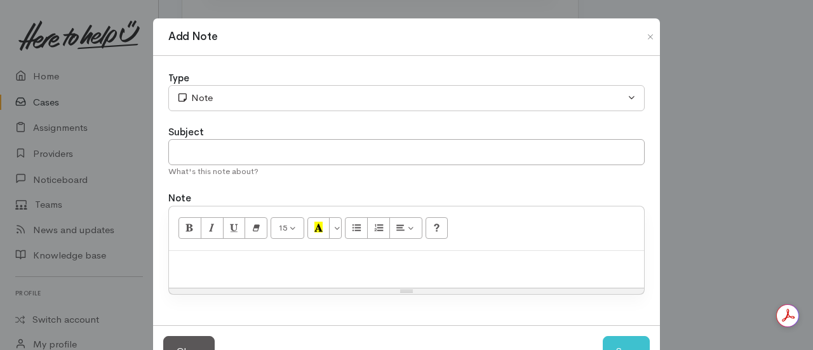
click at [296, 257] on p at bounding box center [406, 264] width 462 height 15
paste div
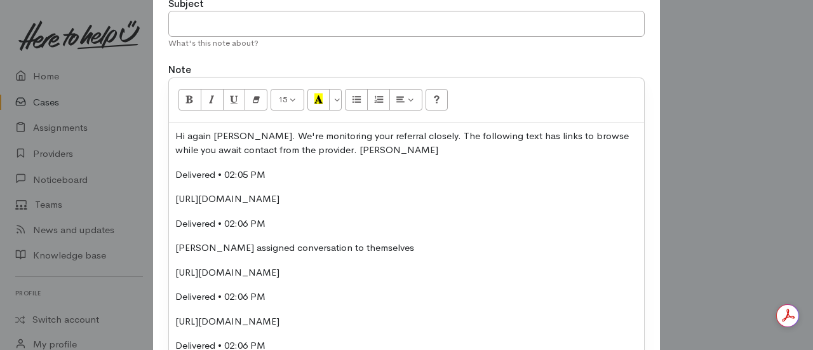
click at [273, 171] on p "Delivered • 02:05 PM" at bounding box center [406, 175] width 462 height 15
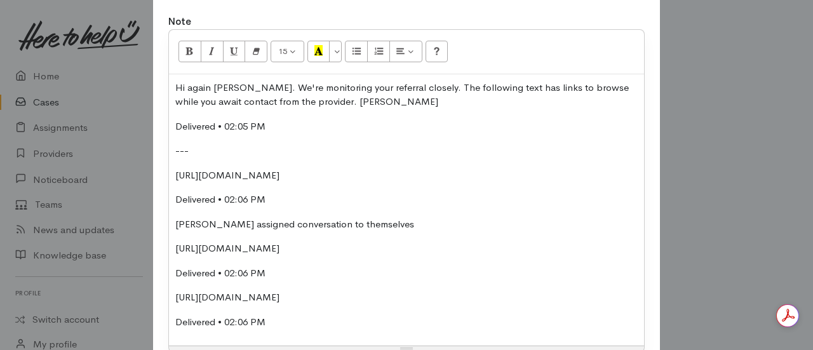
scroll to position [180, 0]
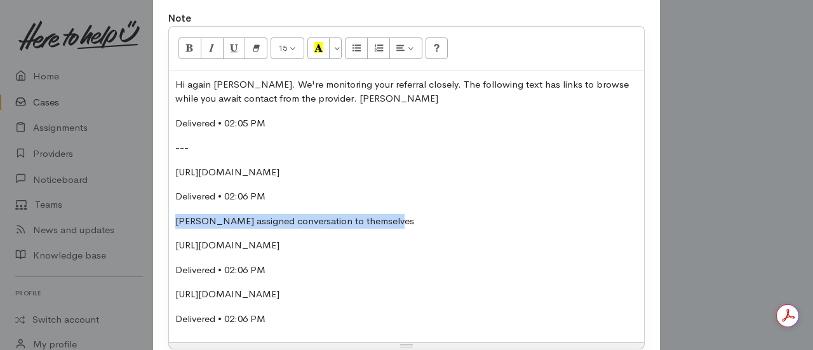
drag, startPoint x: 398, startPoint y: 221, endPoint x: 145, endPoint y: 215, distance: 253.4
click at [145, 215] on div "Add Note Type Correspondence Discussion Email Note Phone call SMS text message …" at bounding box center [406, 175] width 813 height 350
click at [284, 265] on p "Delivered • 02:06 PM" at bounding box center [406, 270] width 462 height 15
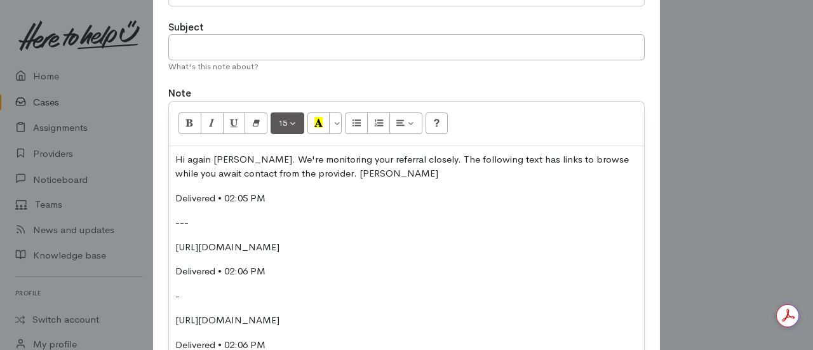
scroll to position [0, 0]
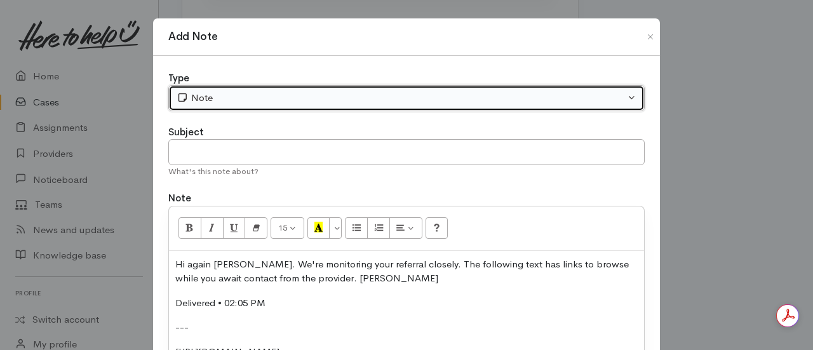
click at [258, 93] on div "Note" at bounding box center [401, 98] width 448 height 15
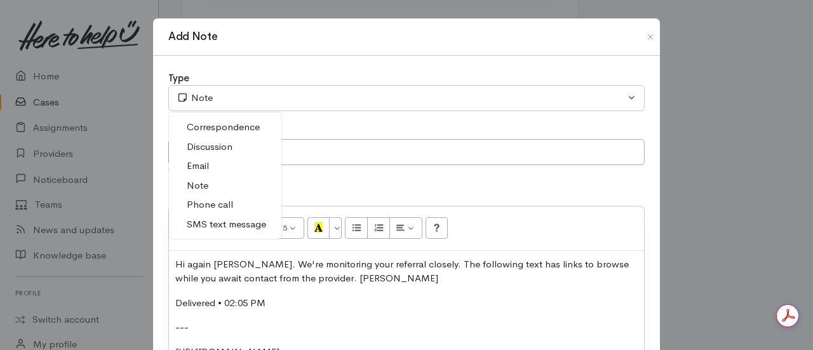
click at [222, 224] on span "SMS text message" at bounding box center [226, 224] width 79 height 15
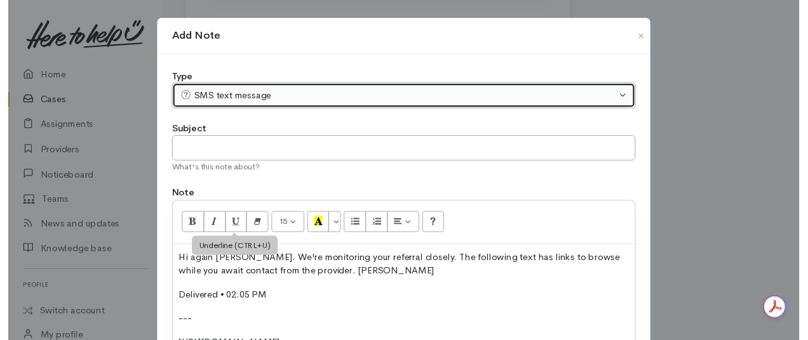
scroll to position [301, 0]
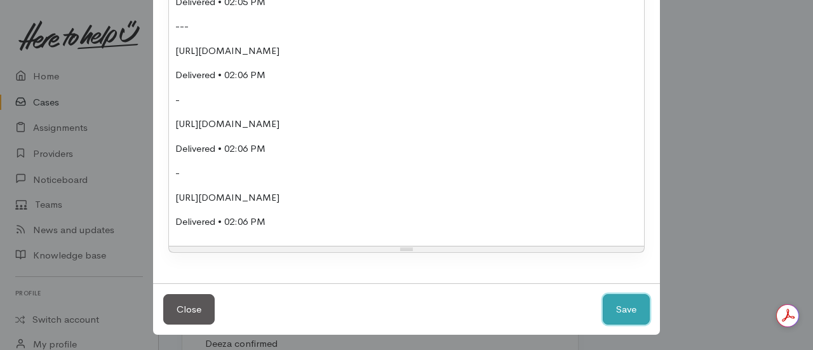
click at [620, 304] on button "Save" at bounding box center [626, 309] width 47 height 31
select select "1"
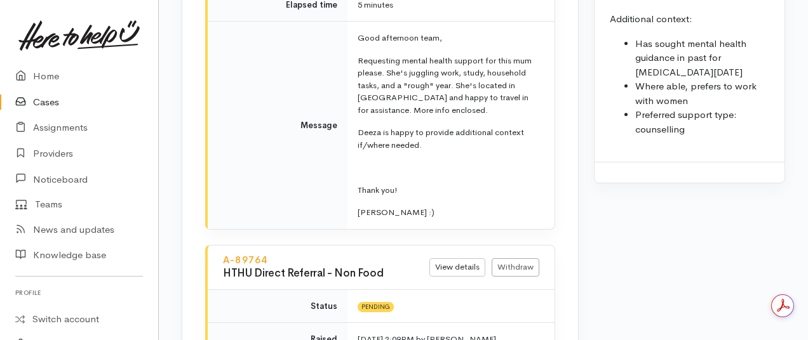
scroll to position [1980, 0]
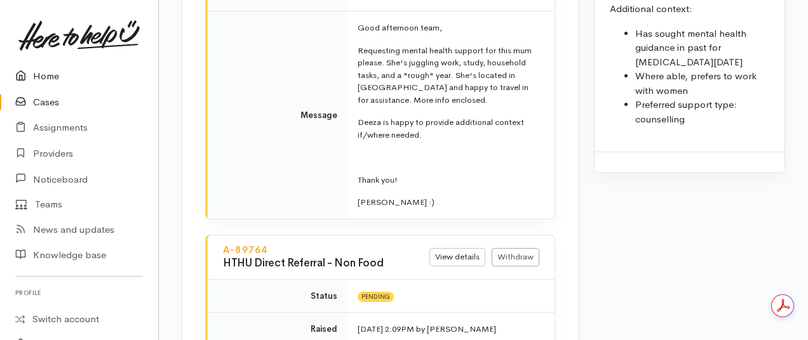
click at [47, 70] on link "Home" at bounding box center [79, 76] width 158 height 26
